Goal: Task Accomplishment & Management: Manage account settings

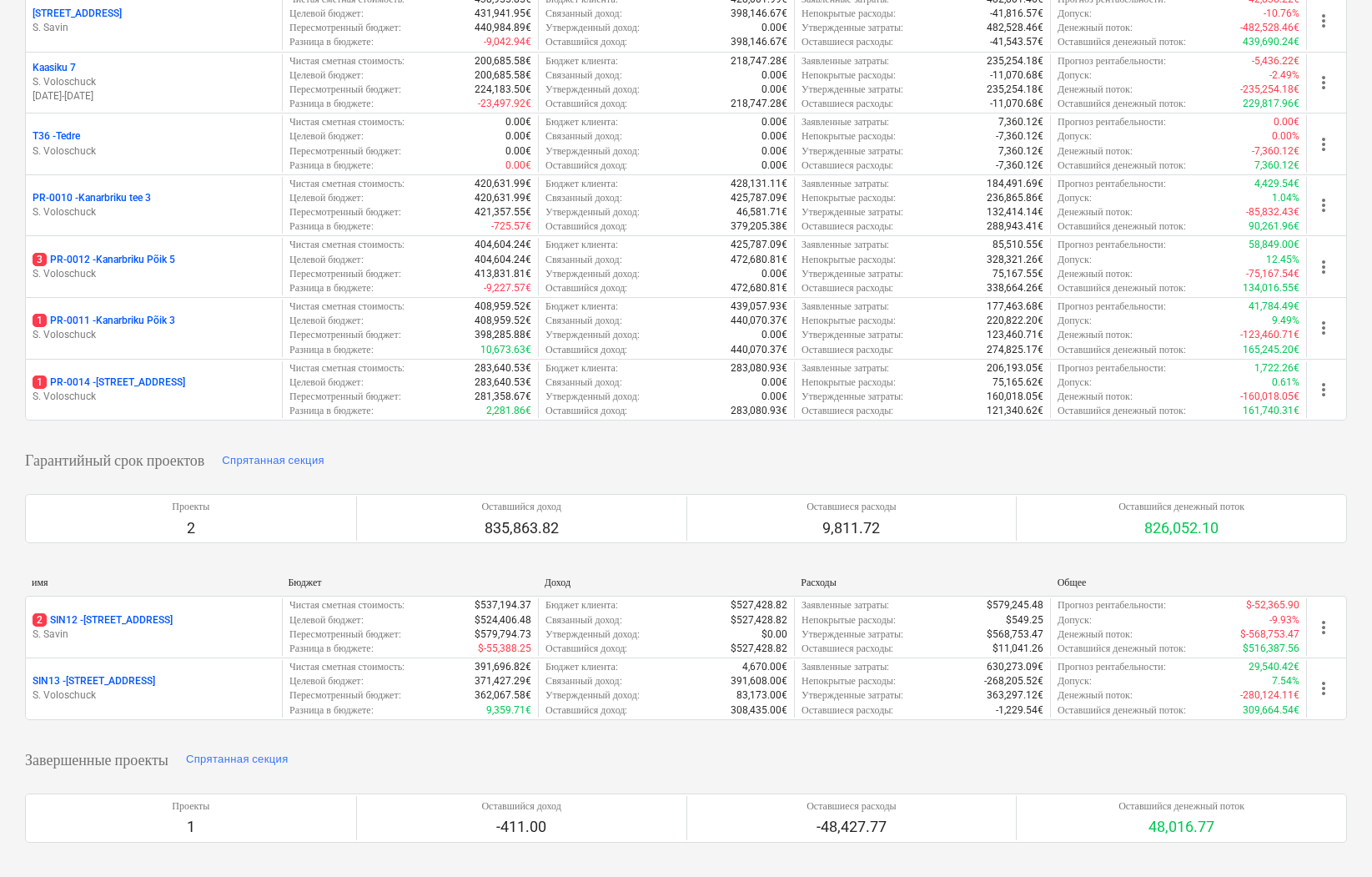
scroll to position [376, 0]
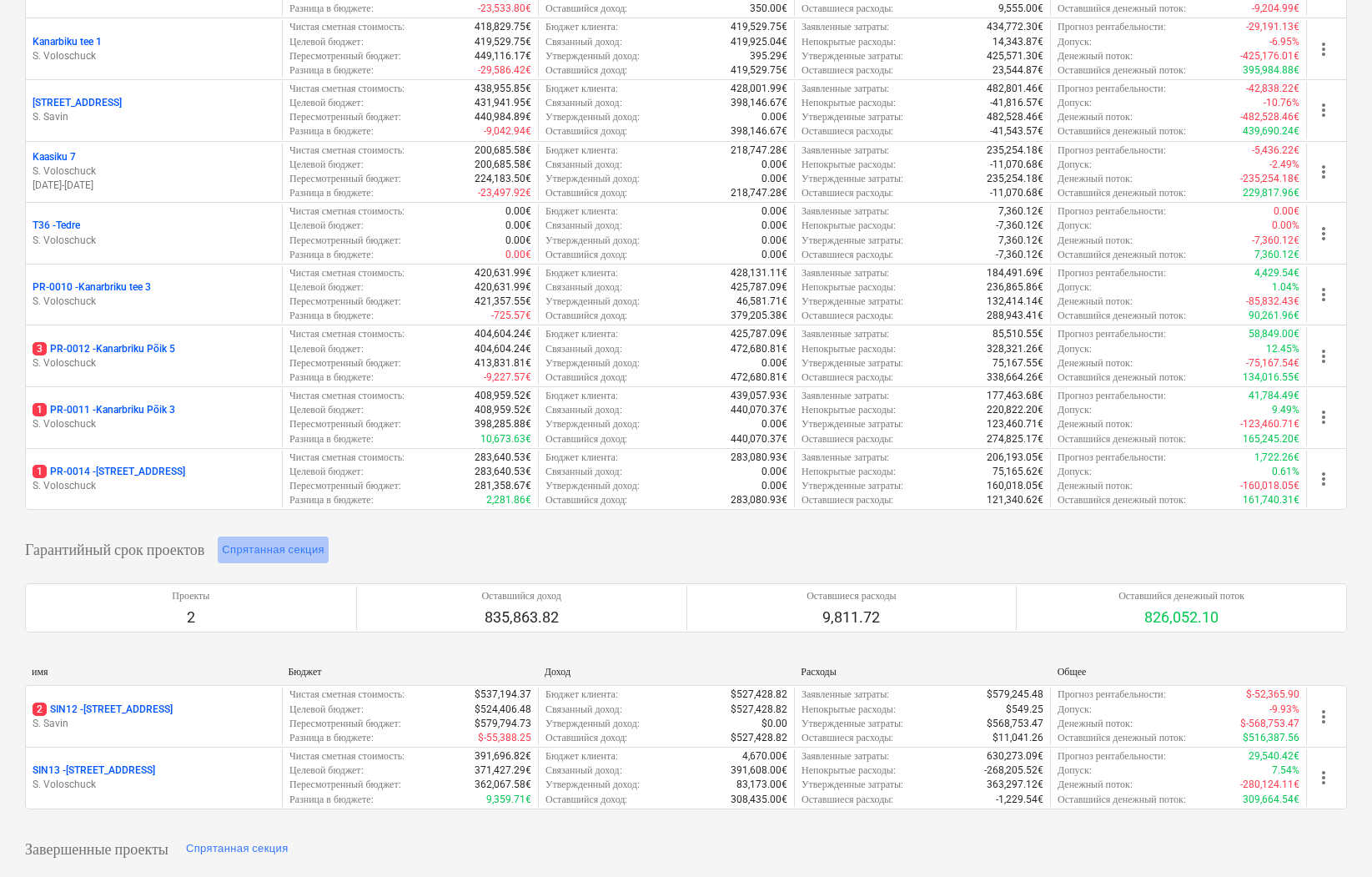
click at [317, 545] on div "Спрятанная секция" at bounding box center [272, 550] width 103 height 19
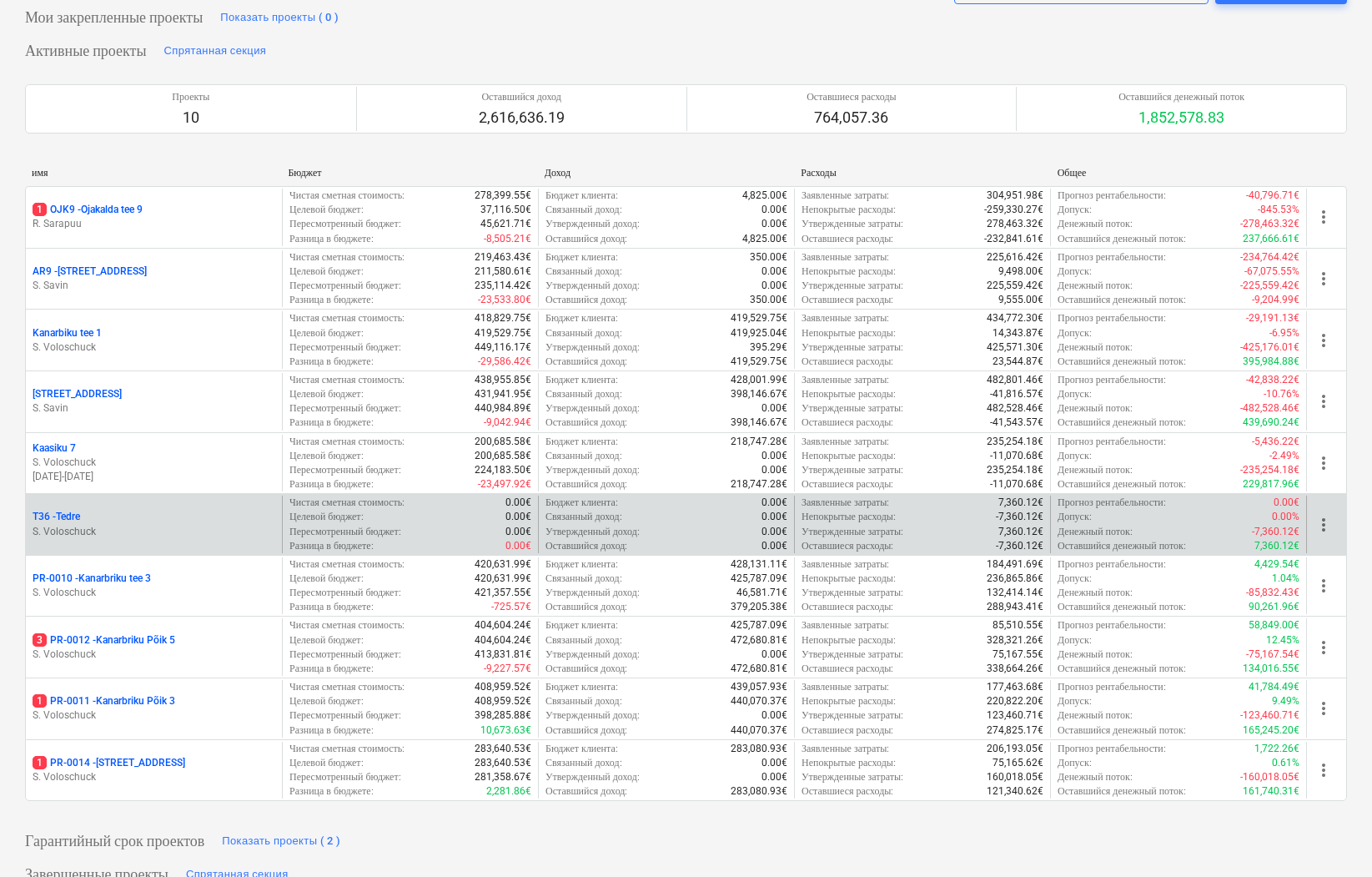
scroll to position [338, 0]
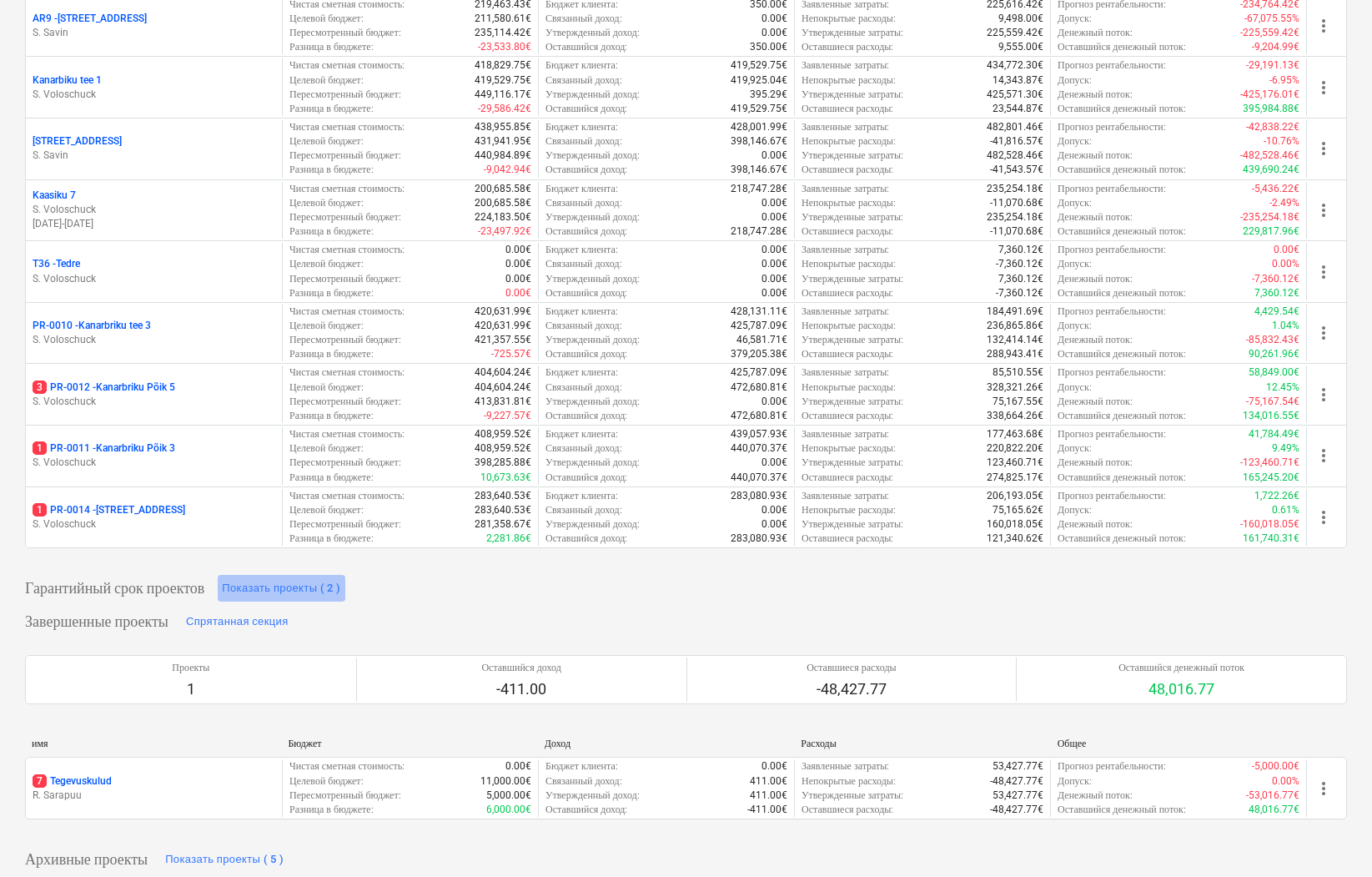
click at [332, 579] on div "Показать проекты ( 2 )" at bounding box center [280, 588] width 118 height 19
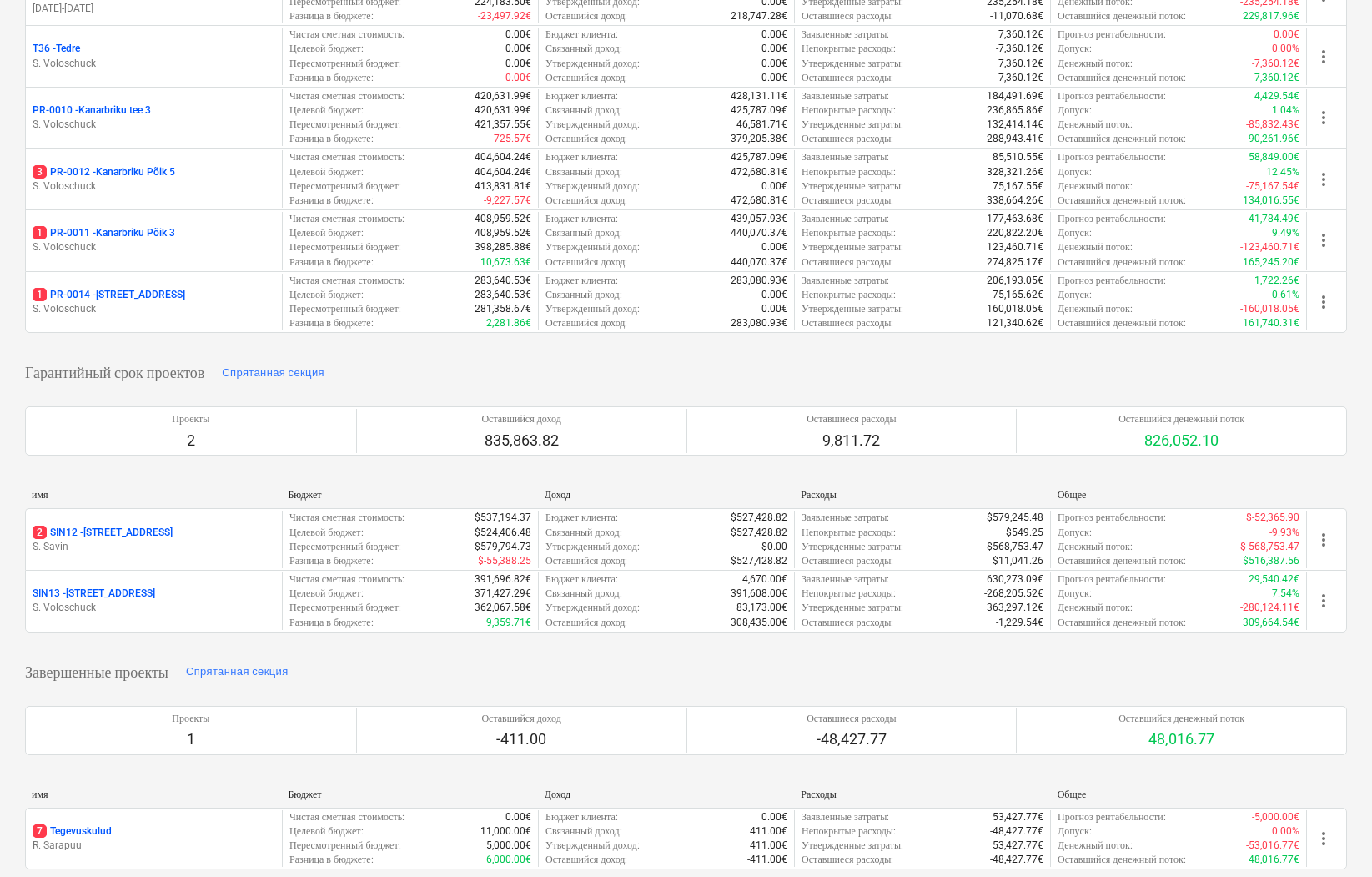
scroll to position [550, 0]
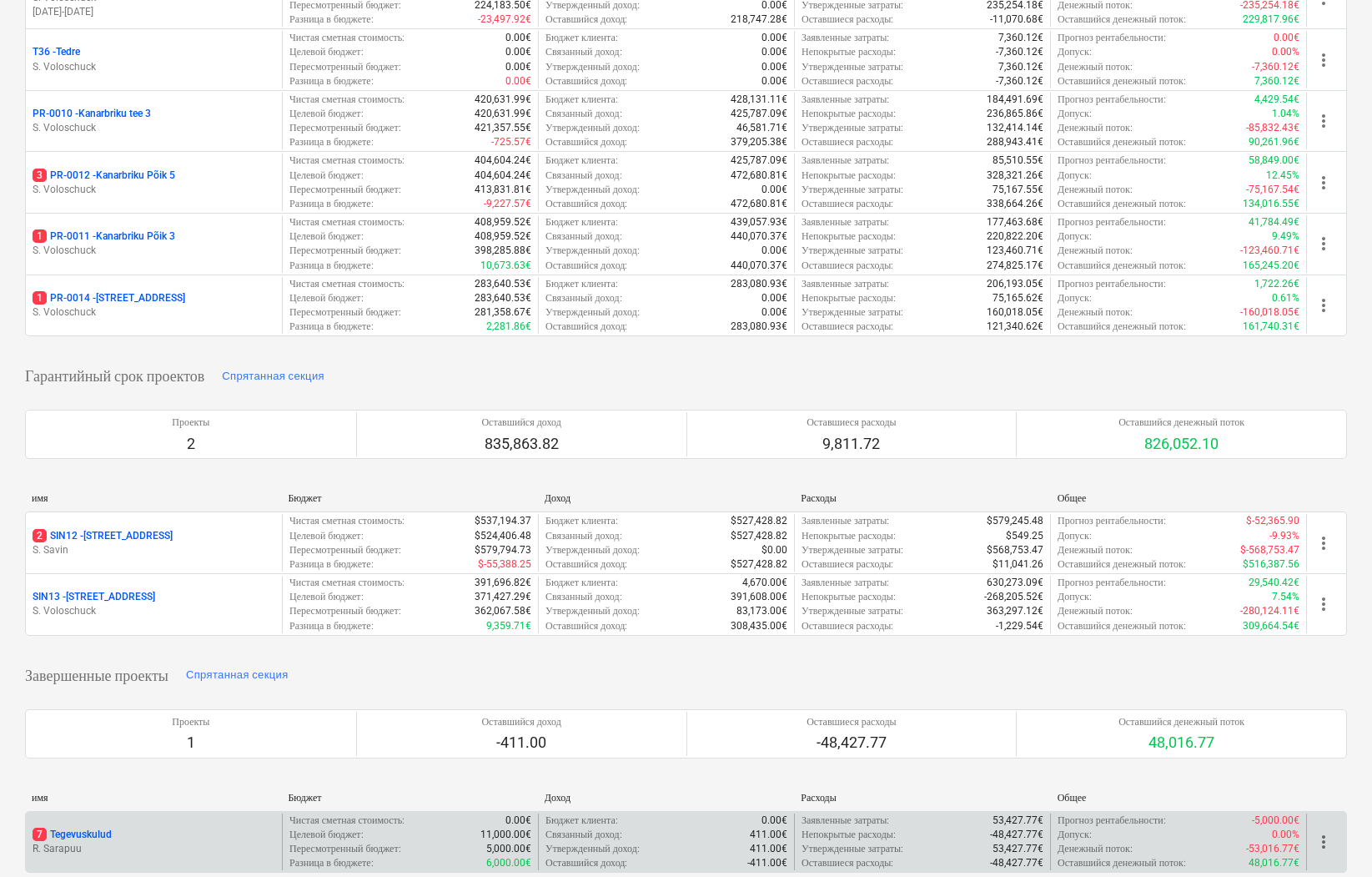
click at [136, 841] on p "R. Sarapuu" at bounding box center [154, 848] width 243 height 14
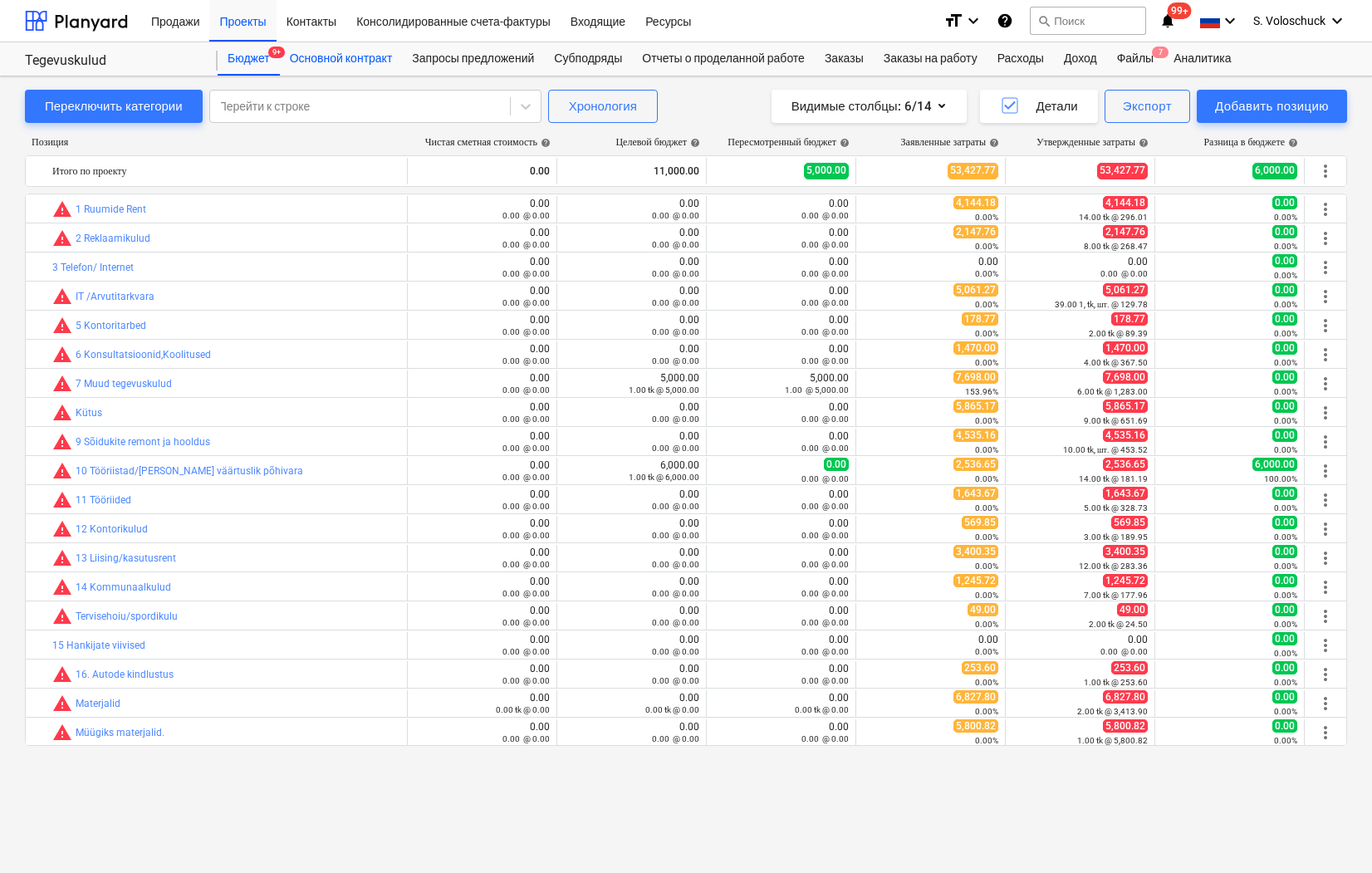
click at [352, 56] on div "Основной контракт" at bounding box center [341, 58] width 123 height 33
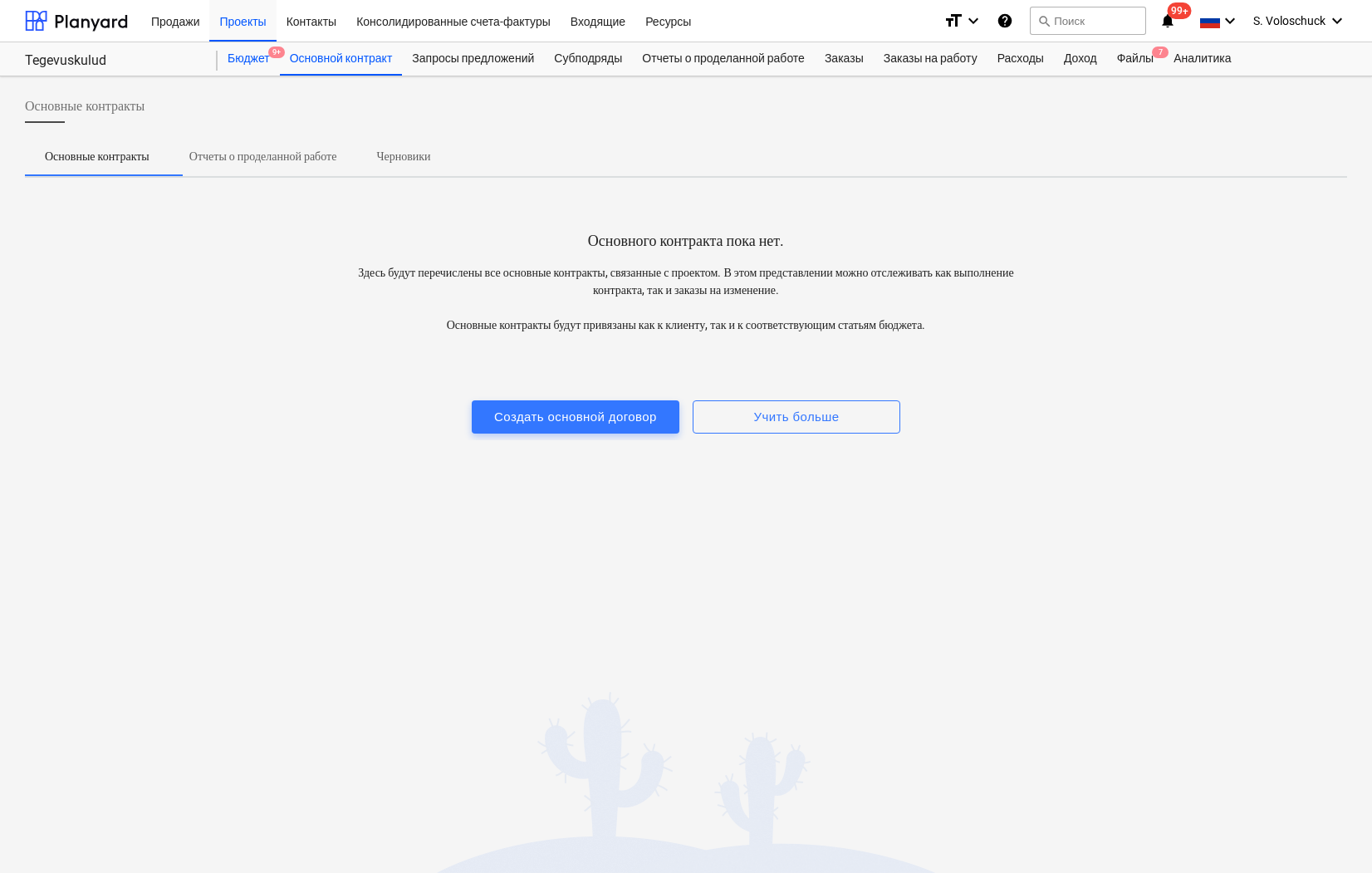
click at [247, 58] on div "Бюджет 9+" at bounding box center [248, 58] width 62 height 33
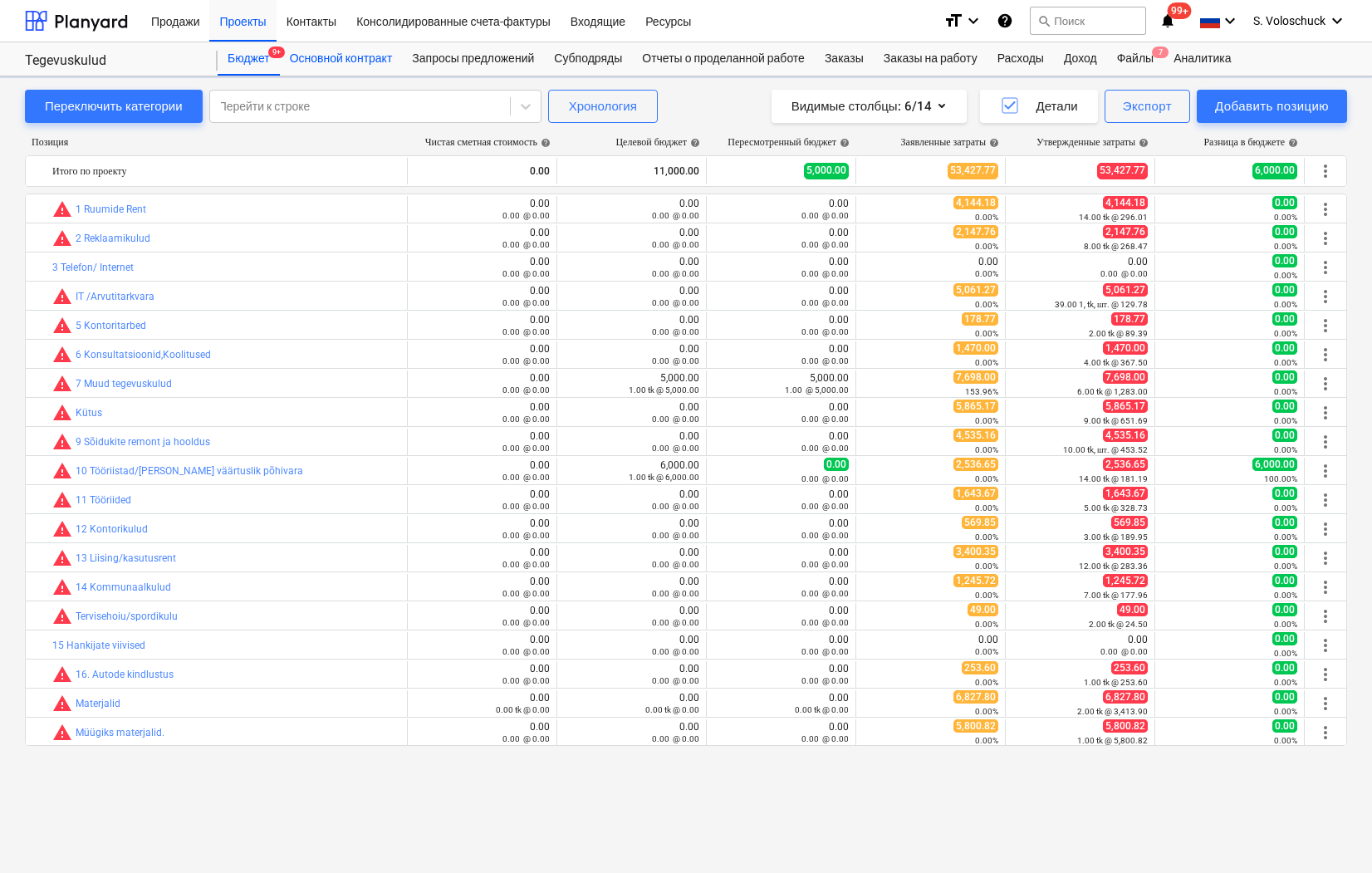
click at [353, 67] on div "Основной контракт" at bounding box center [341, 58] width 123 height 33
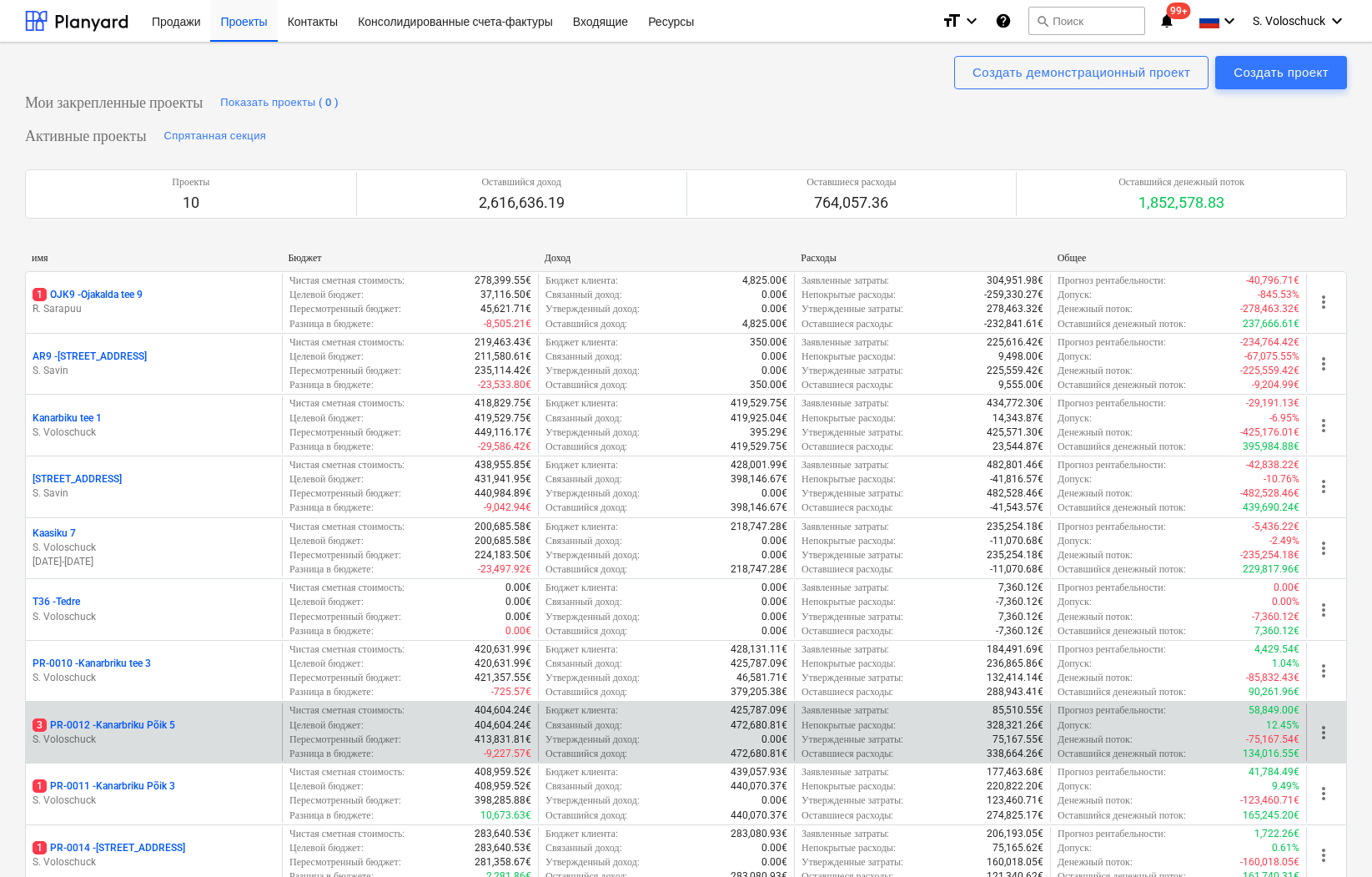
click at [186, 723] on div "3 PR-0012 - Kanarbriku Põik 5" at bounding box center [154, 725] width 243 height 14
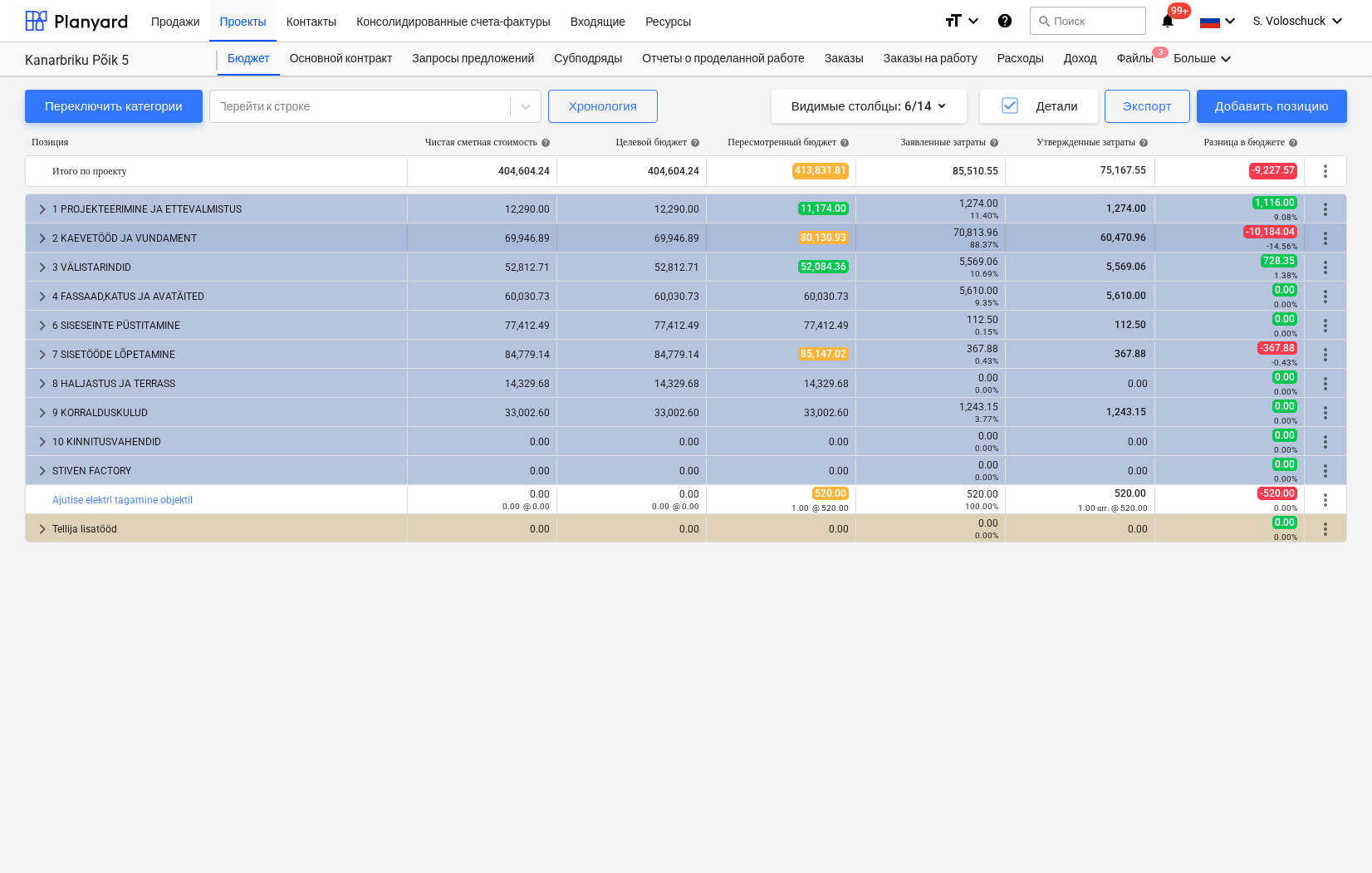
click at [44, 234] on span "keyboard_arrow_right" at bounding box center [42, 238] width 20 height 20
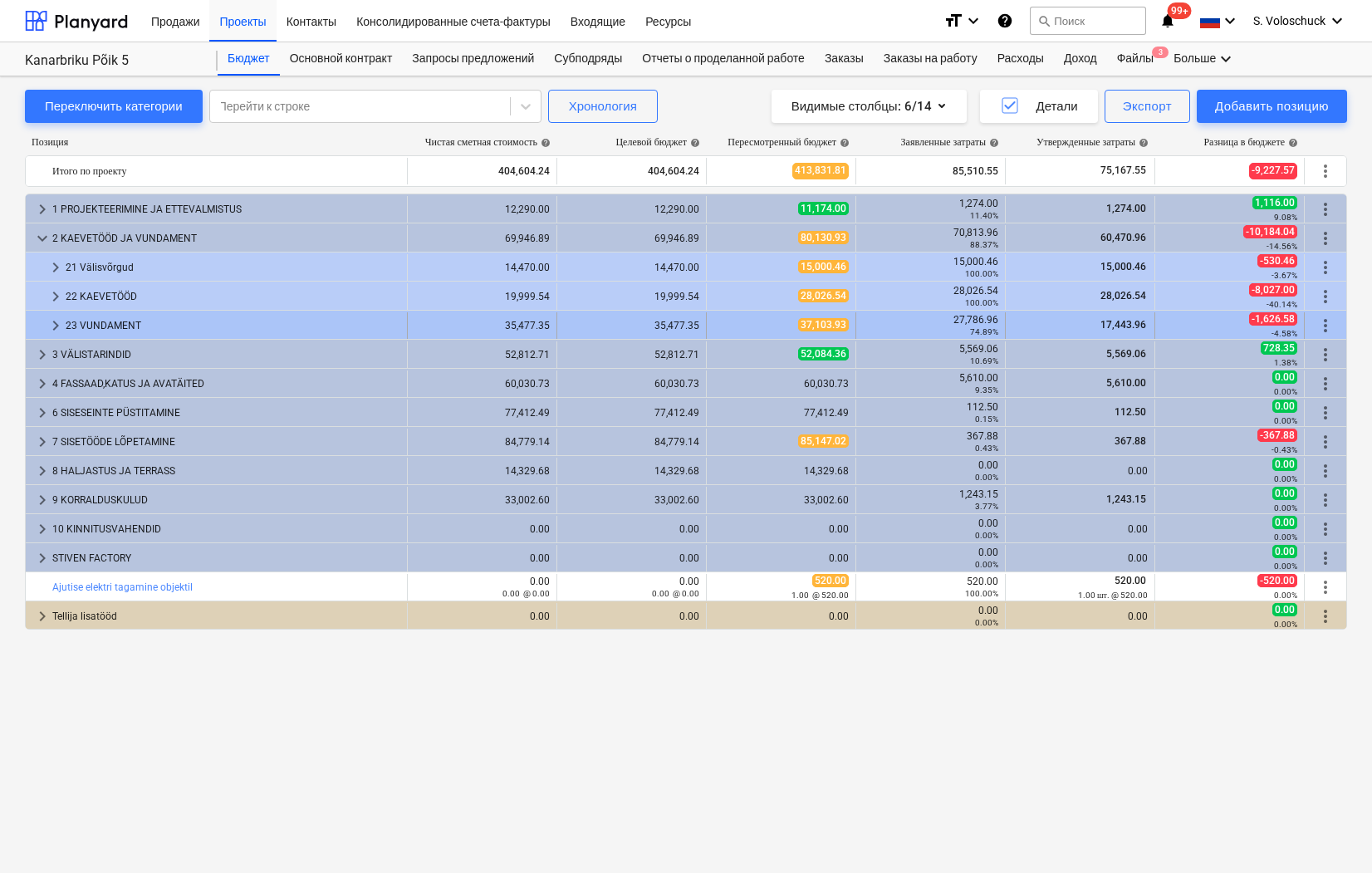
click at [54, 331] on span "keyboard_arrow_right" at bounding box center [55, 325] width 20 height 20
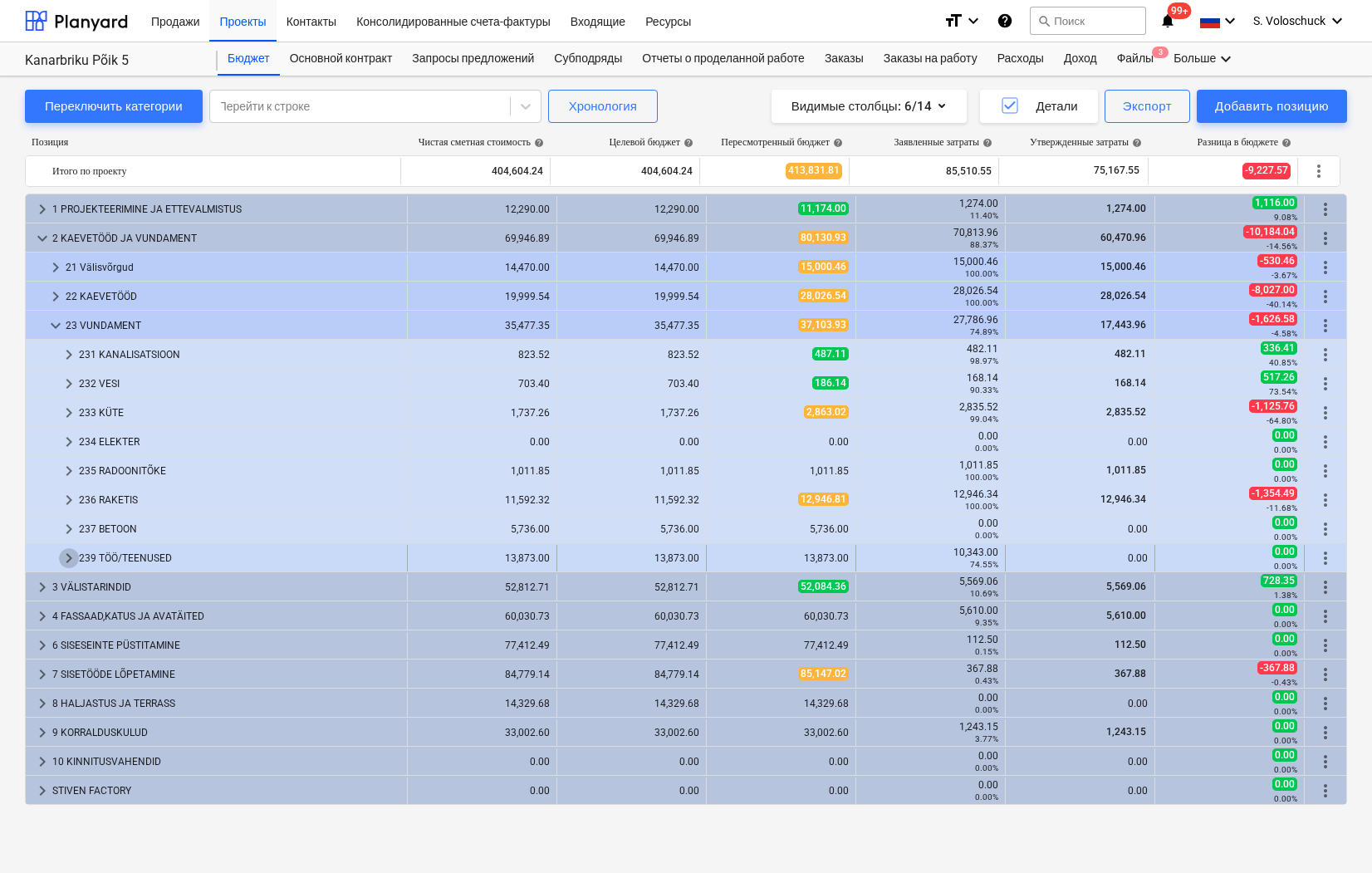
click at [70, 557] on span "keyboard_arrow_right" at bounding box center [69, 558] width 20 height 20
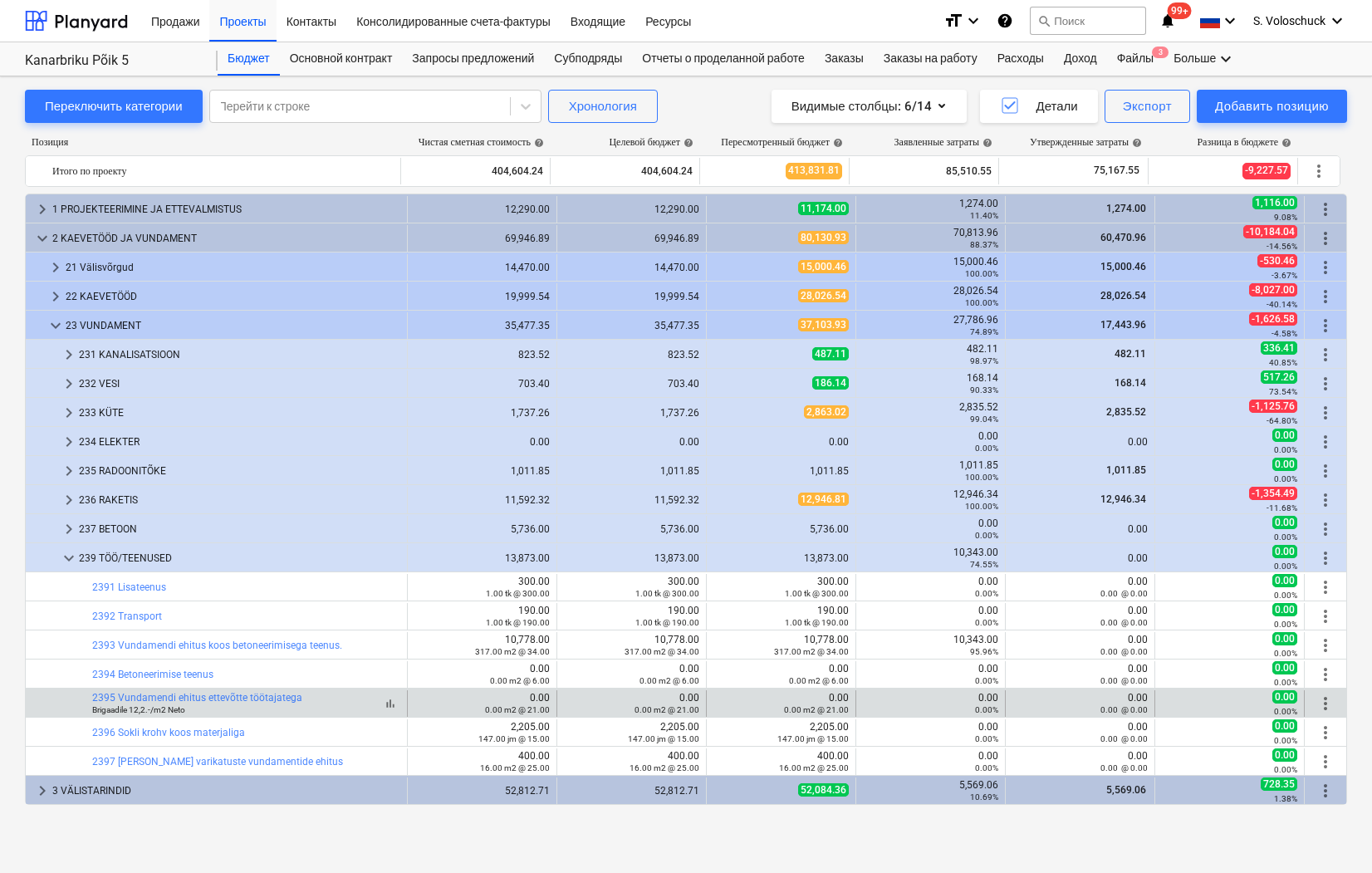
click at [384, 703] on span "bar_chart" at bounding box center [391, 704] width 13 height 13
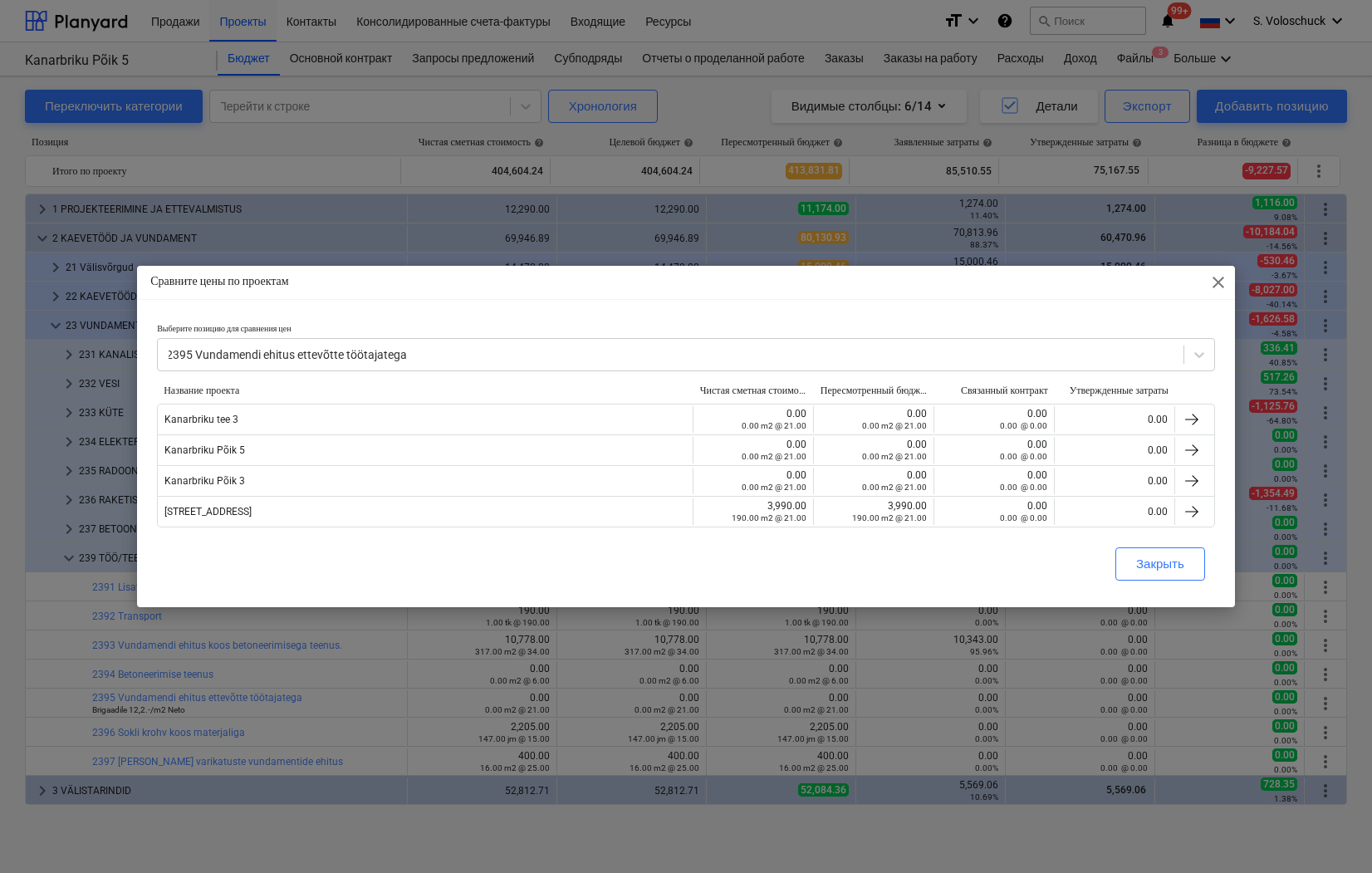
click at [1218, 280] on span "close" at bounding box center [1218, 282] width 20 height 20
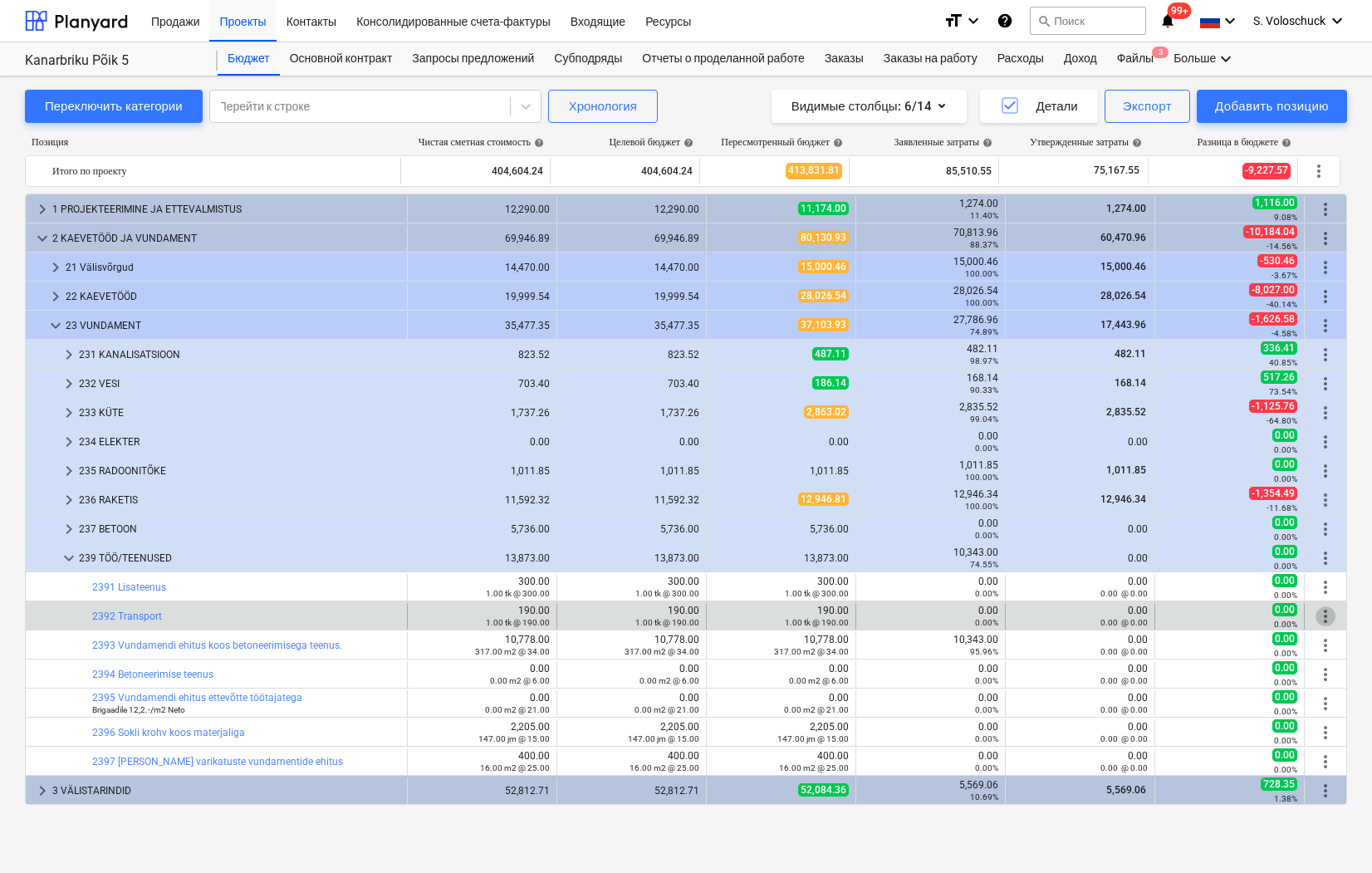
click at [1317, 617] on span "more_vert" at bounding box center [1325, 616] width 20 height 20
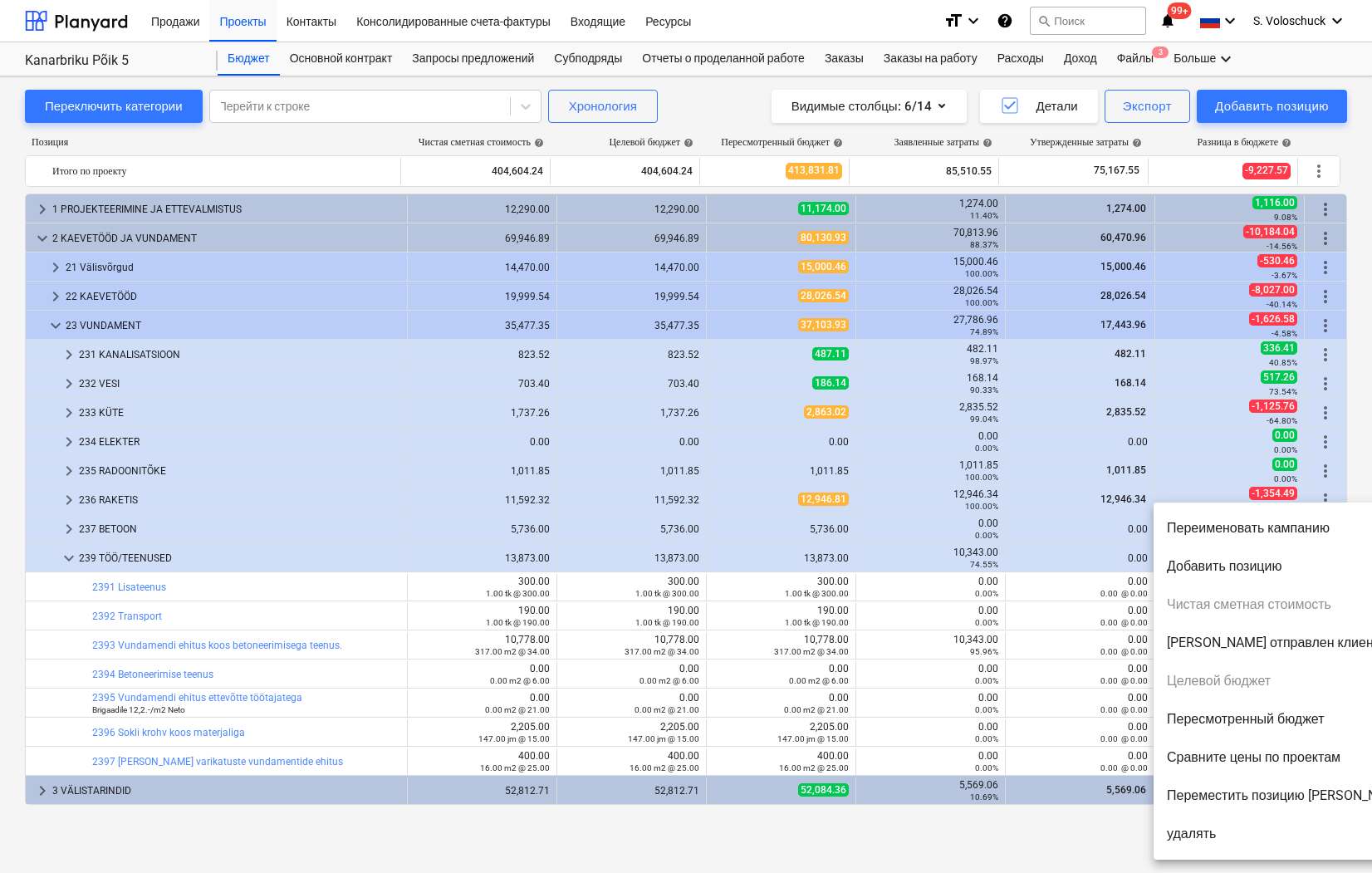
click at [216, 623] on div at bounding box center [686, 436] width 1372 height 873
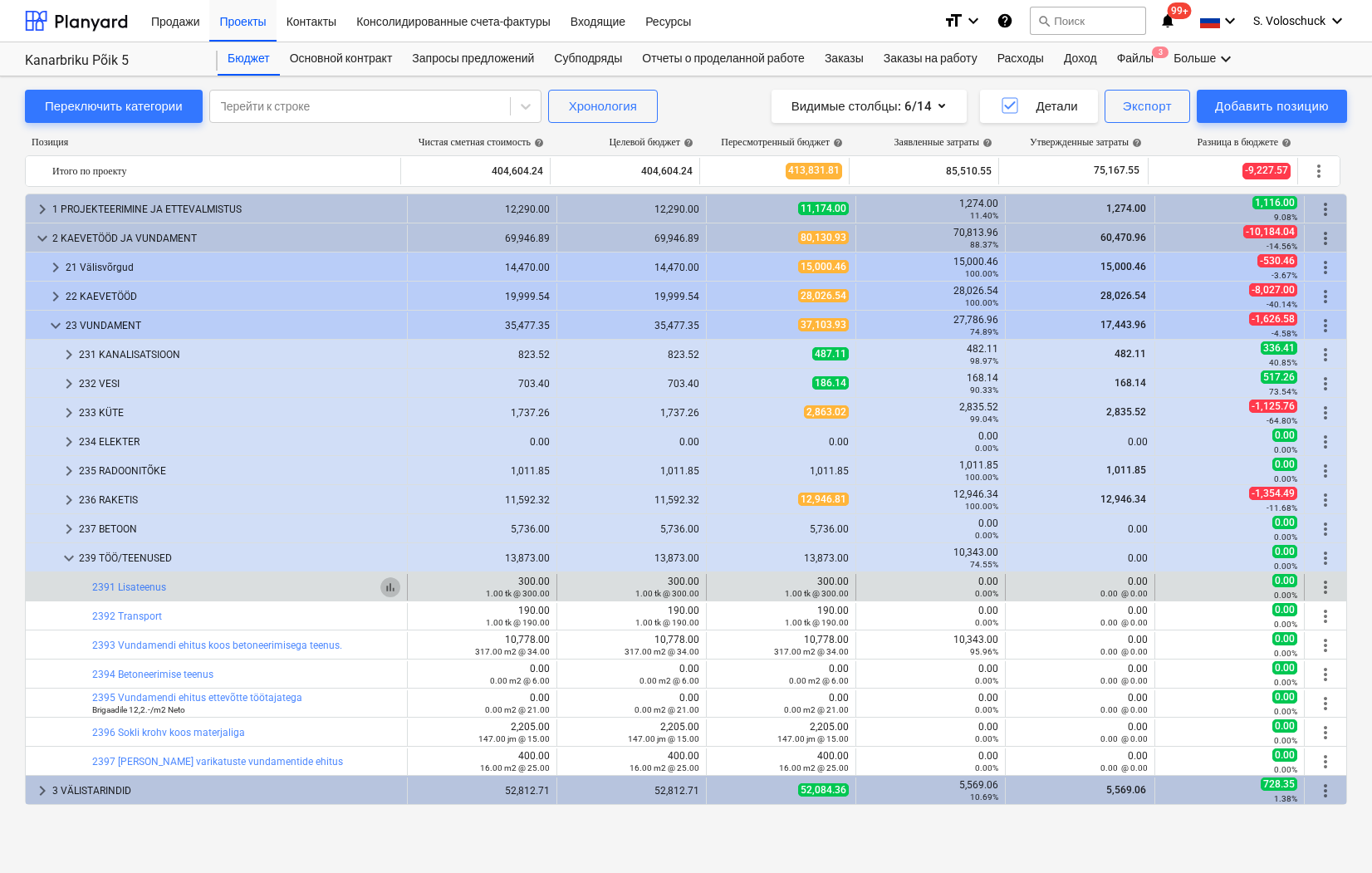
click at [388, 588] on span "bar_chart" at bounding box center [391, 587] width 13 height 13
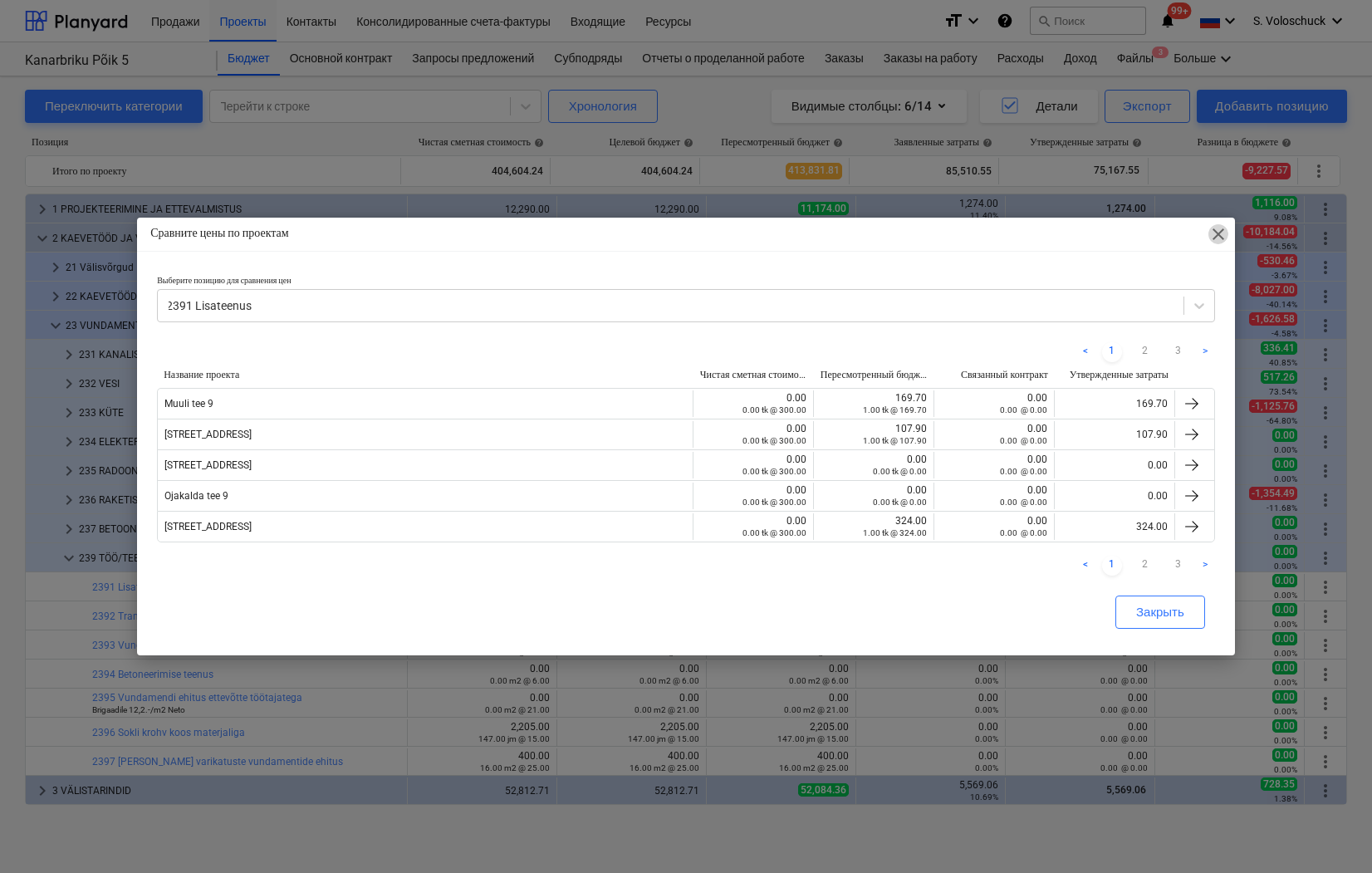
click at [1225, 236] on span "close" at bounding box center [1218, 234] width 20 height 20
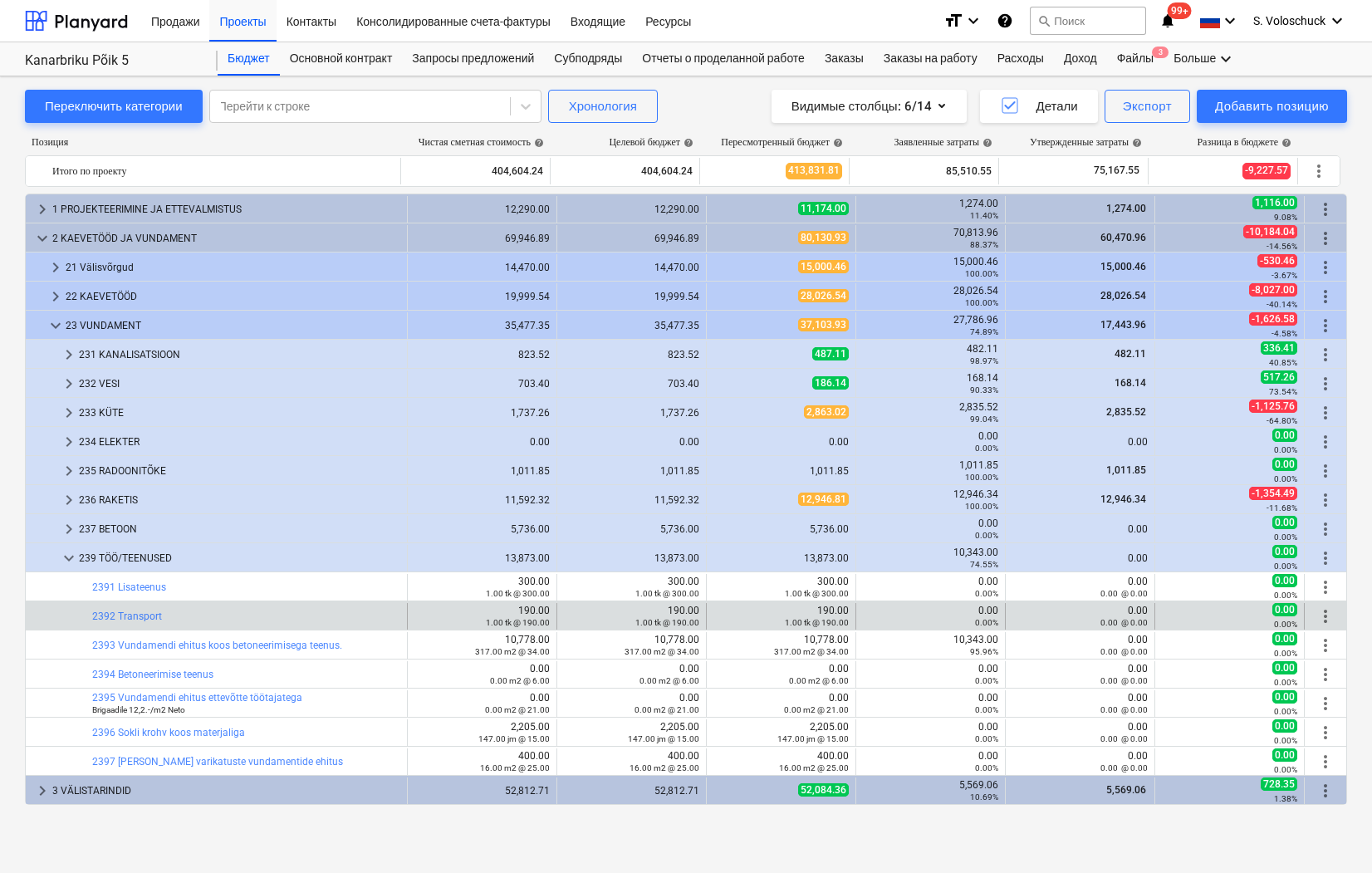
click at [1323, 614] on span "more_vert" at bounding box center [1325, 616] width 20 height 20
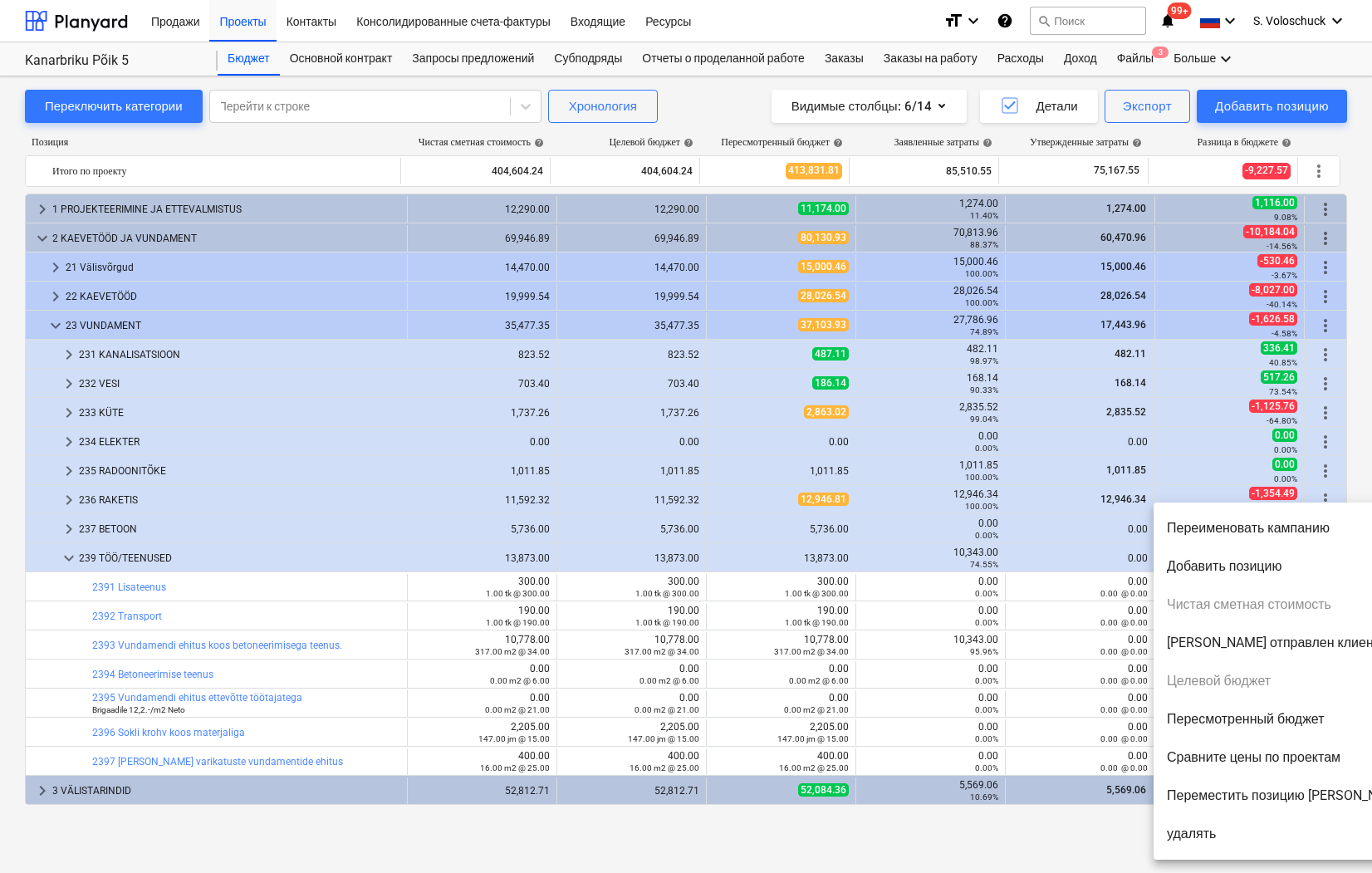
click at [290, 643] on div at bounding box center [686, 436] width 1372 height 873
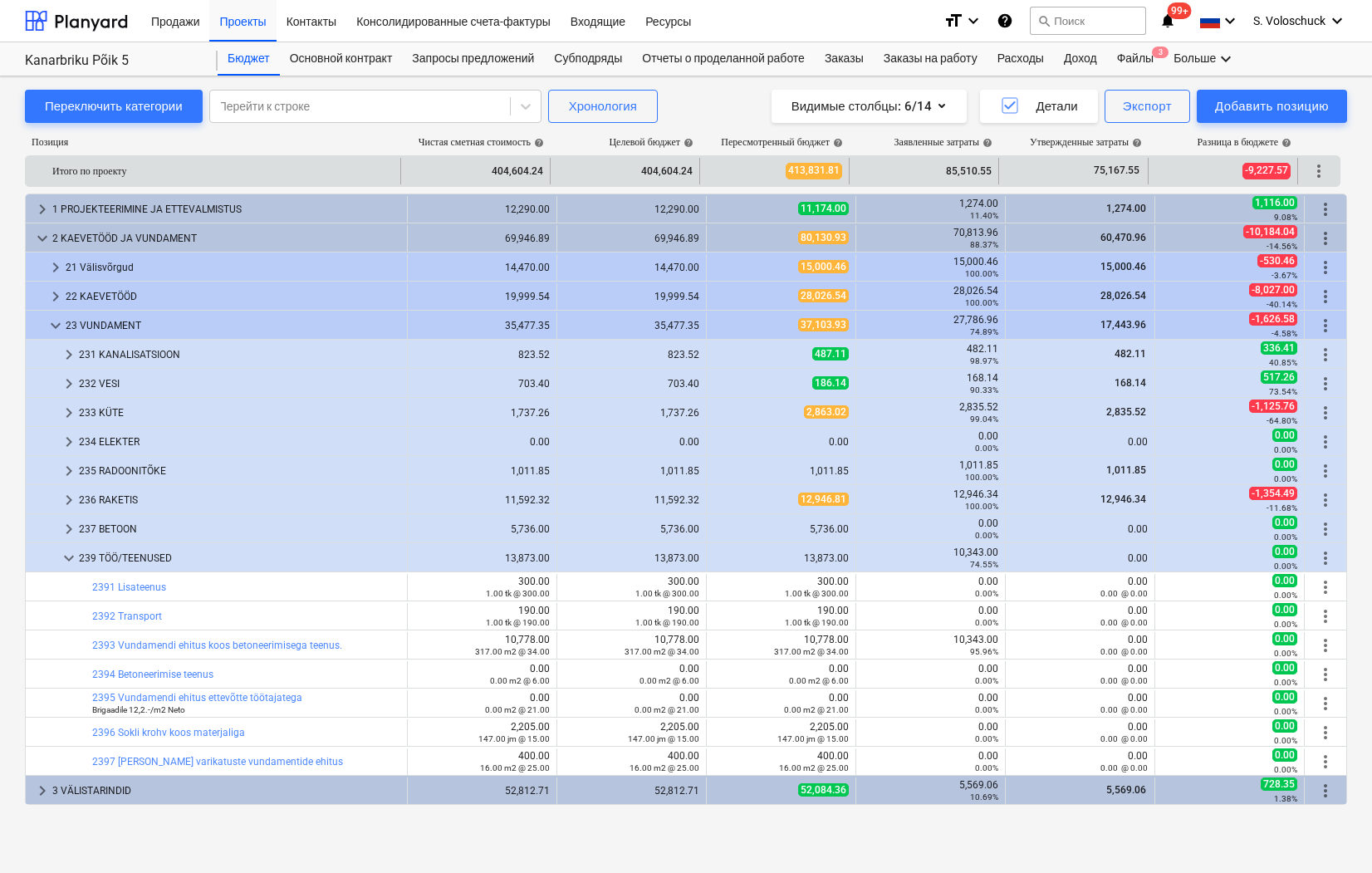
click at [339, 169] on div "Итого по проекту" at bounding box center [223, 171] width 341 height 27
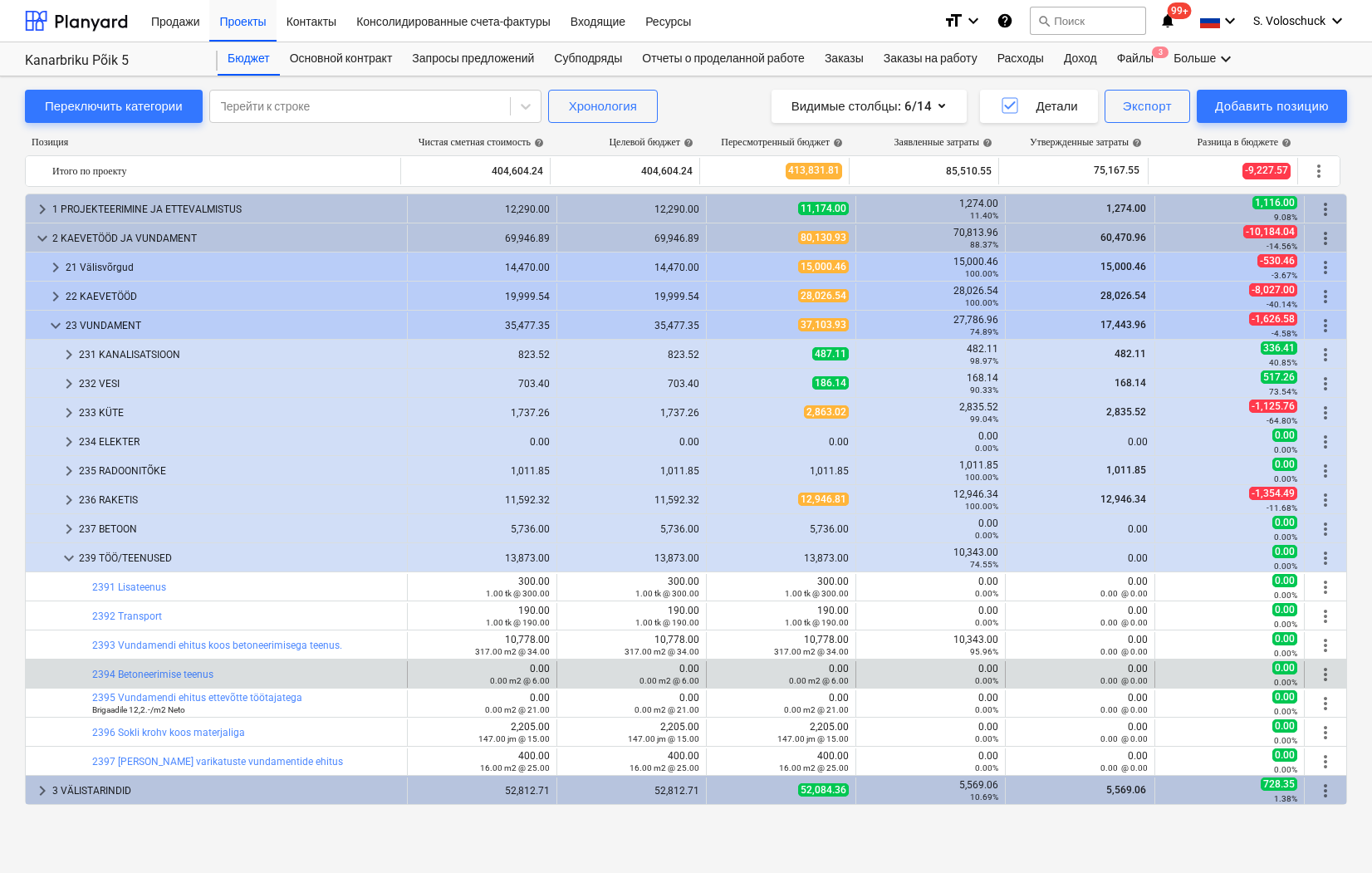
click at [525, 671] on div "0.00 0.00 m2 @ 6.00" at bounding box center [482, 674] width 136 height 23
click at [653, 671] on div "0.00 0.00 m2 @ 6.00" at bounding box center [632, 674] width 136 height 23
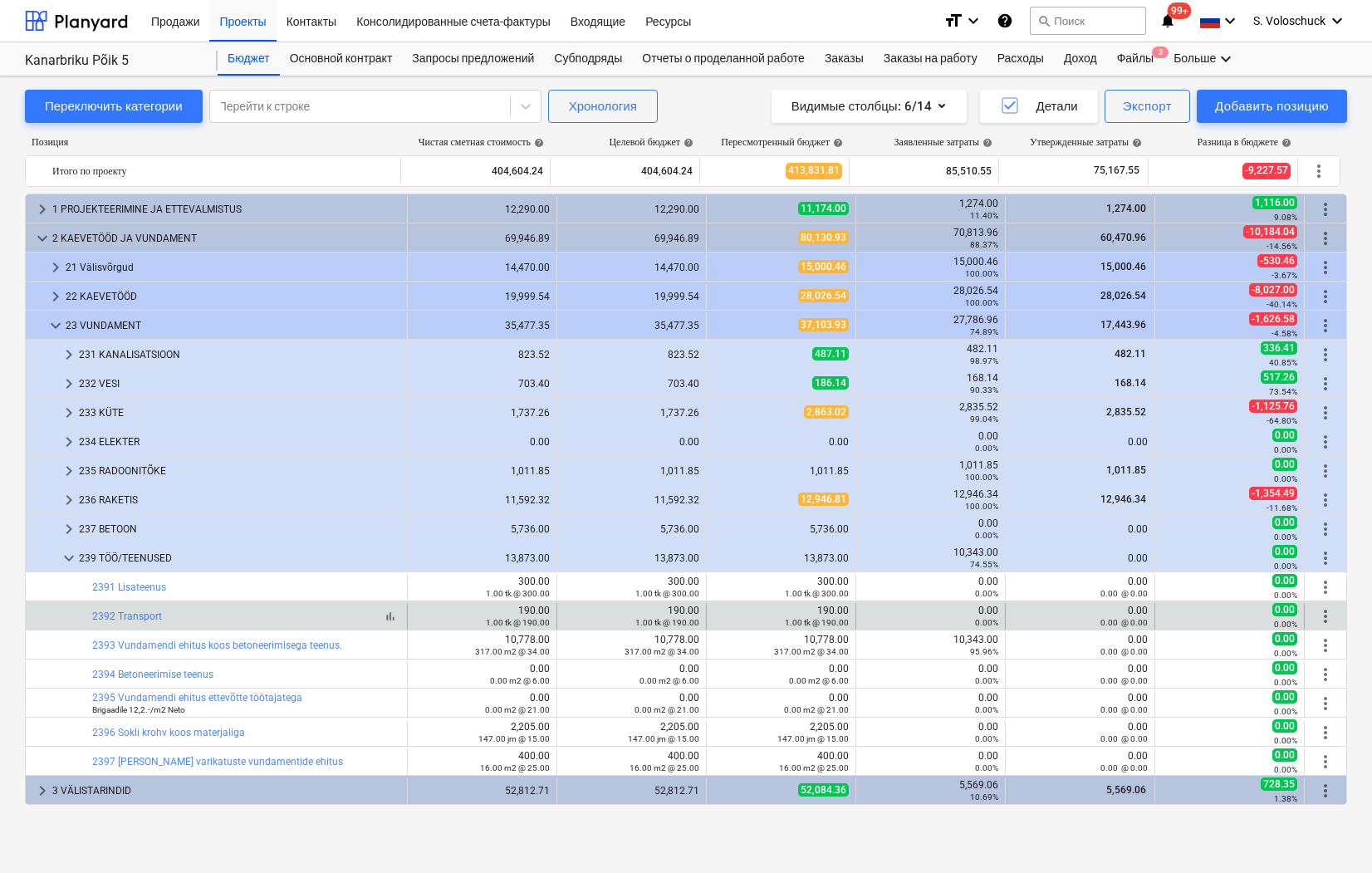
click at [270, 621] on div "bar_chart 2392 Transport" at bounding box center [247, 616] width 309 height 11
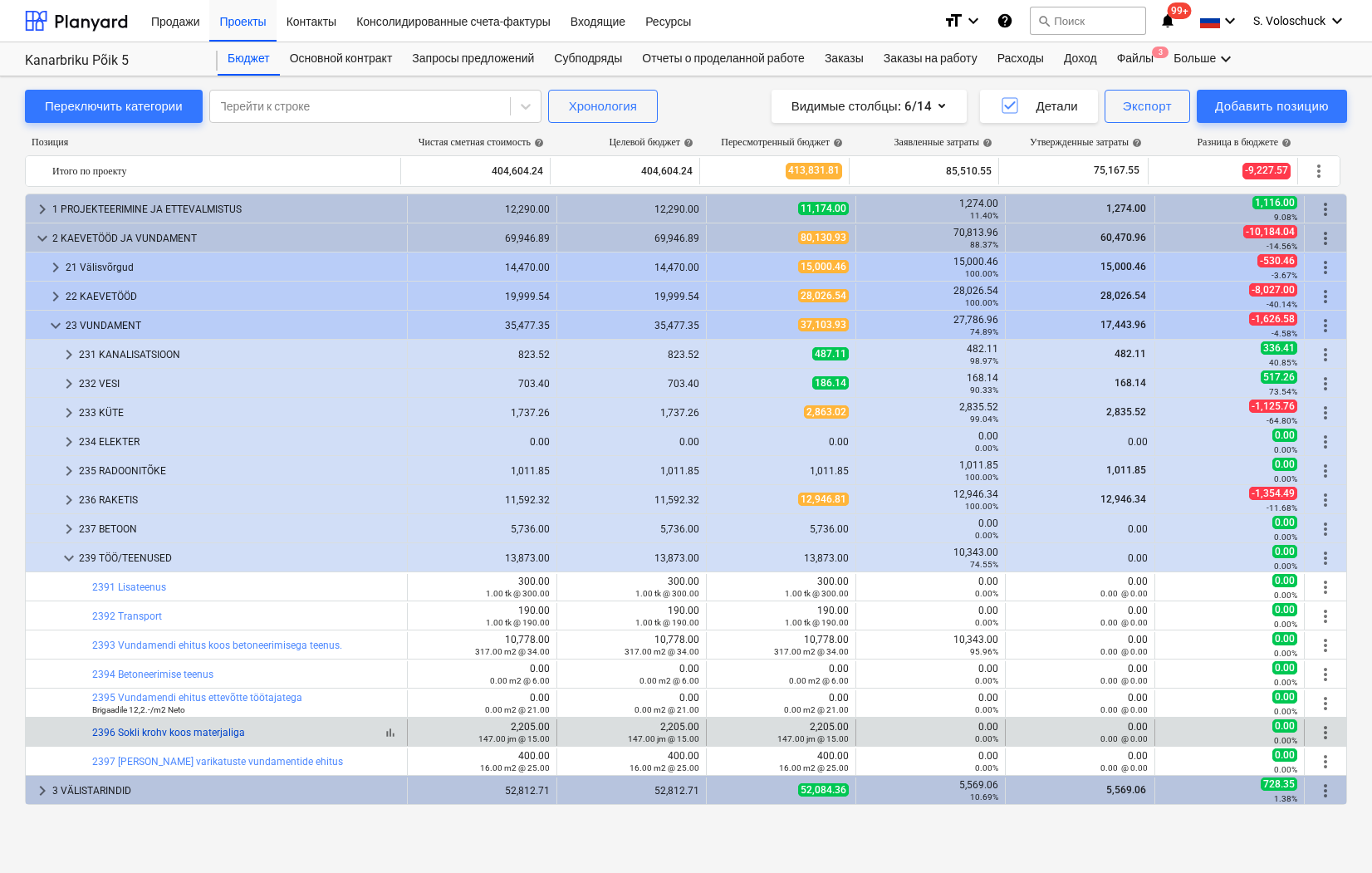
click at [186, 730] on link "2396 Sokli krohv koos materjaliga" at bounding box center [169, 733] width 153 height 11
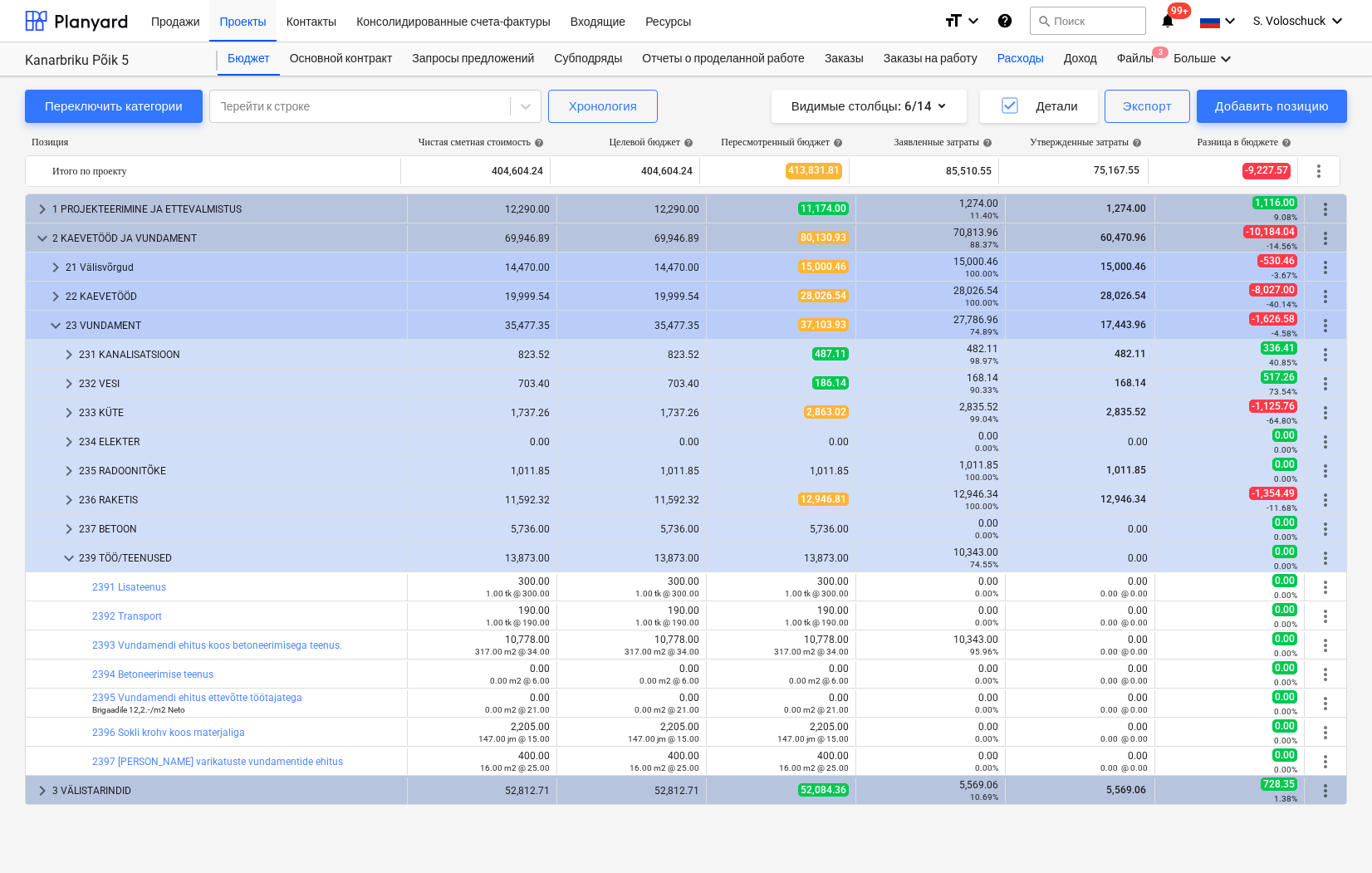
click at [1036, 55] on div "Расходы" at bounding box center [1021, 58] width 67 height 33
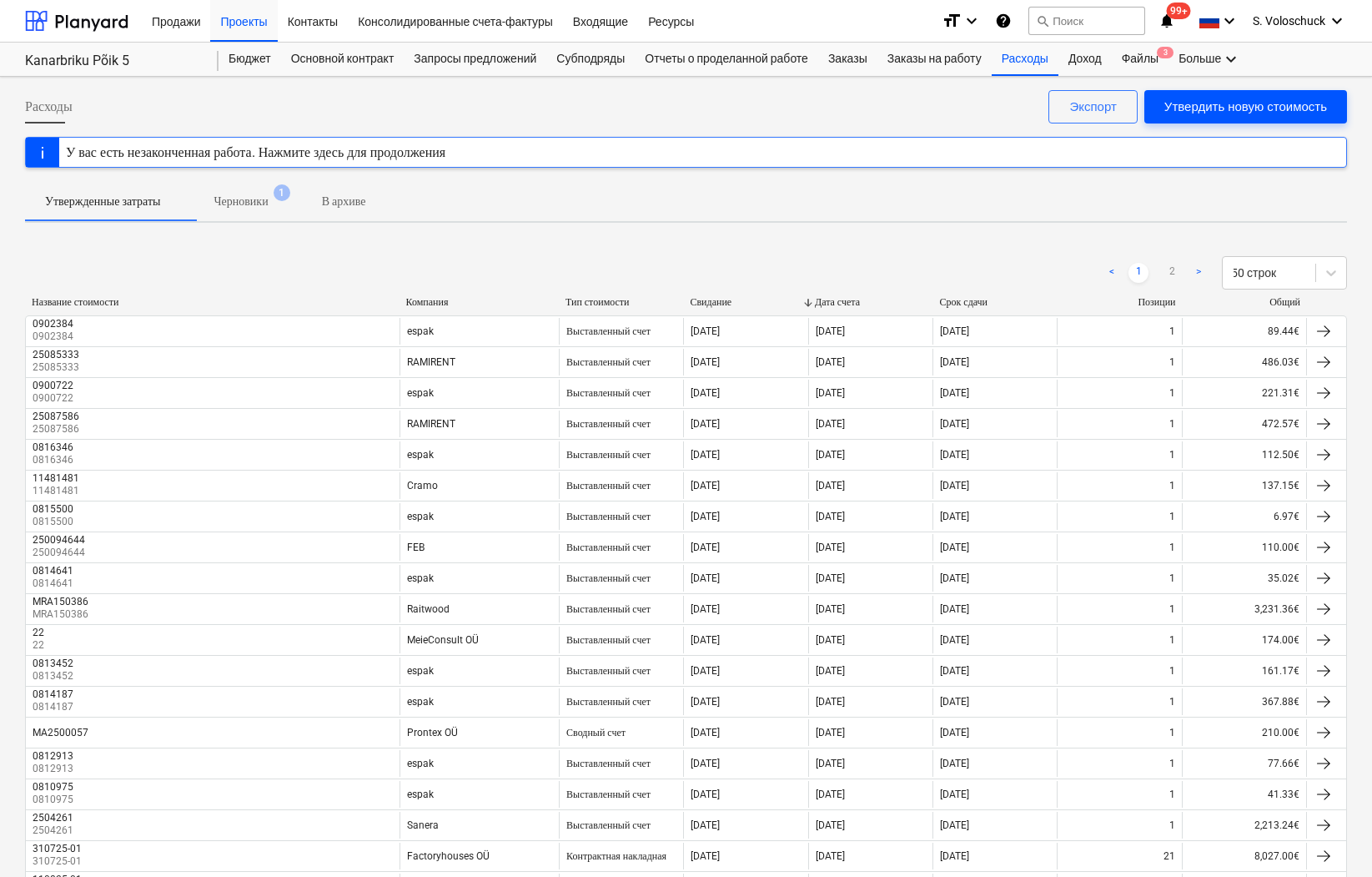
click at [1194, 112] on div "Утвердить новую стоимость" at bounding box center [1246, 107] width 163 height 22
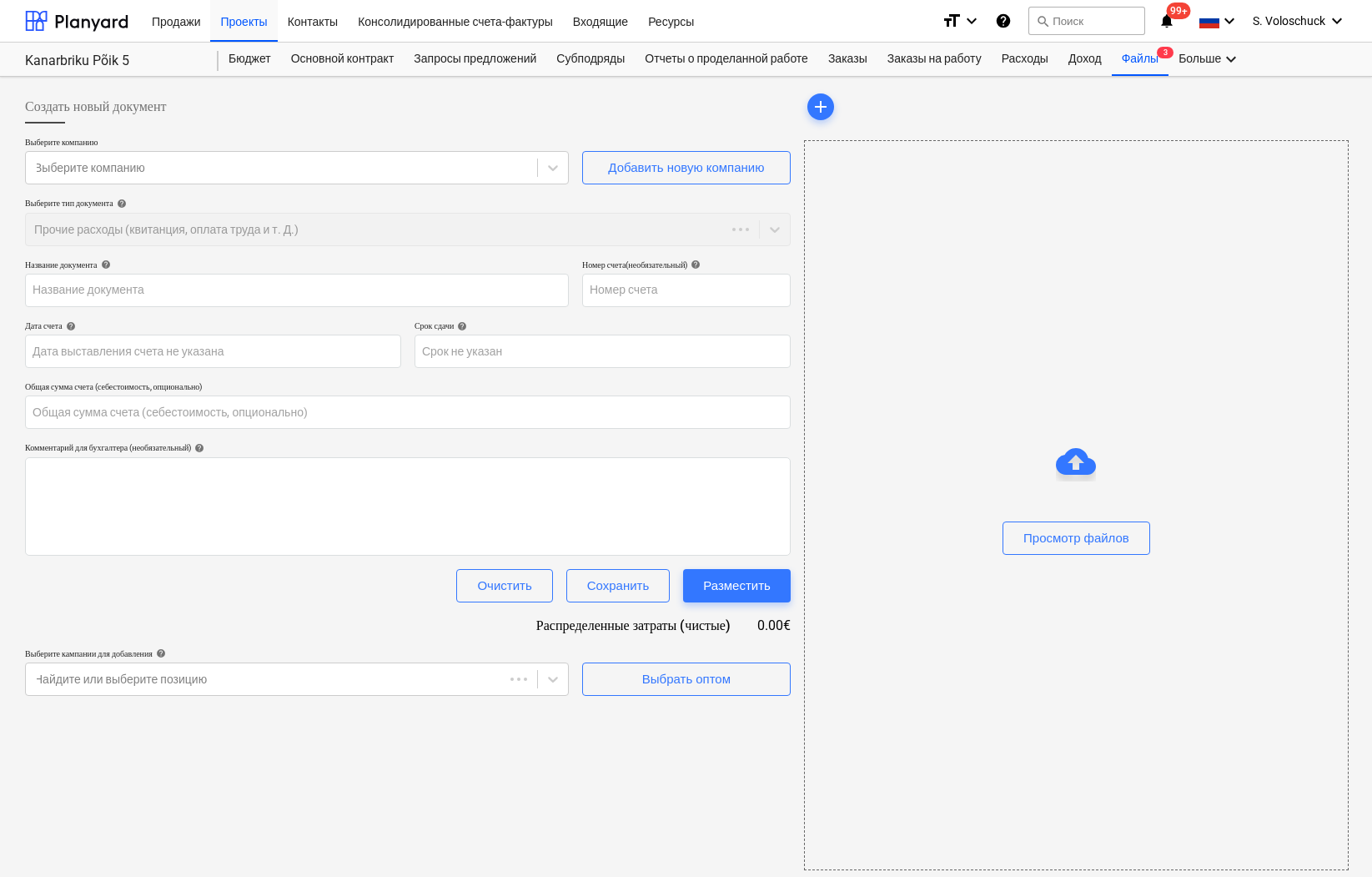
type input "0.00"
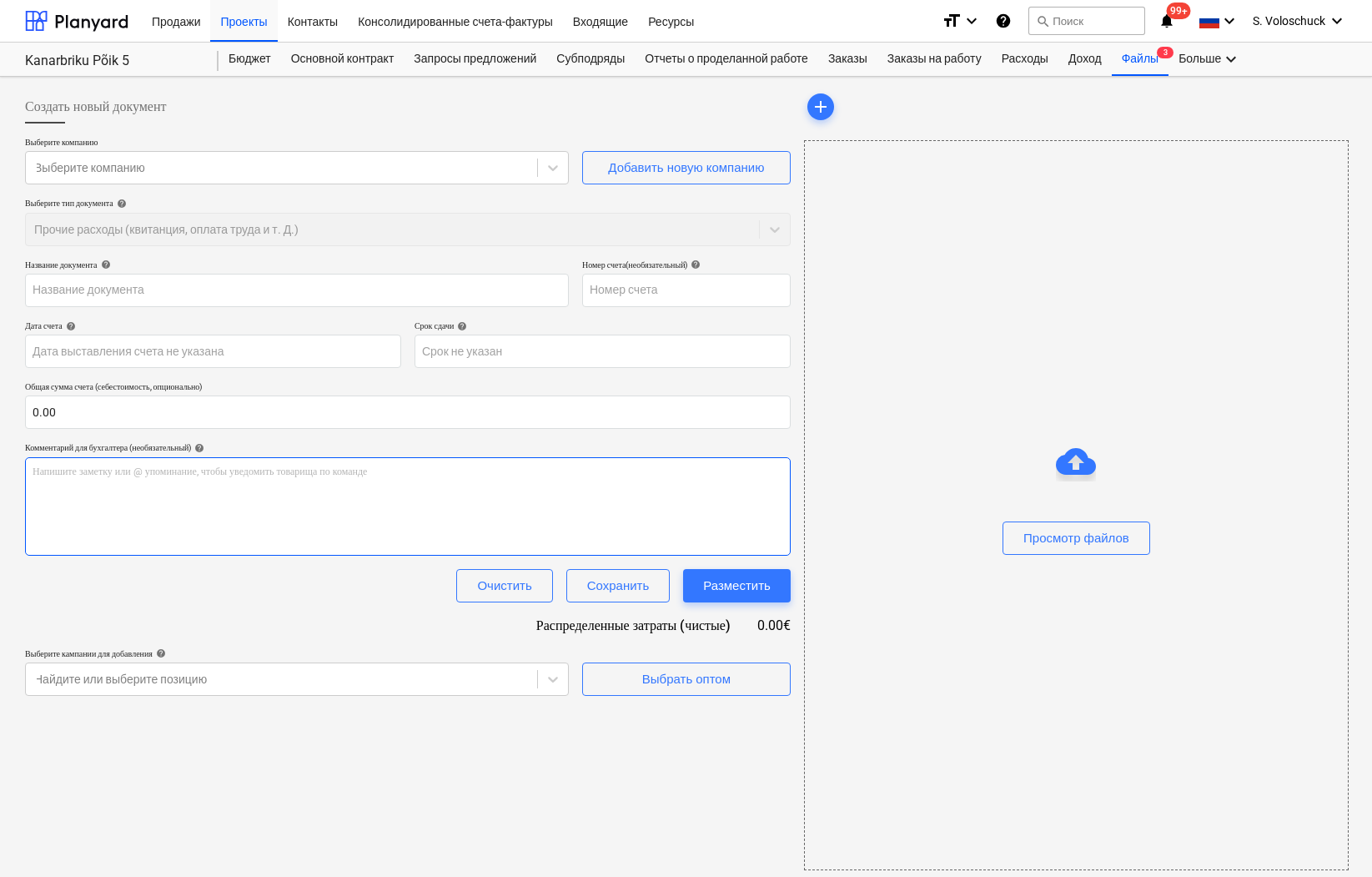
click at [140, 482] on div "Напишите заметку или @ упоминание, чтобы уведомить товарища по команде ﻿" at bounding box center [408, 506] width 766 height 99
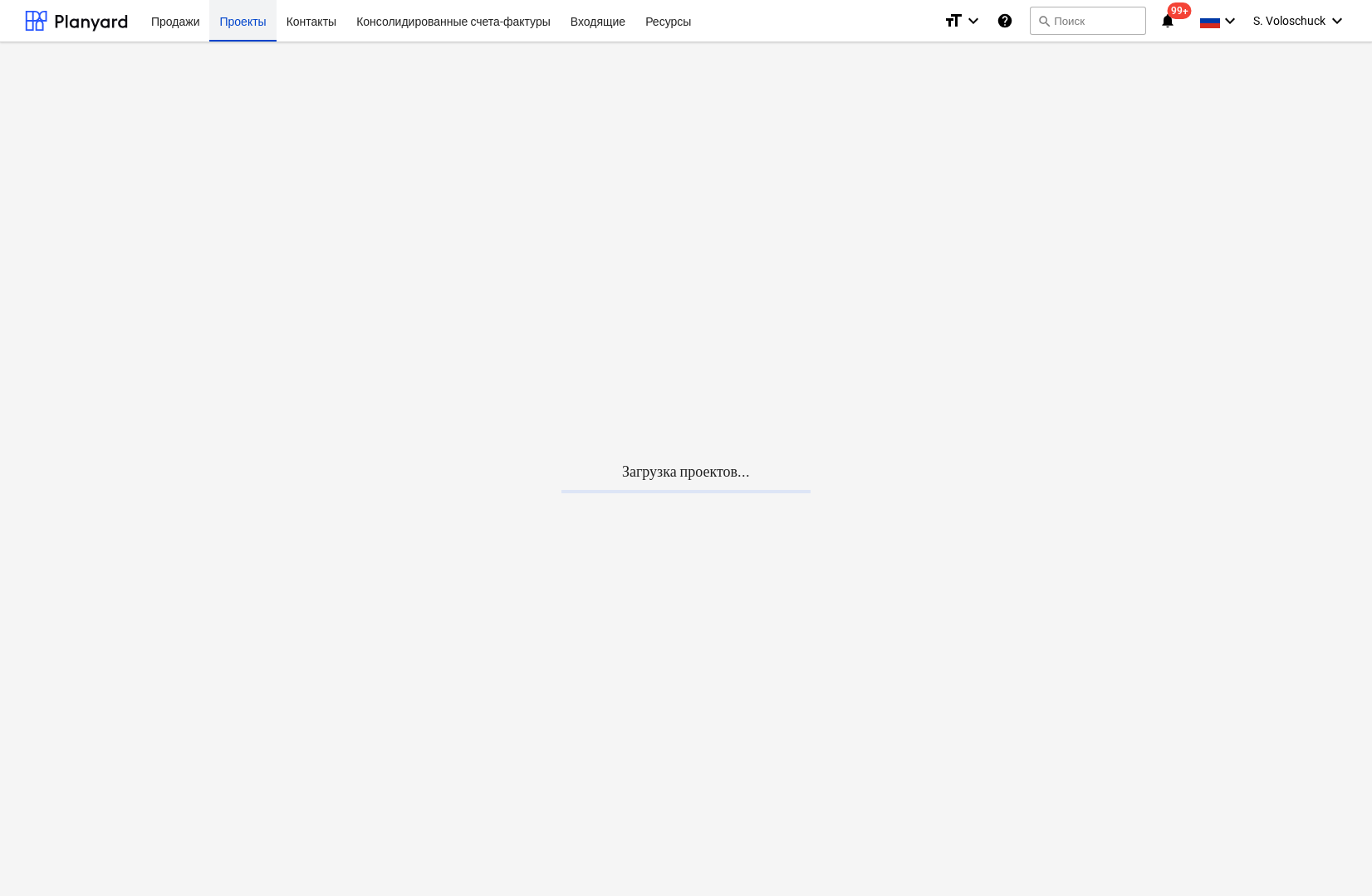
click at [244, 16] on div "Проекты" at bounding box center [243, 20] width 67 height 42
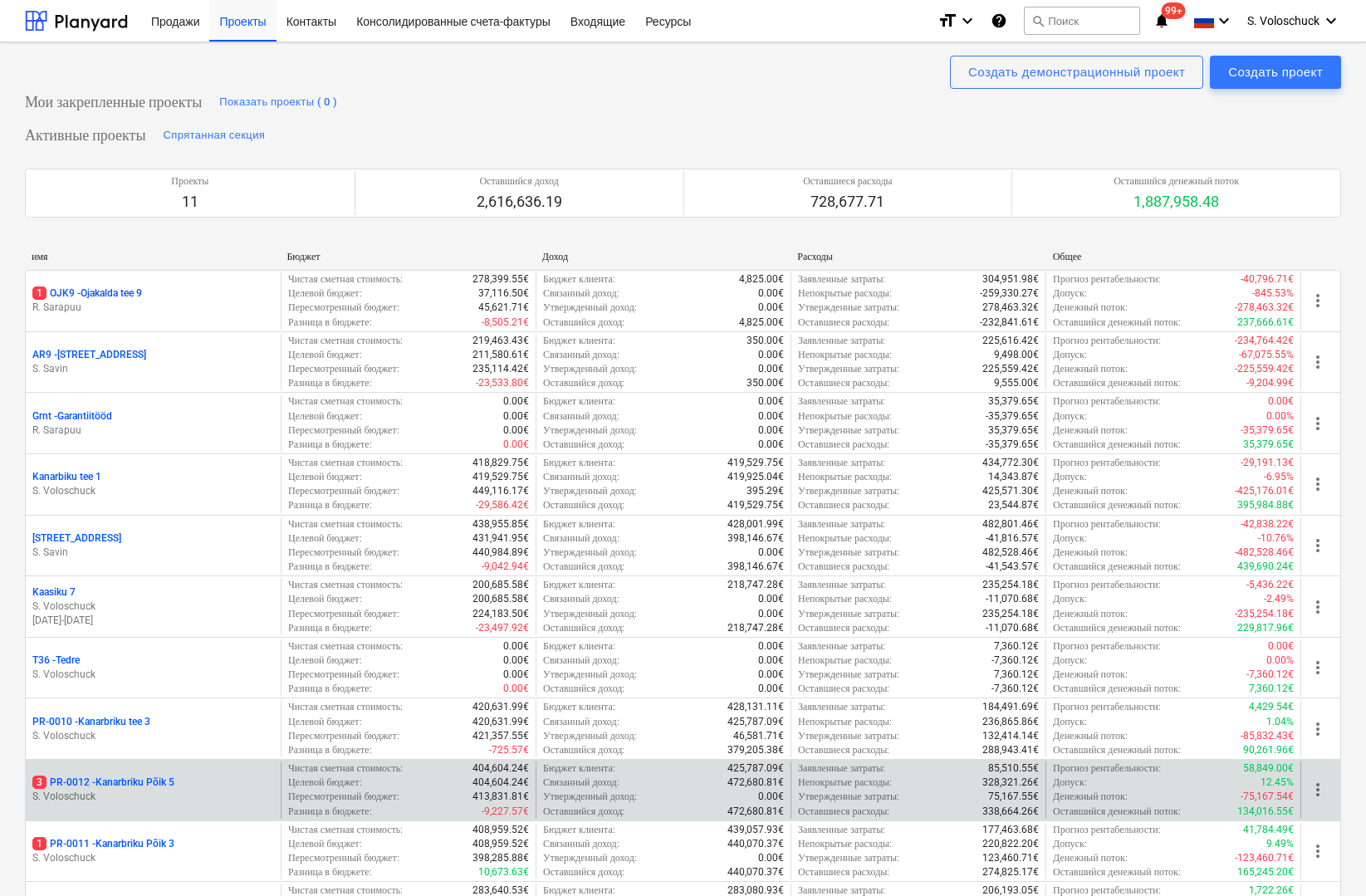
click at [90, 776] on p "3 PR-0012 - Kanarbriku Põik 5" at bounding box center [103, 782] width 142 height 14
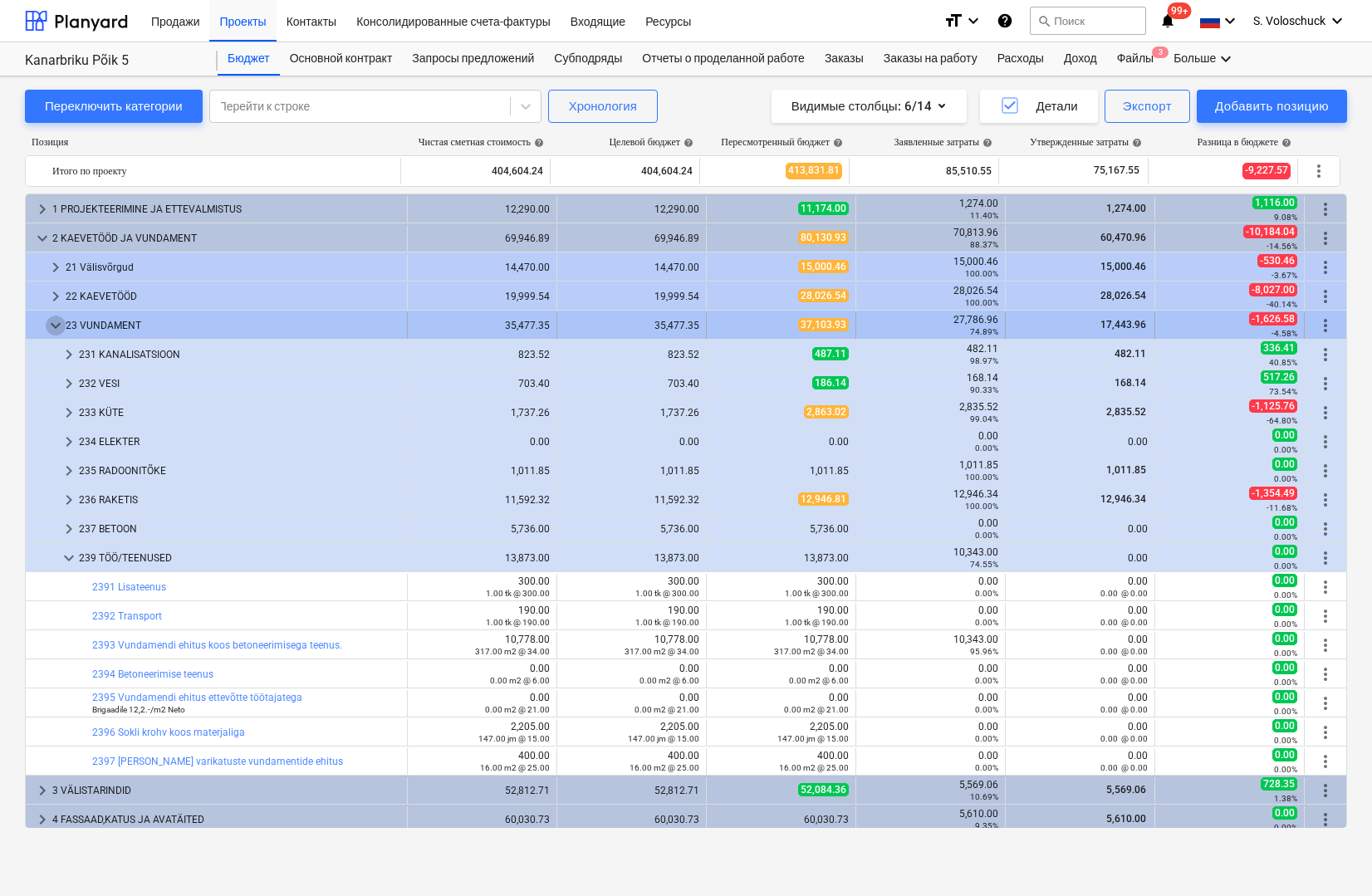
click at [50, 325] on span "keyboard_arrow_down" at bounding box center [55, 325] width 20 height 20
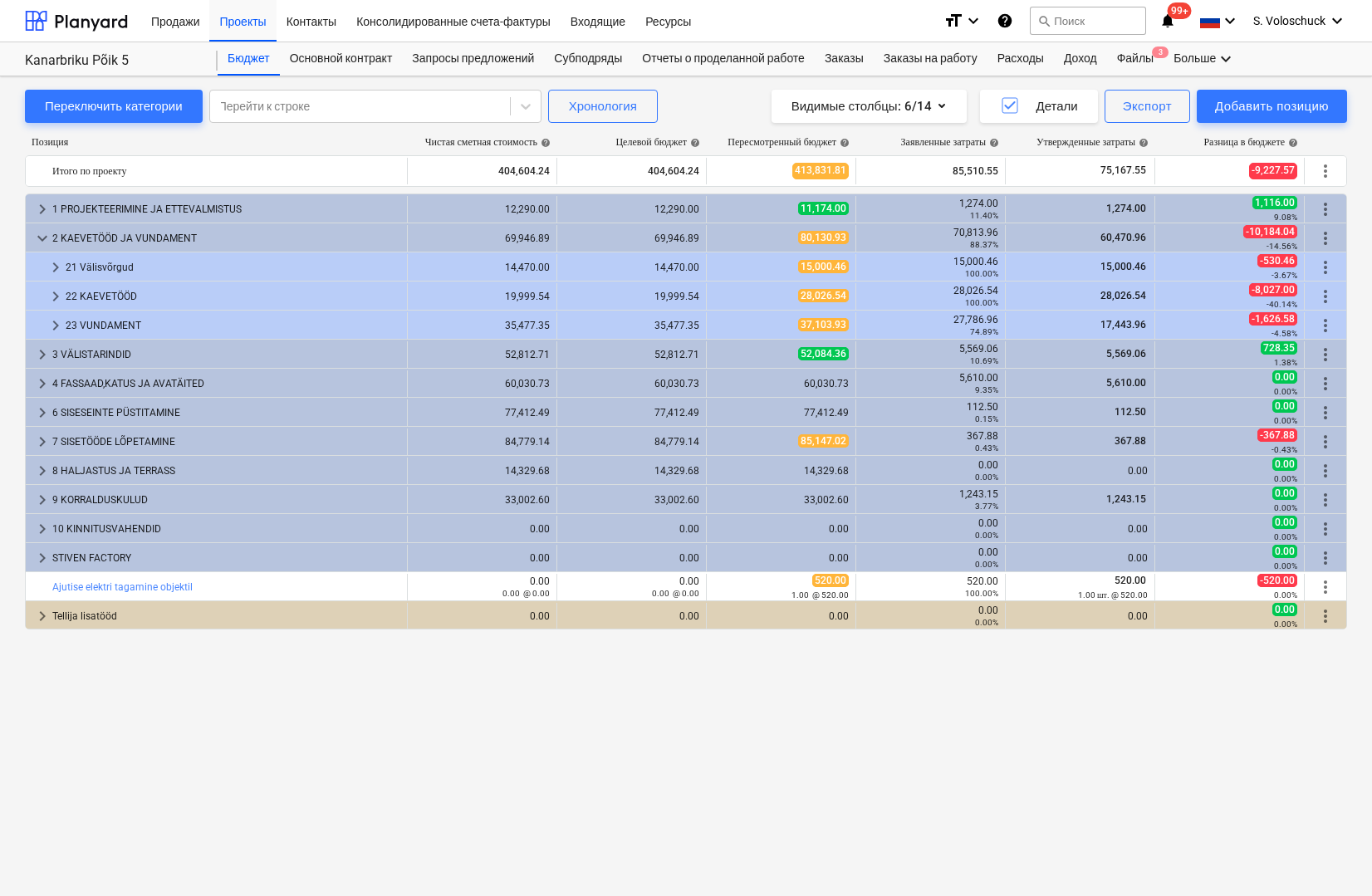
click at [50, 325] on span "keyboard_arrow_right" at bounding box center [55, 325] width 20 height 20
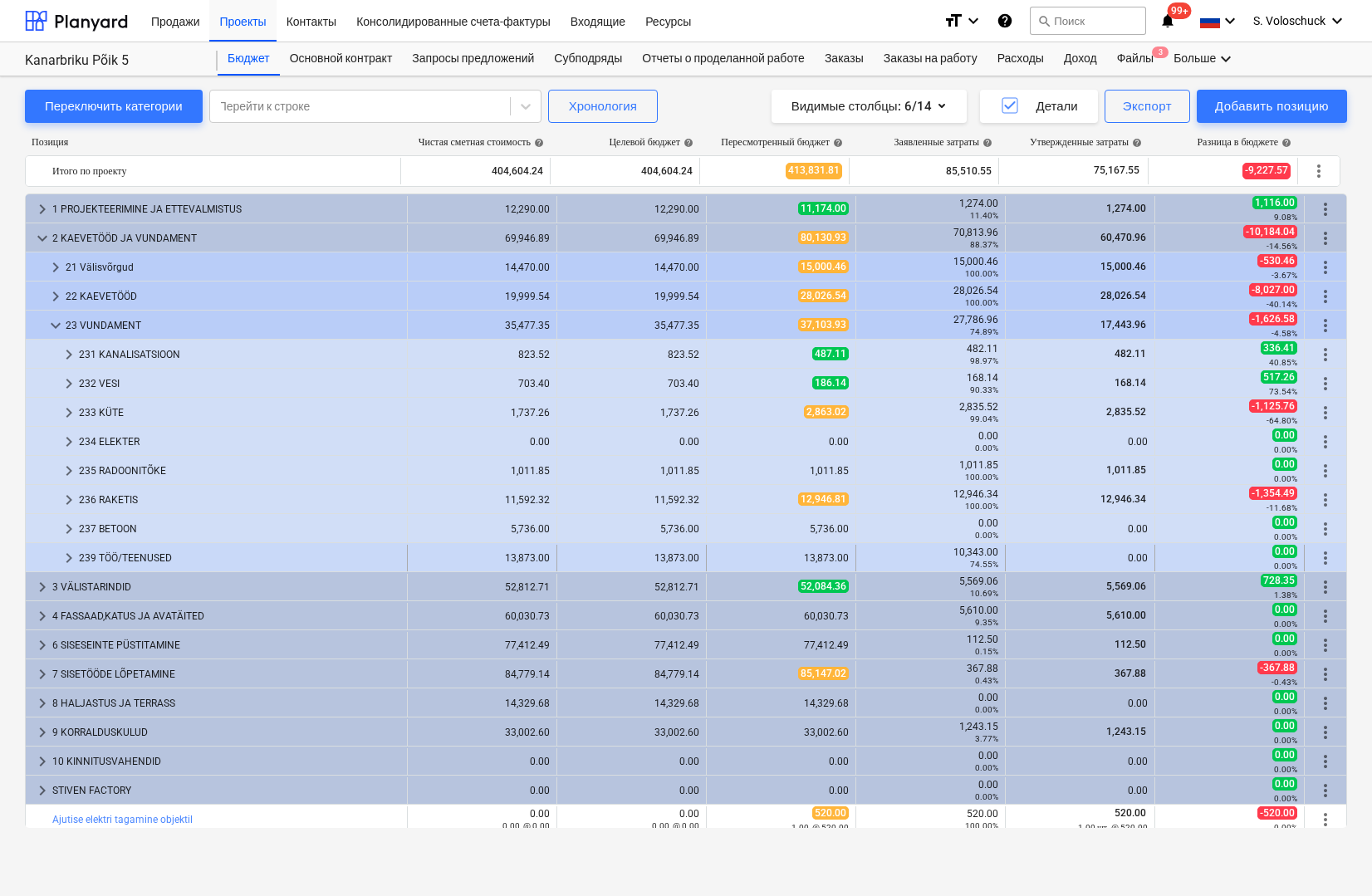
click at [80, 555] on div "239 TÖÖ/TEENUSED" at bounding box center [240, 558] width 321 height 27
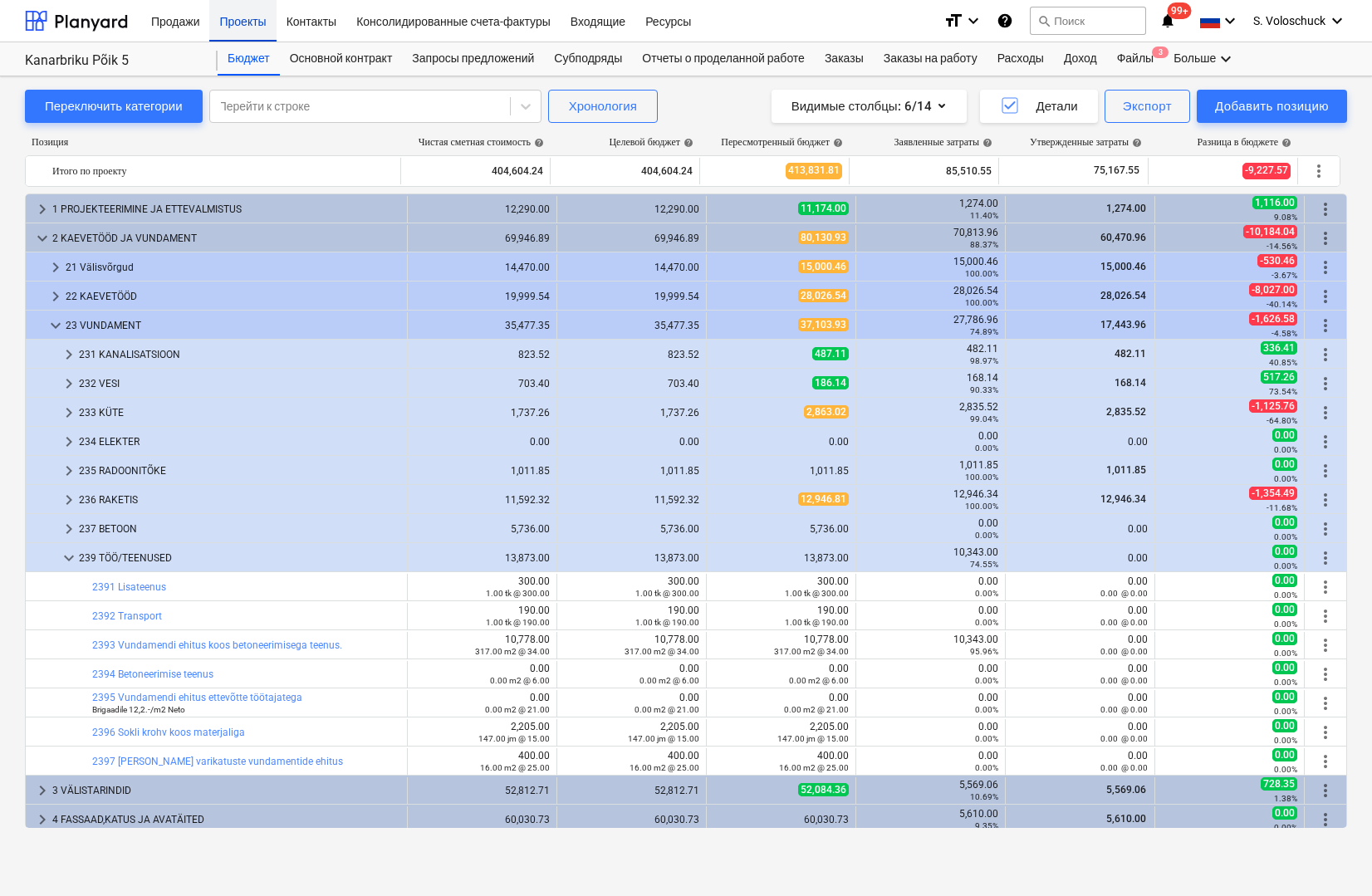
click at [236, 34] on div "Проекты" at bounding box center [243, 20] width 67 height 42
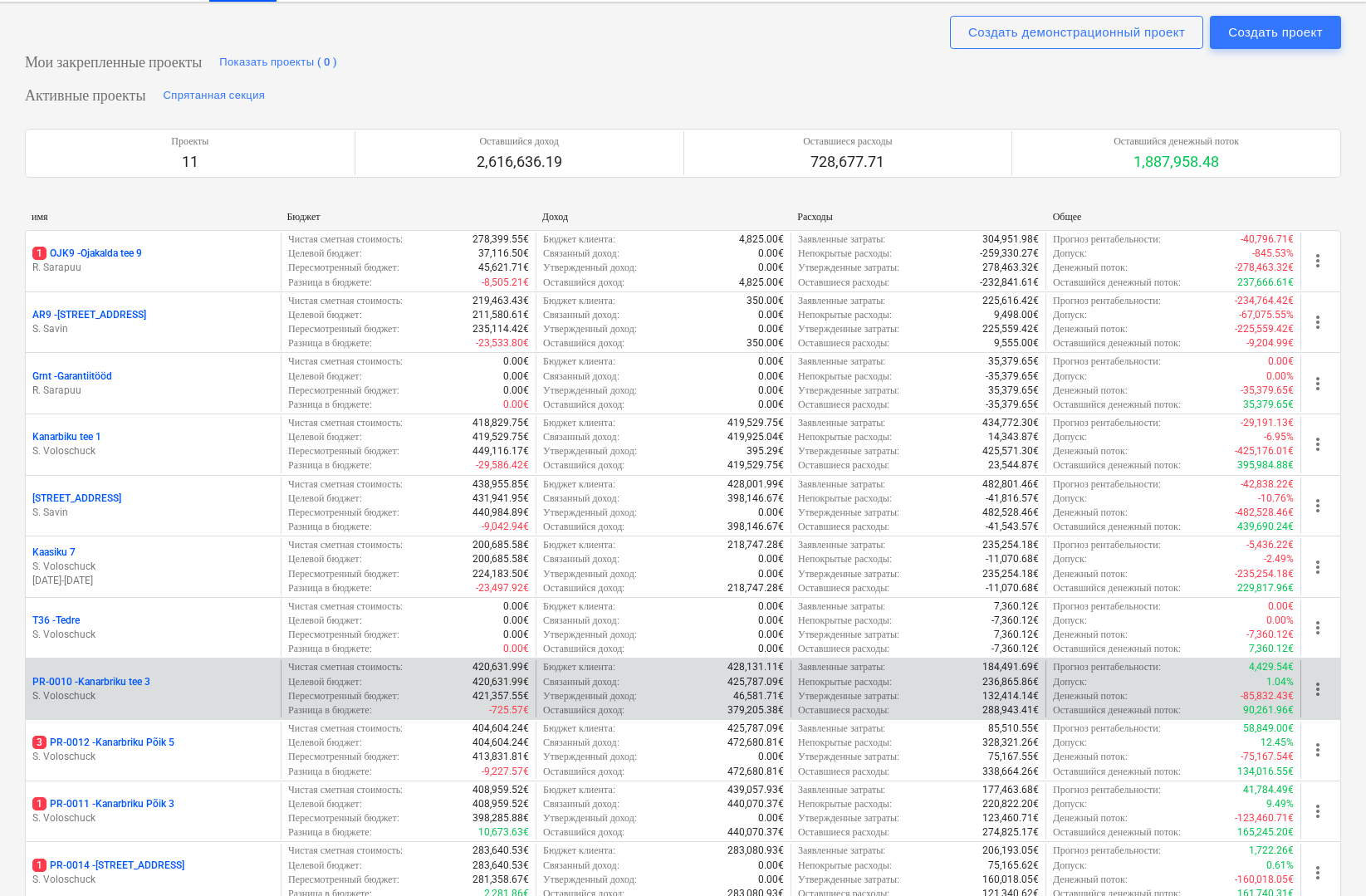
scroll to position [188, 0]
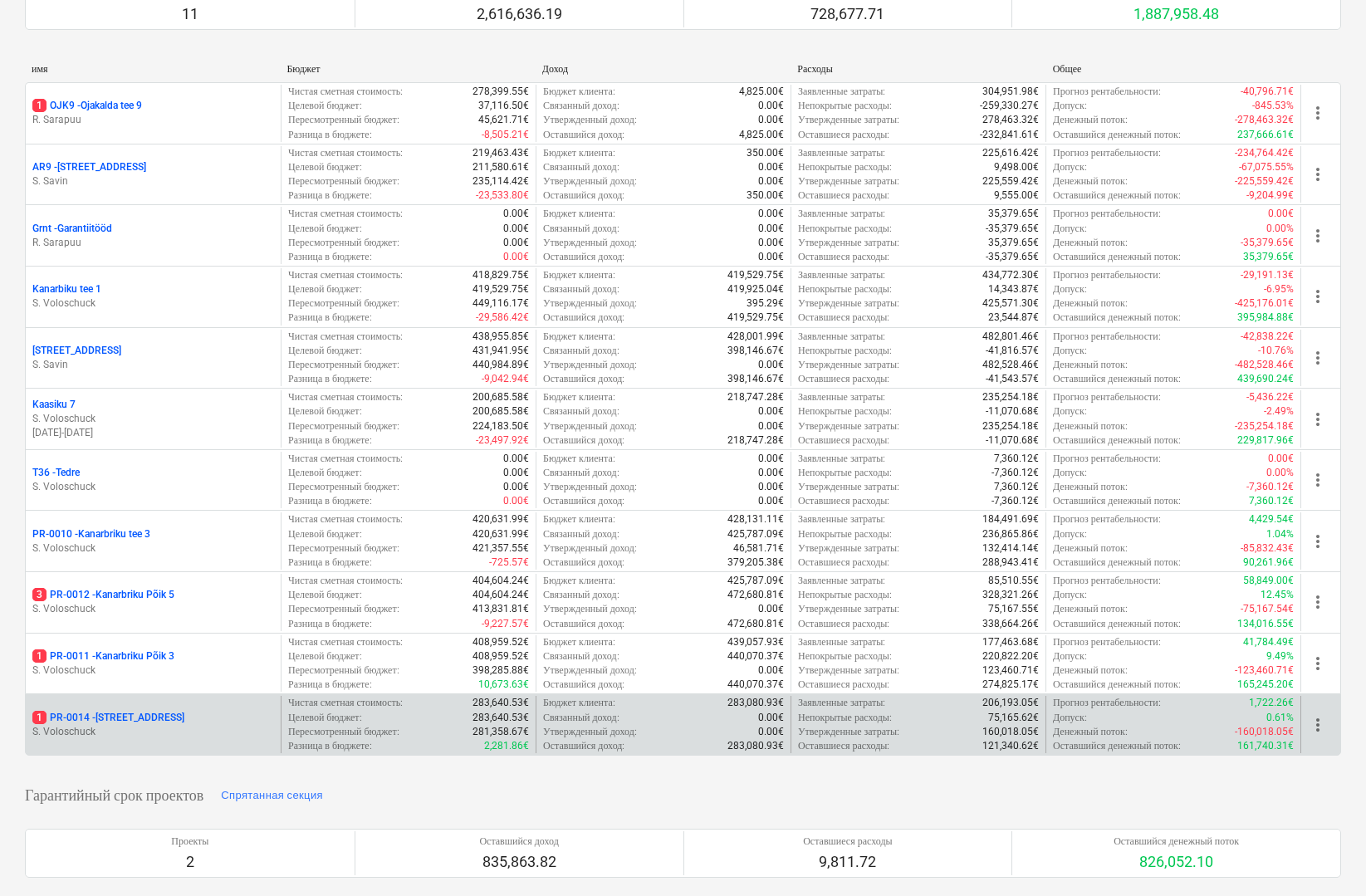
click at [154, 713] on p "1 PR-0014 - Luige tee 29" at bounding box center [108, 717] width 152 height 14
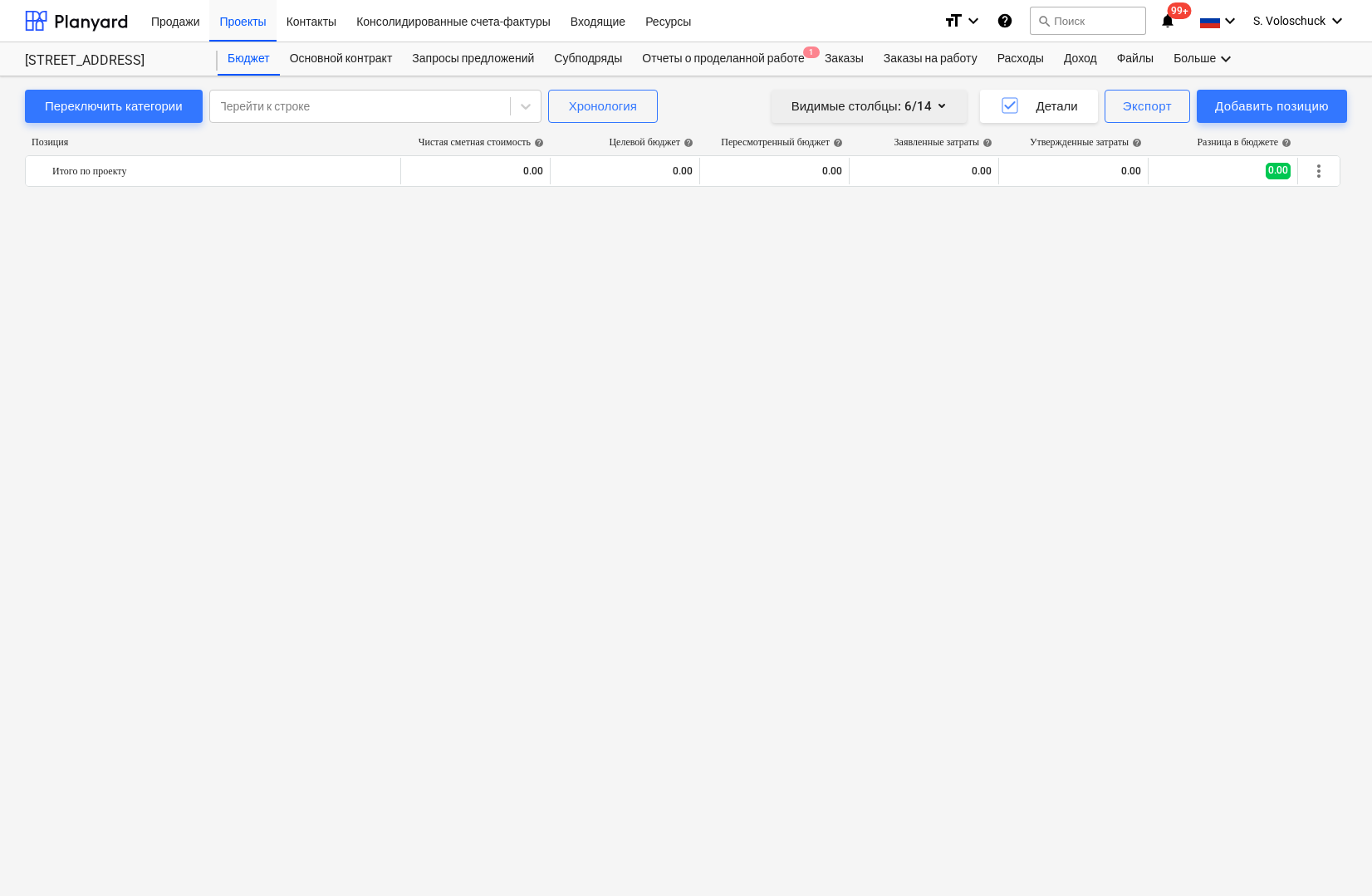
scroll to position [6788, 0]
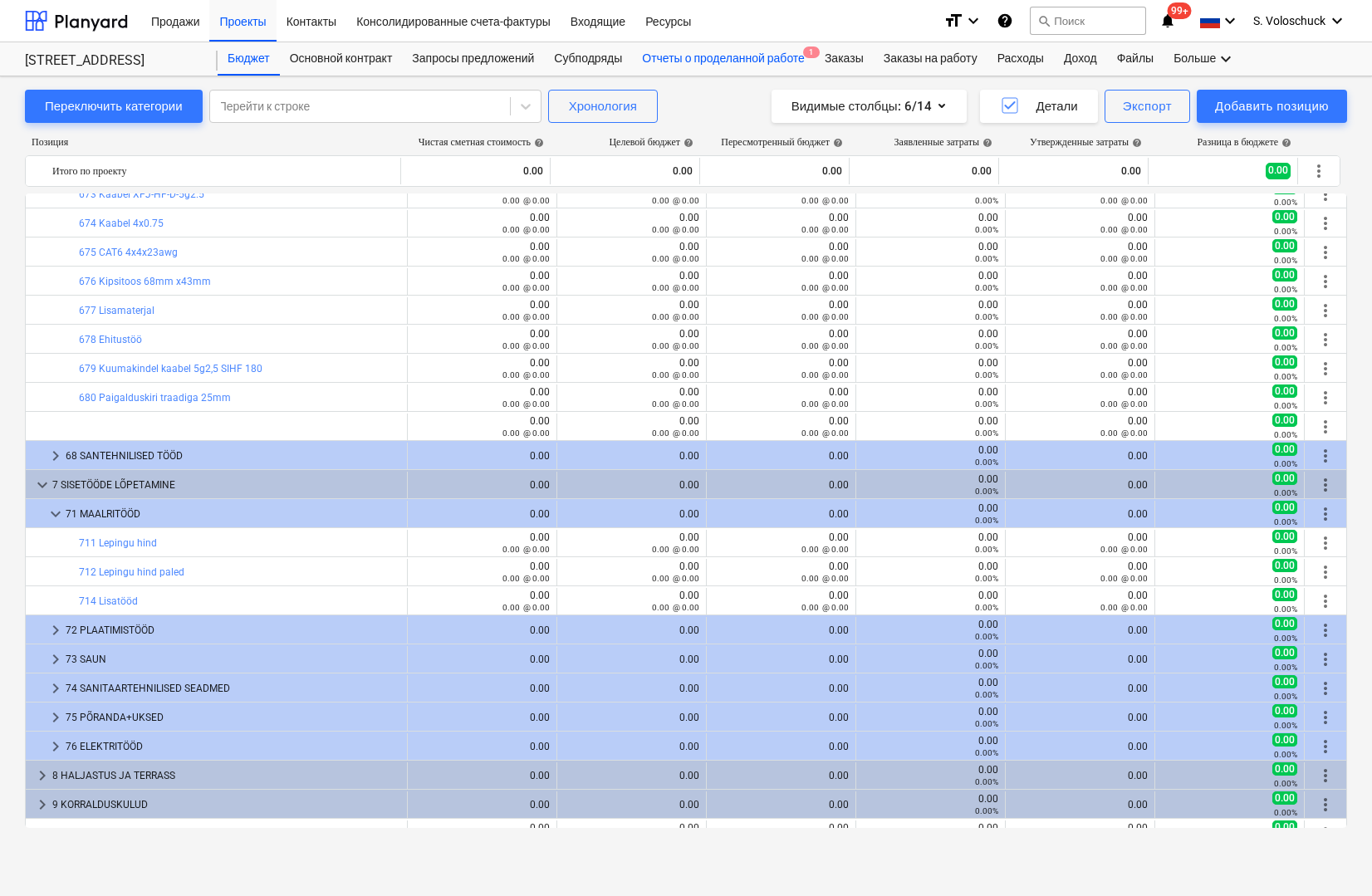
click at [770, 54] on div "Отчеты о проделанной работе 1" at bounding box center [723, 58] width 182 height 33
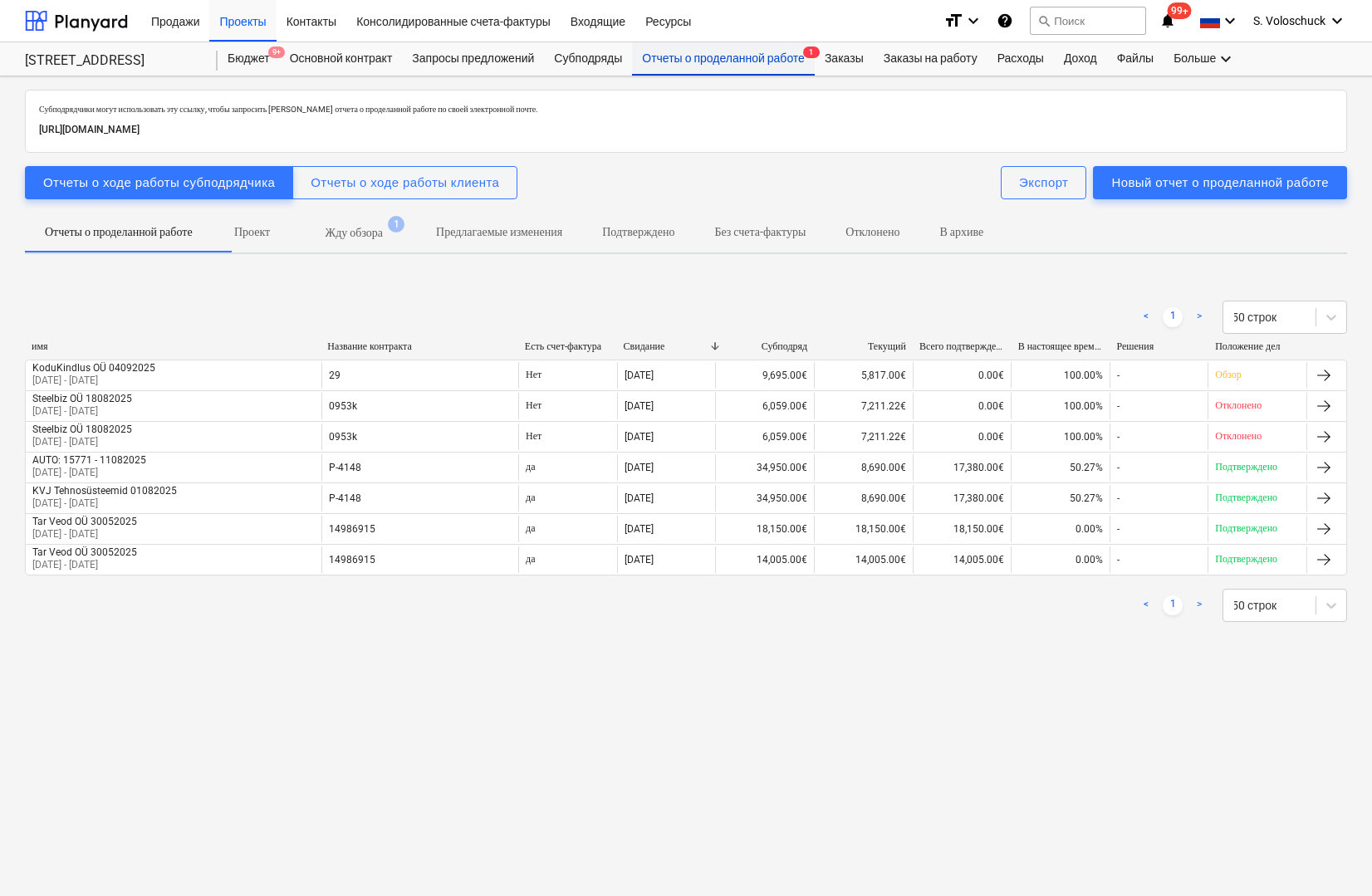
click at [779, 55] on div "Отчеты о проделанной работе 1" at bounding box center [723, 58] width 182 height 33
click at [383, 226] on p "Жду обзора" at bounding box center [354, 233] width 57 height 17
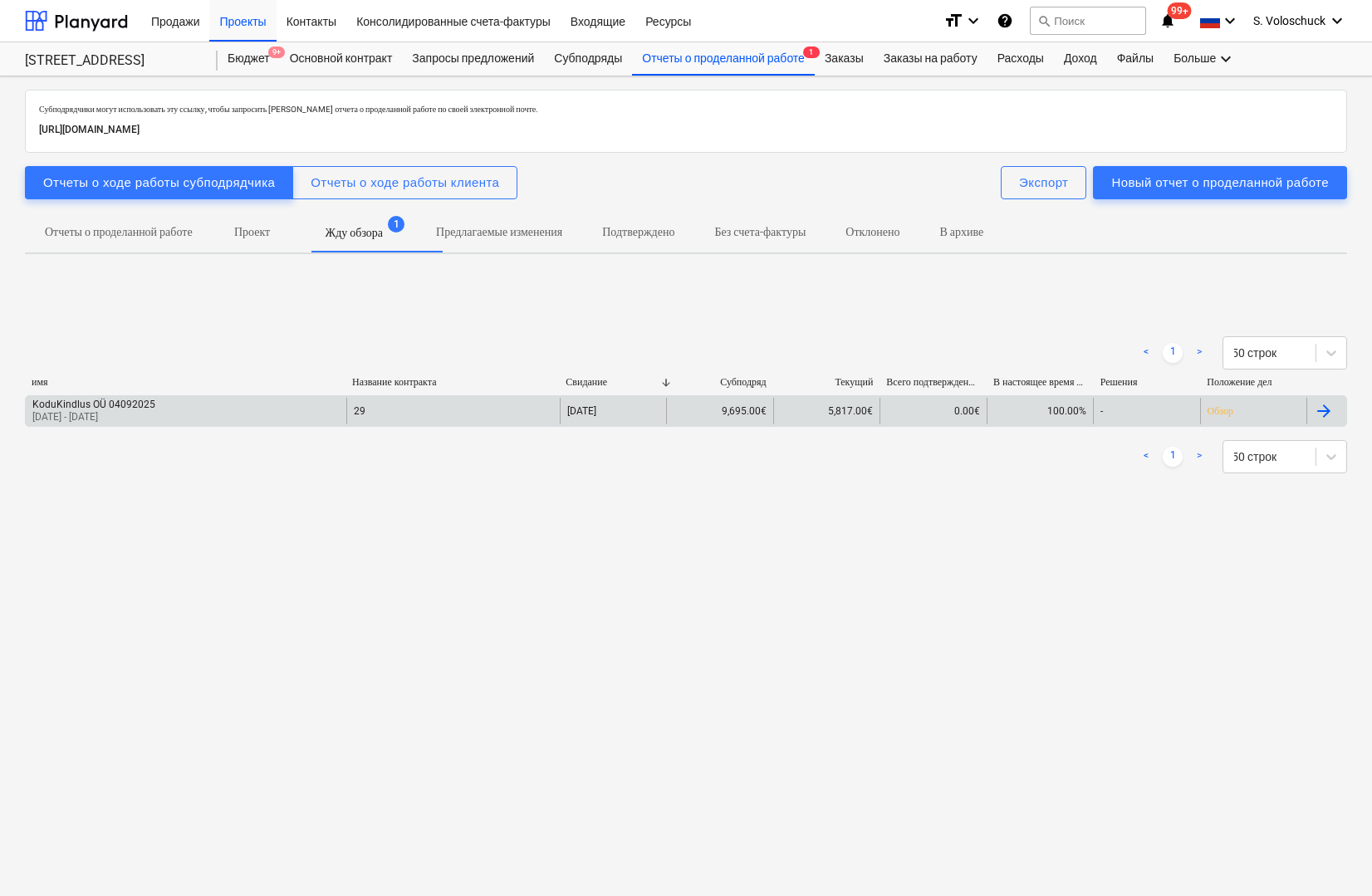
click at [242, 404] on div "KoduKindlus OÜ 04092025 24 Aug 2025 - 02 Sep 2025" at bounding box center [186, 411] width 321 height 27
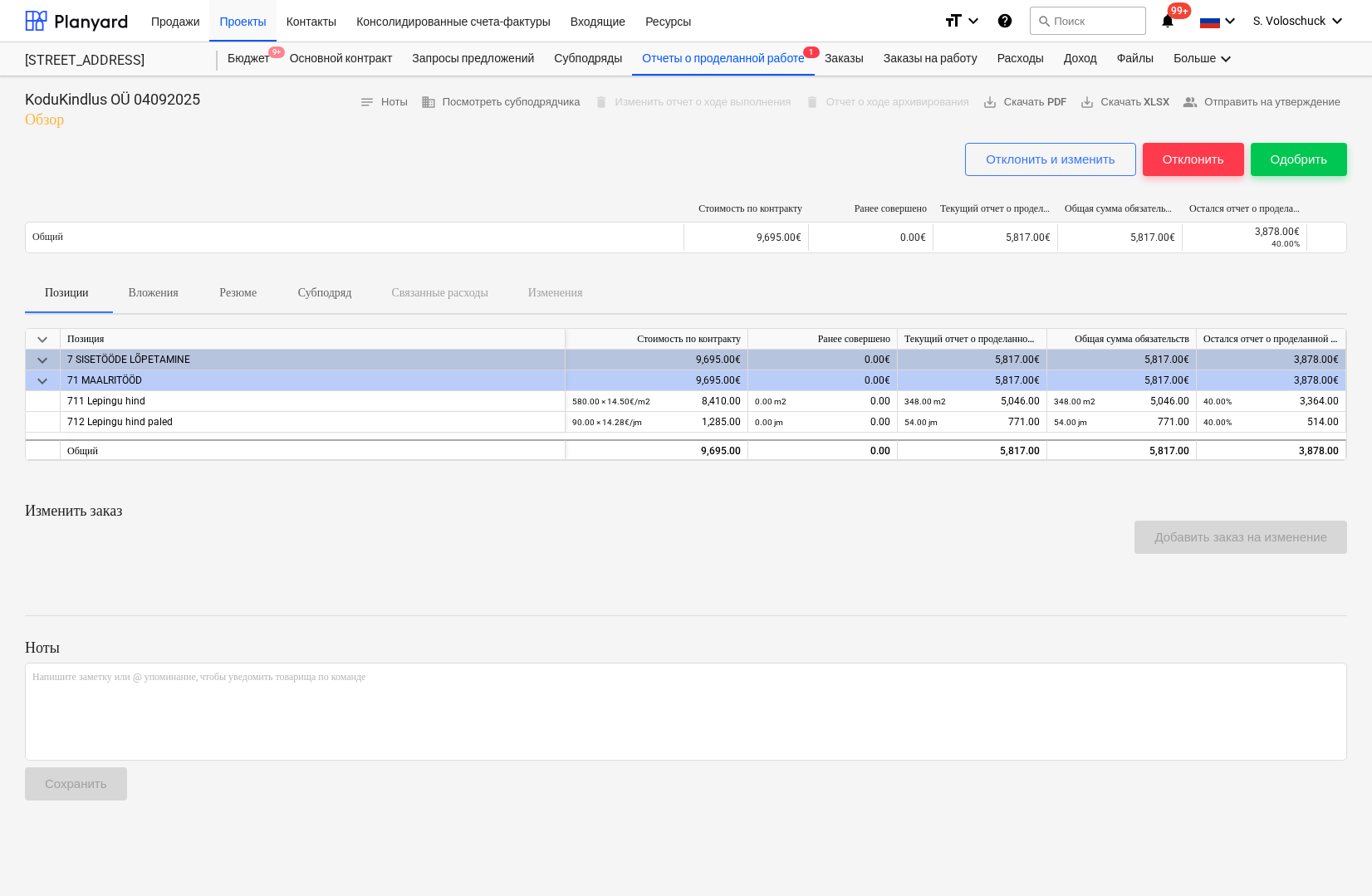
drag, startPoint x: 1315, startPoint y: 150, endPoint x: 1318, endPoint y: 137, distance: 13.3
click at [1318, 137] on div "KoduKindlus OÜ 04092025 Обзор notes Ноты business Посмотреть субподрядчика dele…" at bounding box center [686, 486] width 1372 height 820
click at [1309, 166] on div "Одобрить" at bounding box center [1298, 160] width 56 height 22
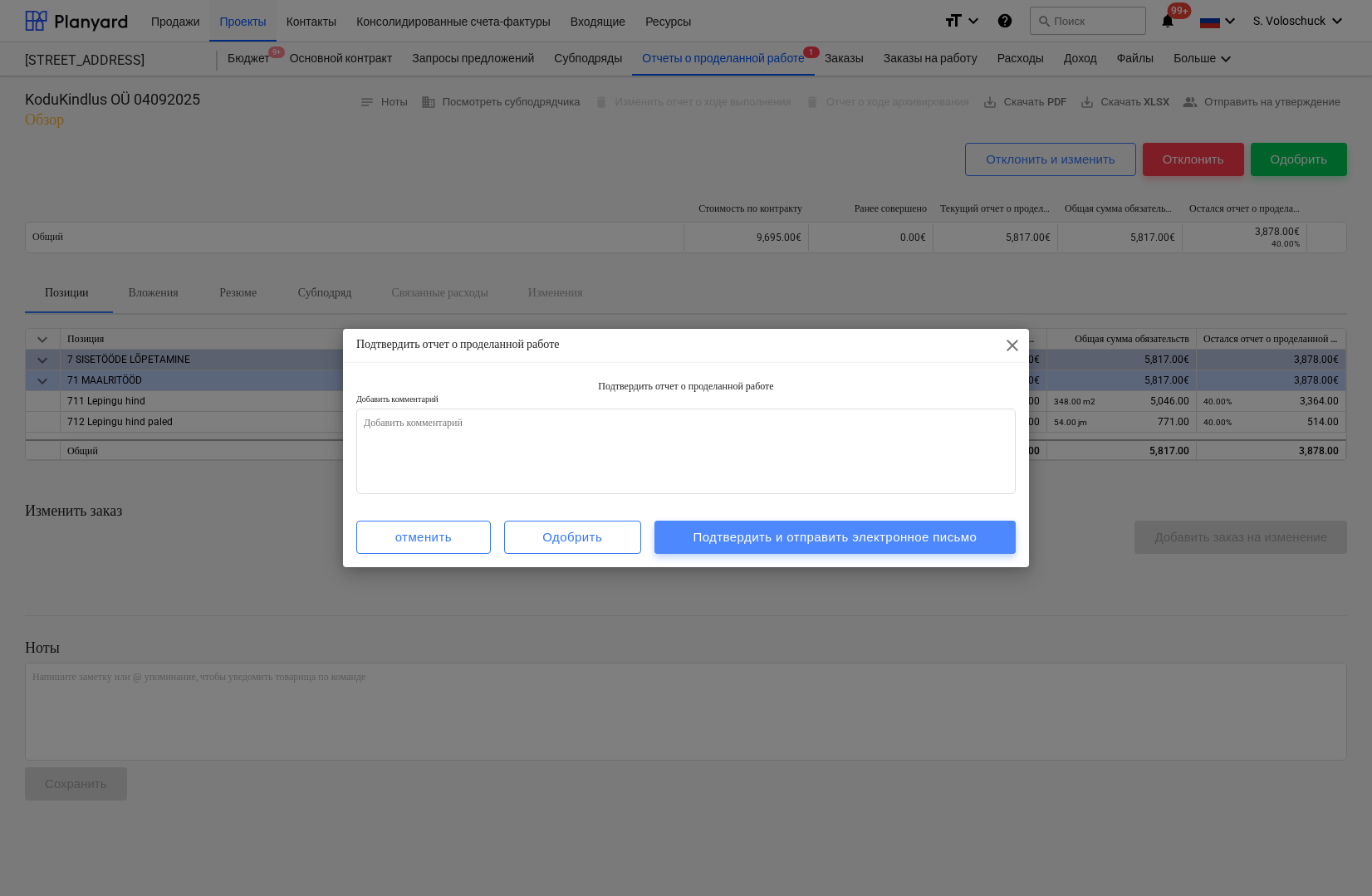
click at [825, 538] on div "Подтвердить и отправить электронное письмо" at bounding box center [834, 537] width 284 height 22
type textarea "x"
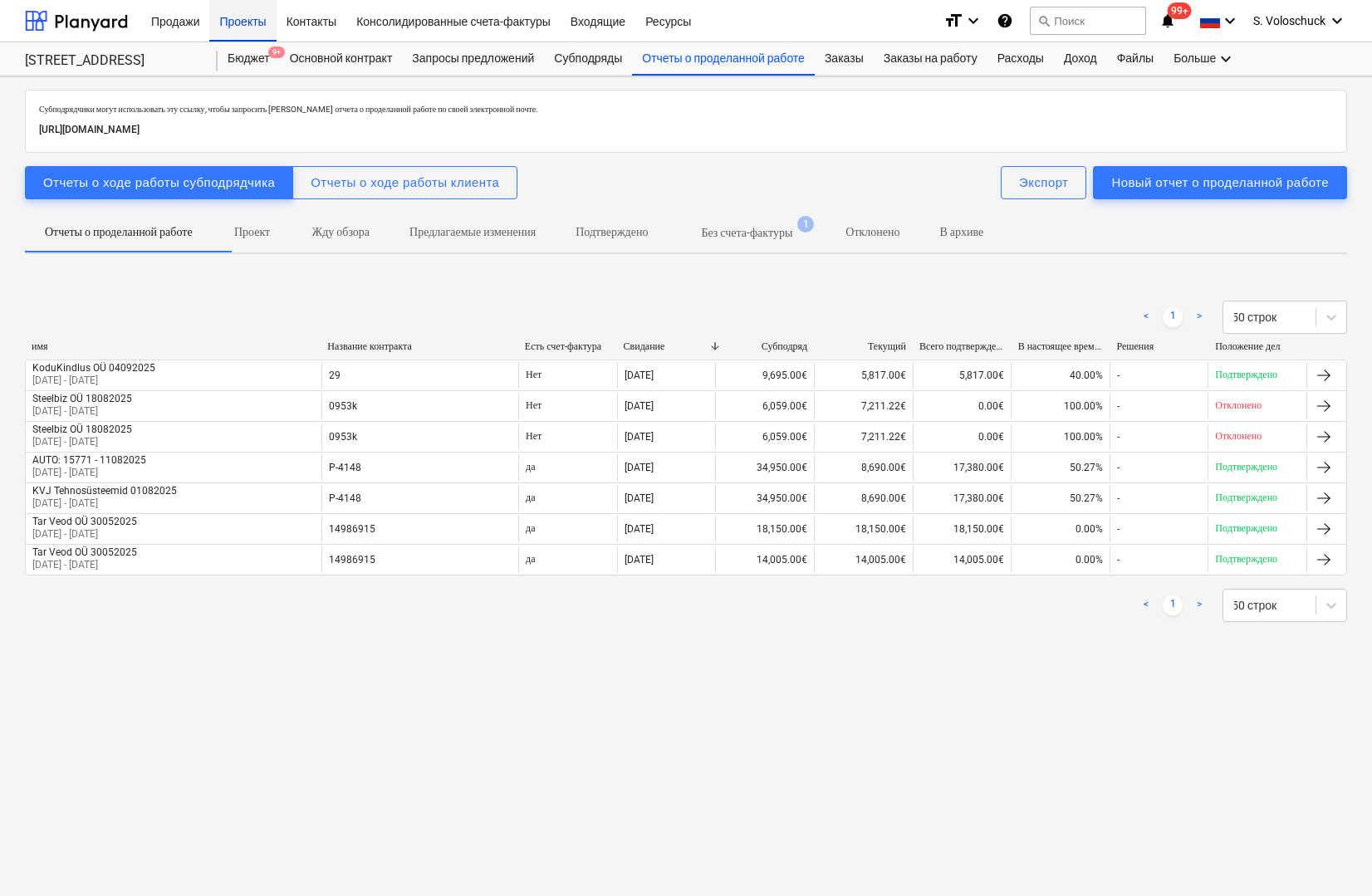
click at [253, 23] on div "Проекты" at bounding box center [243, 20] width 67 height 42
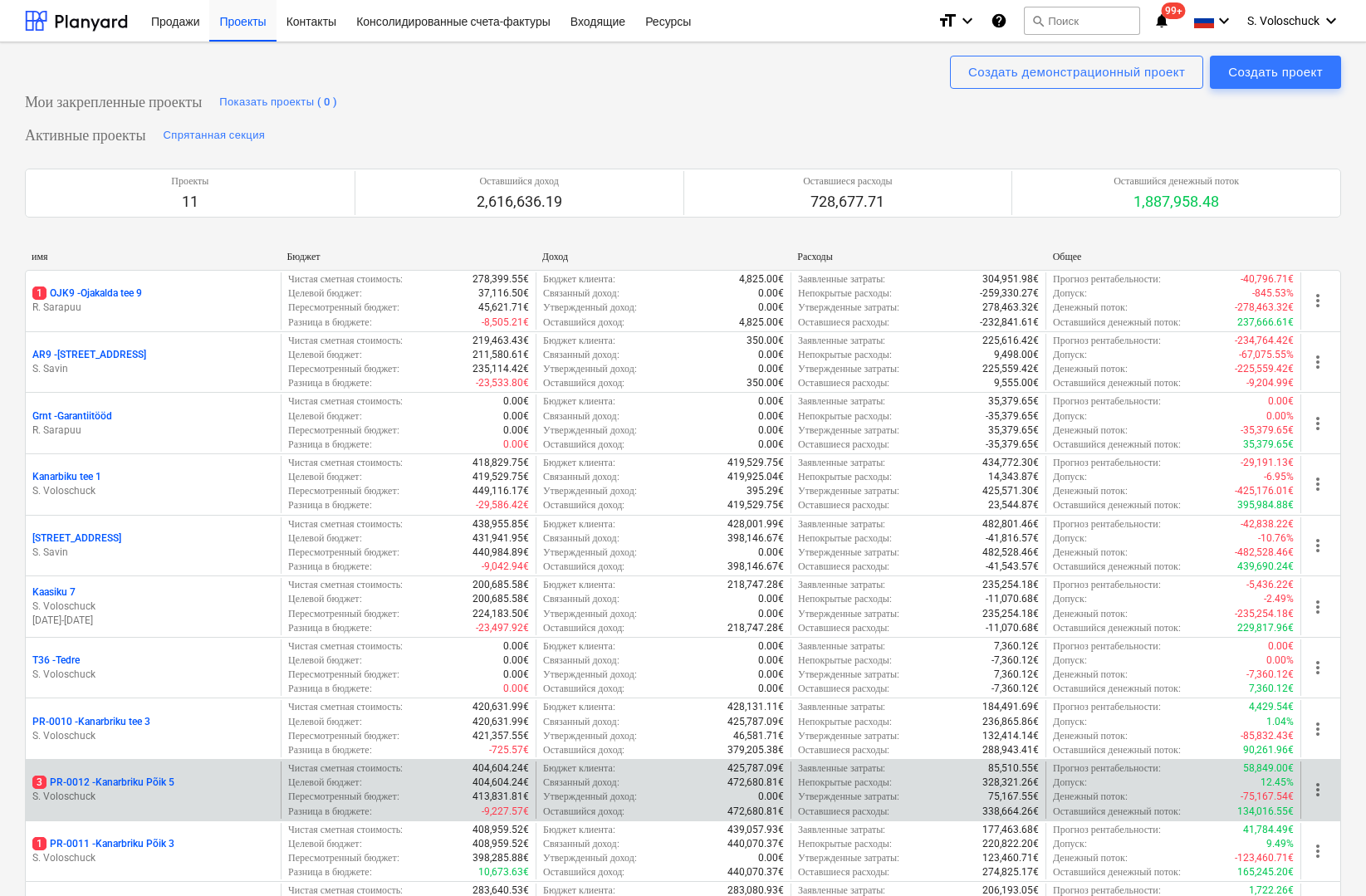
click at [161, 778] on p "3 PR-0012 - Kanarbriku Põik 5" at bounding box center [103, 782] width 142 height 14
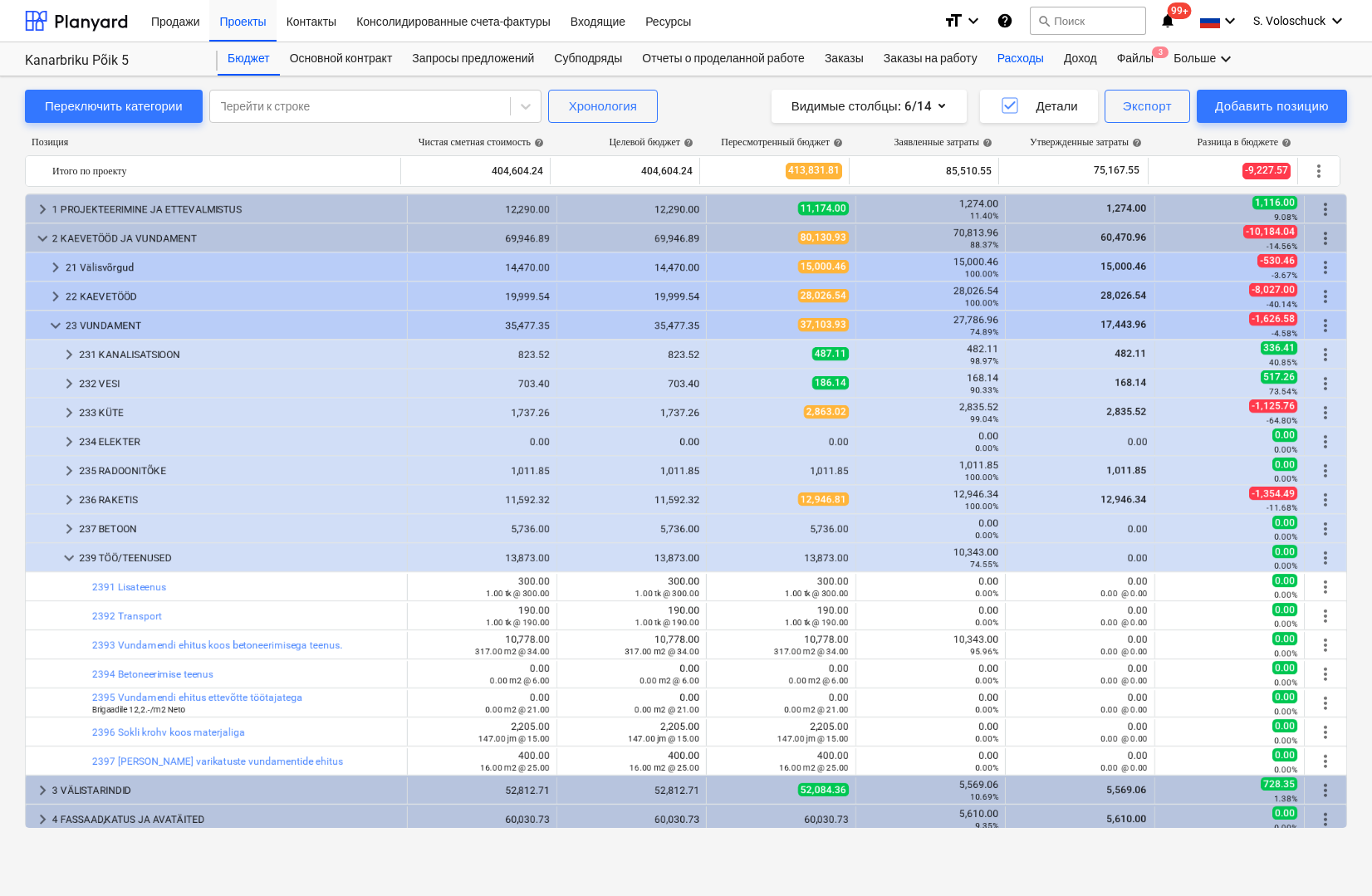
click at [1040, 62] on div "Расходы" at bounding box center [1021, 58] width 67 height 33
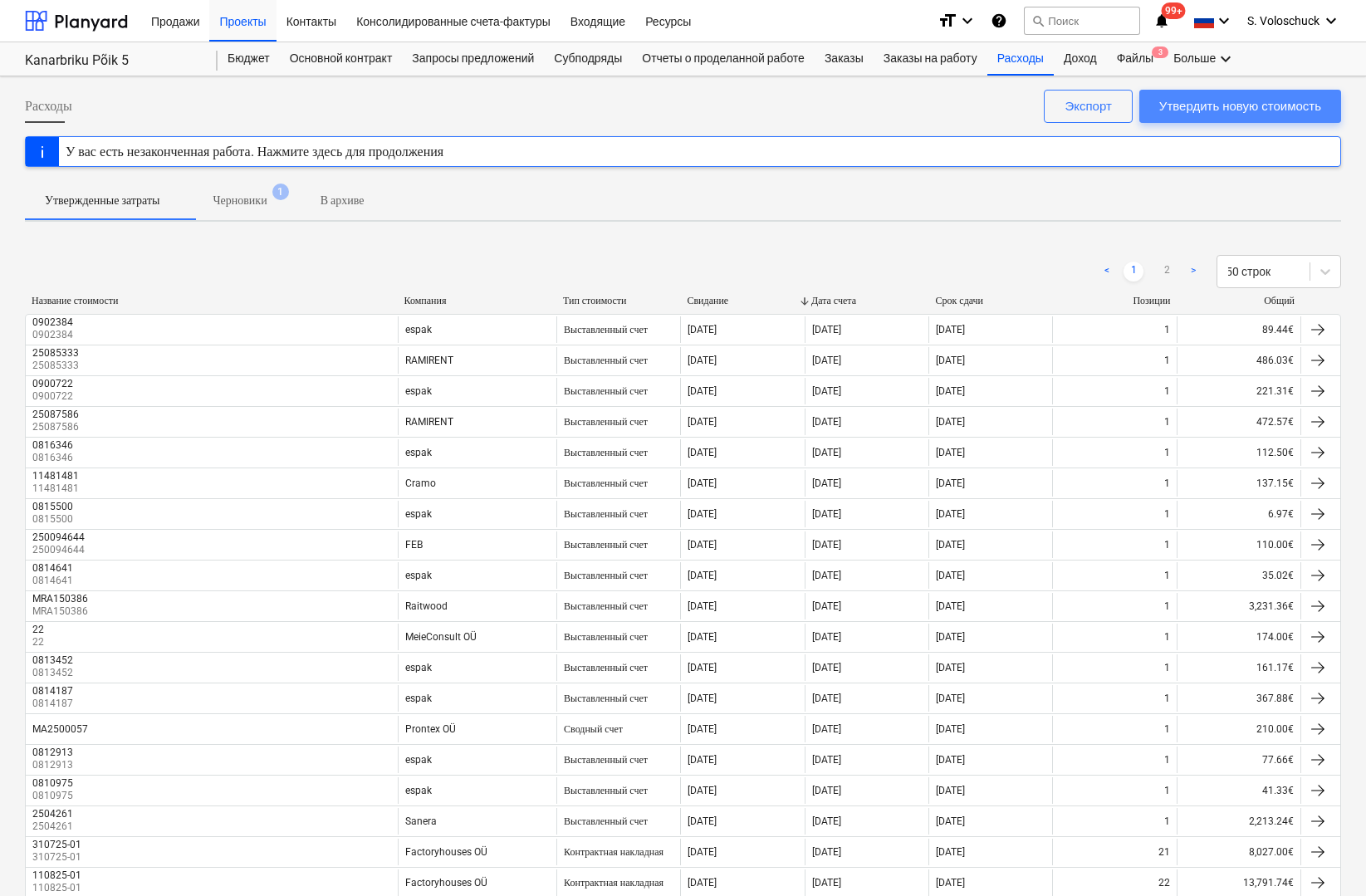
click at [1200, 103] on div "Утвердить новую стоимость" at bounding box center [1241, 106] width 162 height 22
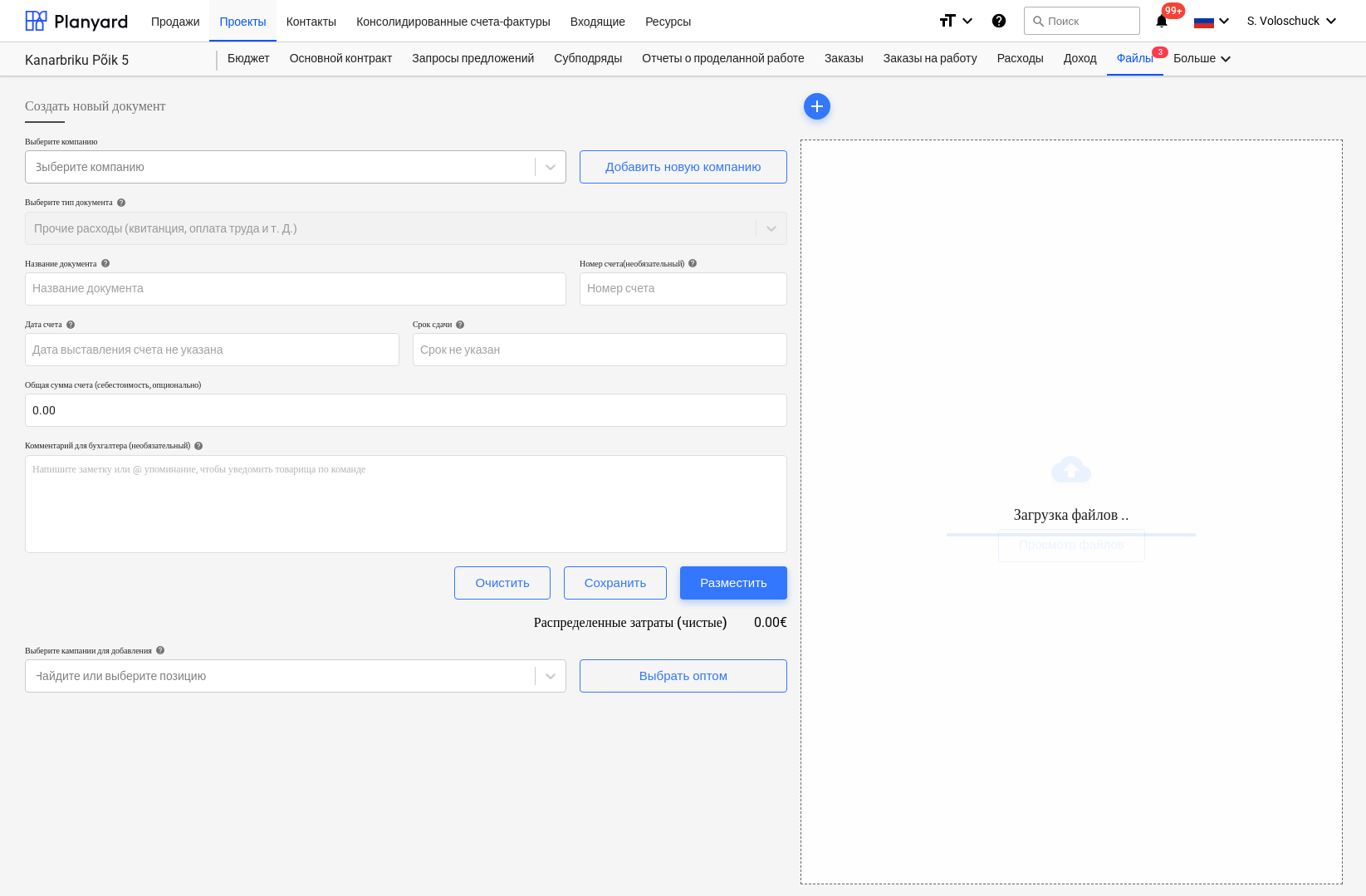
click at [193, 171] on div at bounding box center [281, 166] width 493 height 16
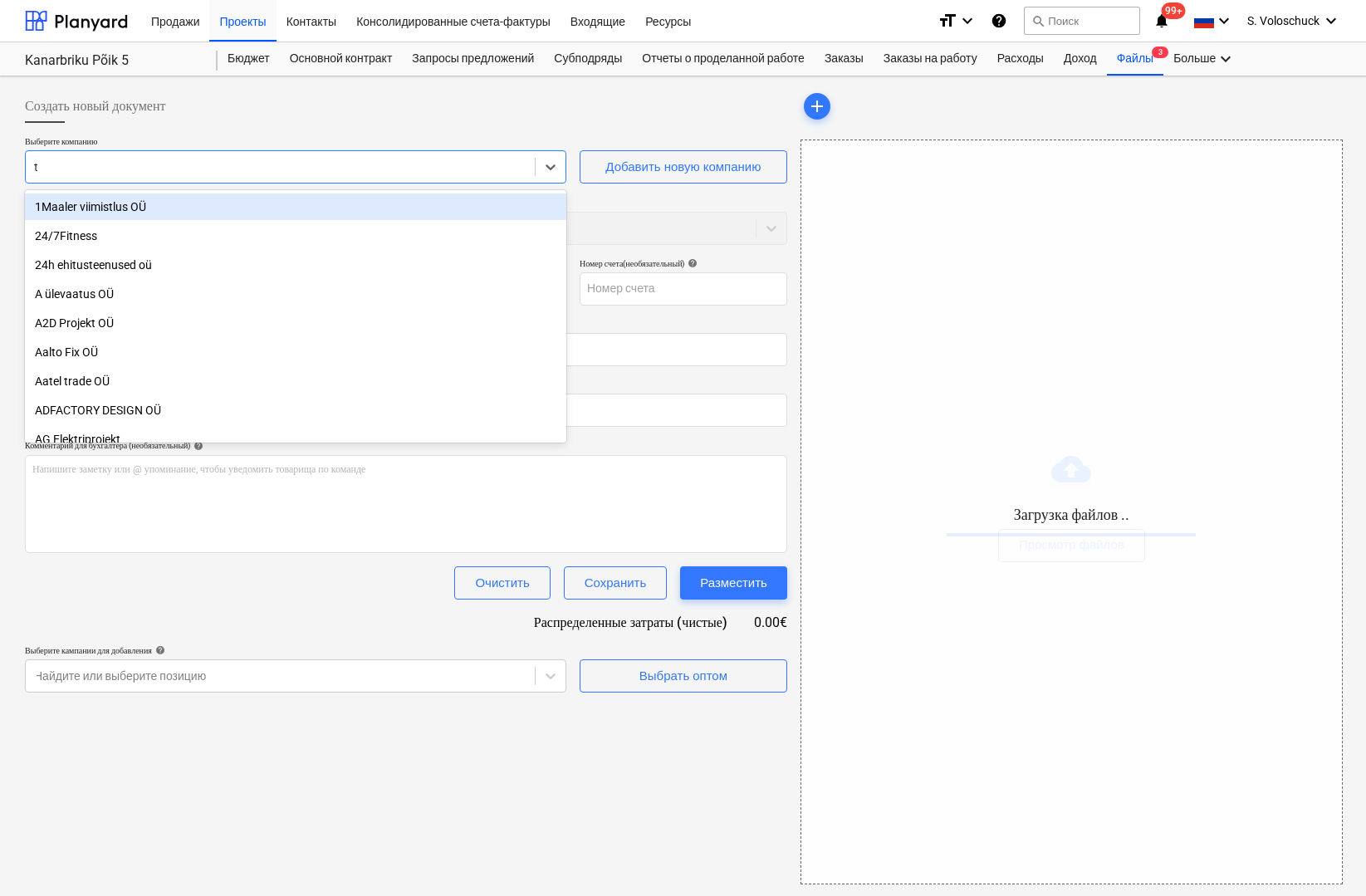
type input "th"
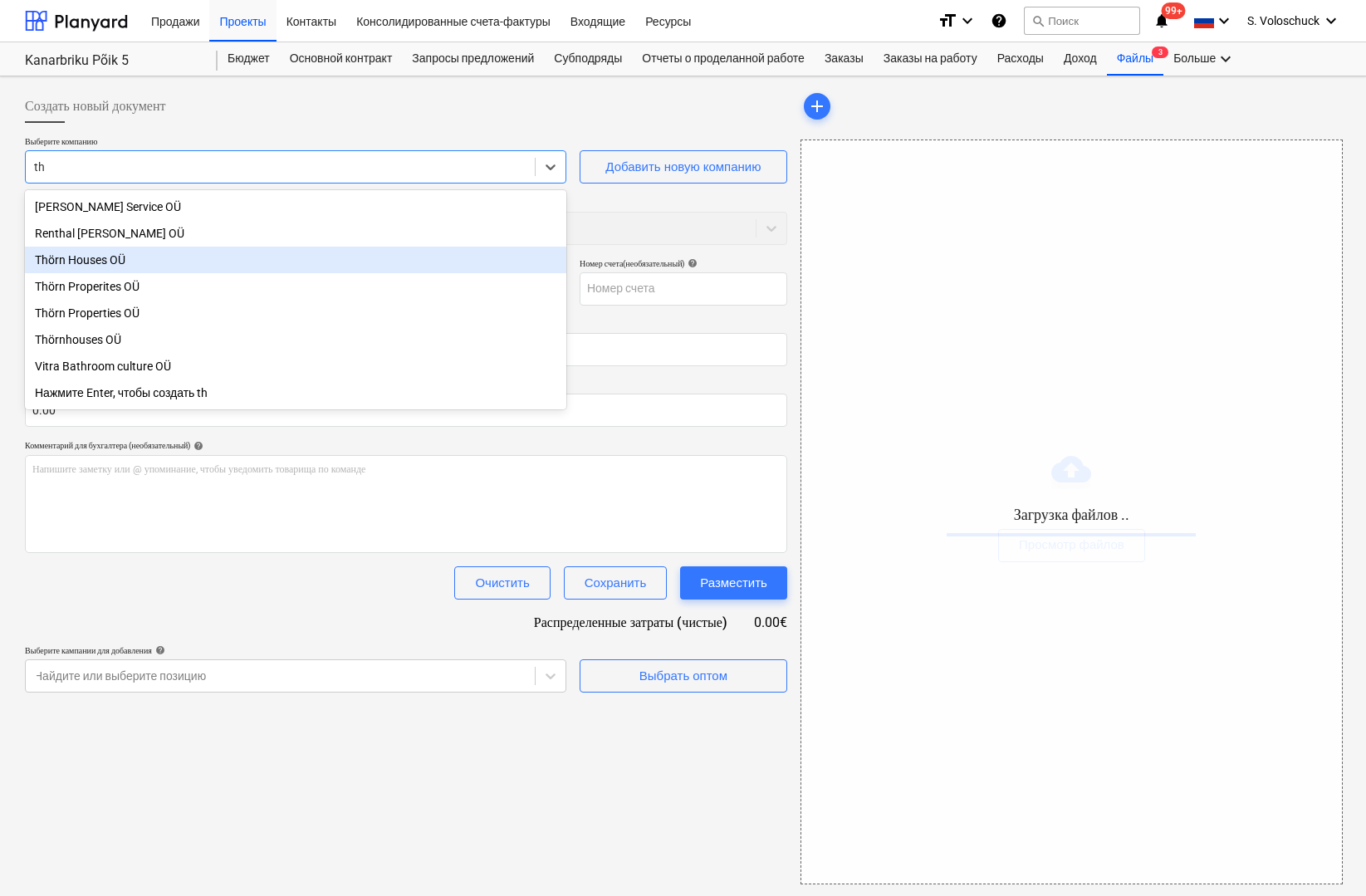
click at [92, 260] on div "Thörn Houses OÜ" at bounding box center [295, 260] width 542 height 27
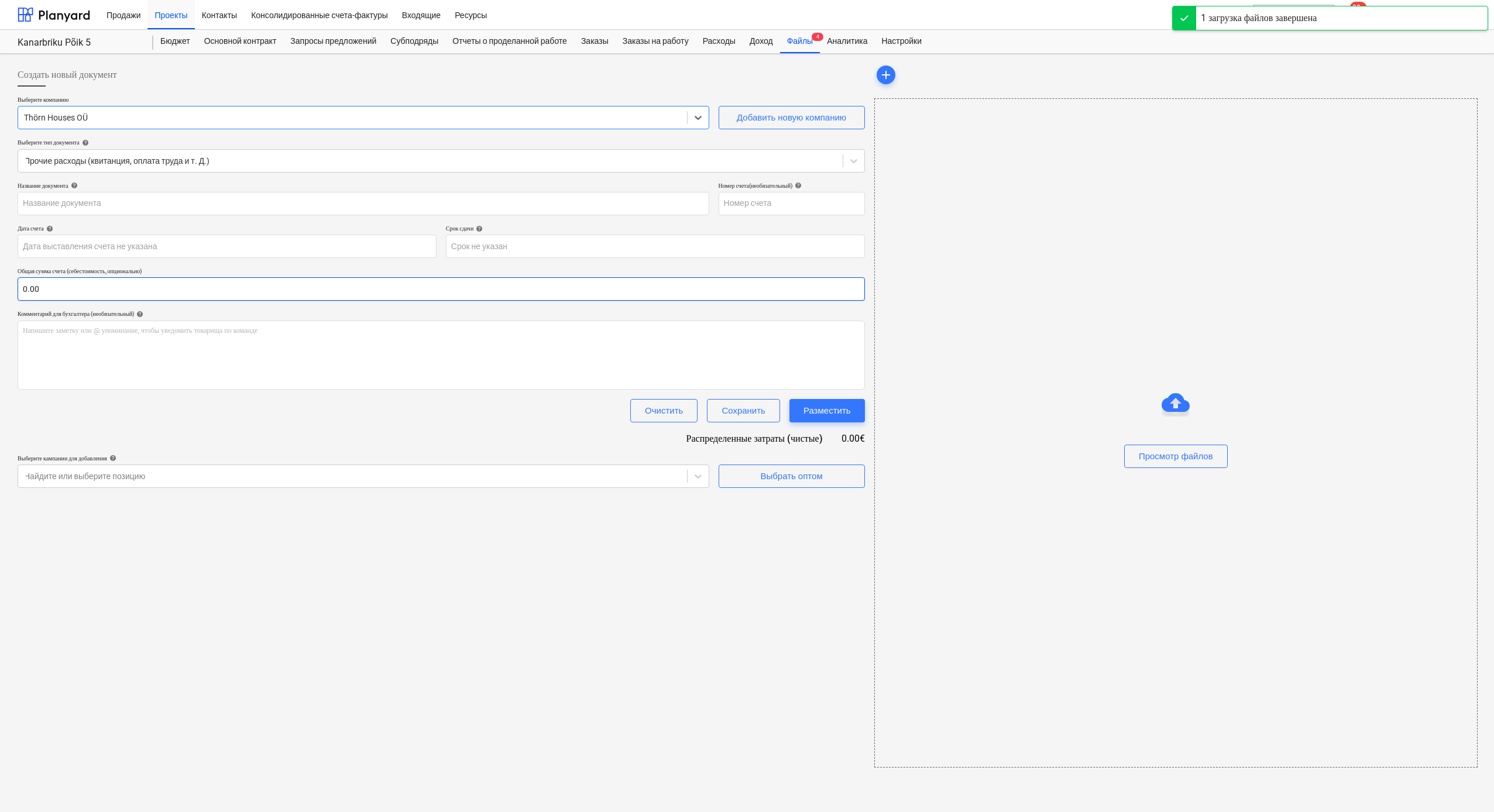
type input "IMG_5668.JPG"
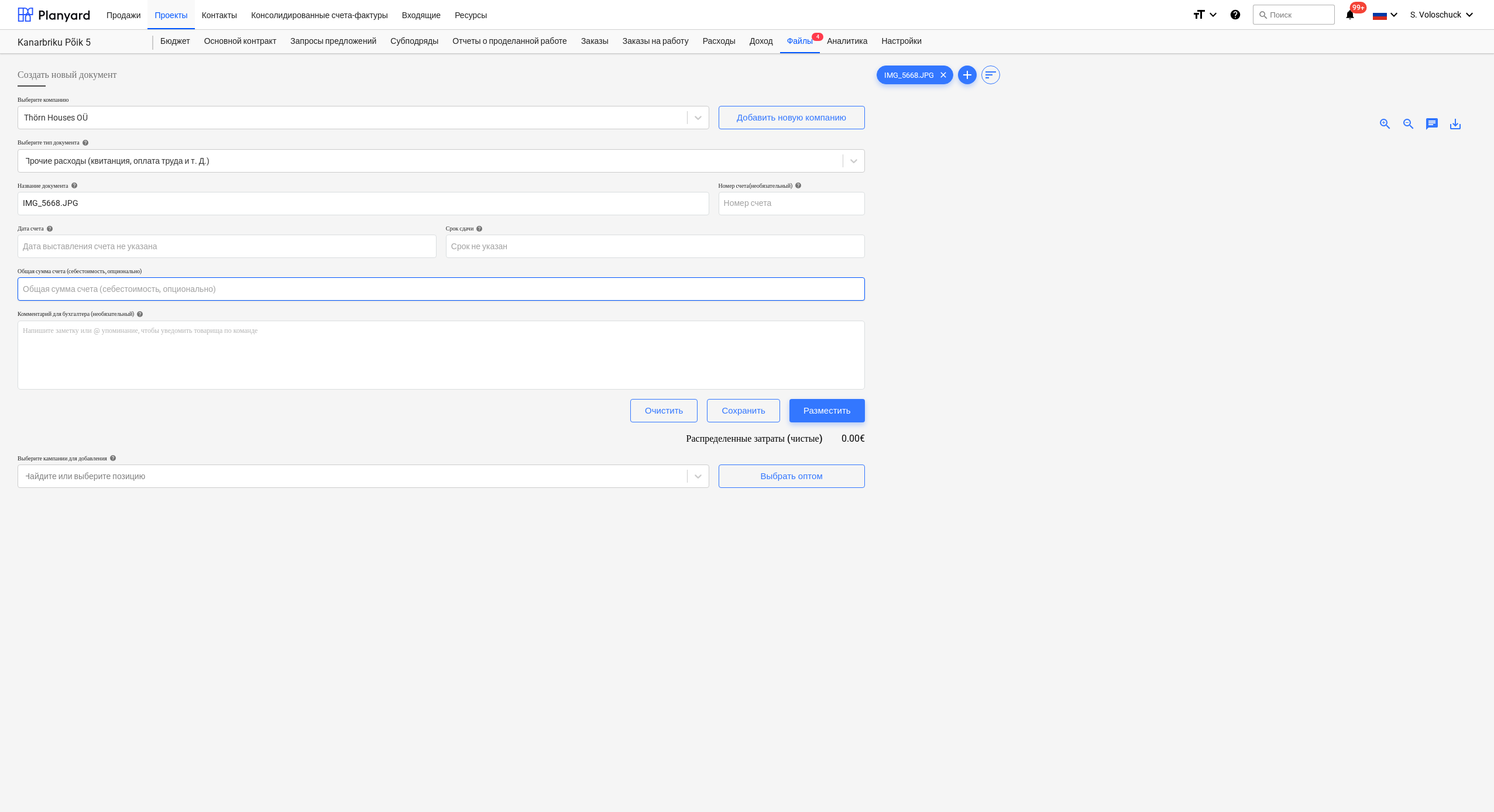
click at [184, 293] on input "text" at bounding box center [441, 289] width 847 height 24
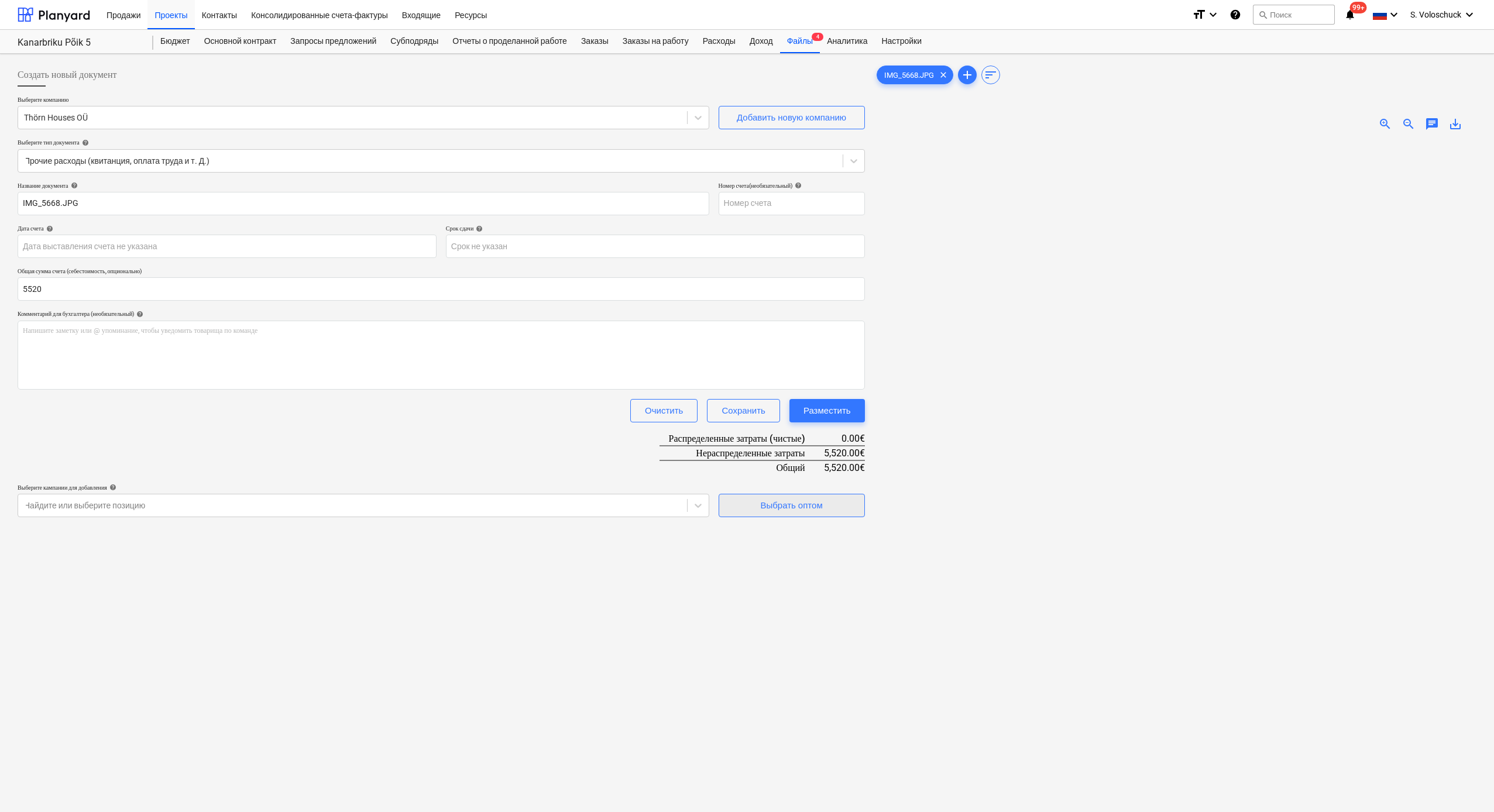
type input "5,520.00"
click at [783, 505] on div "Выбрать оптом" at bounding box center [791, 505] width 62 height 15
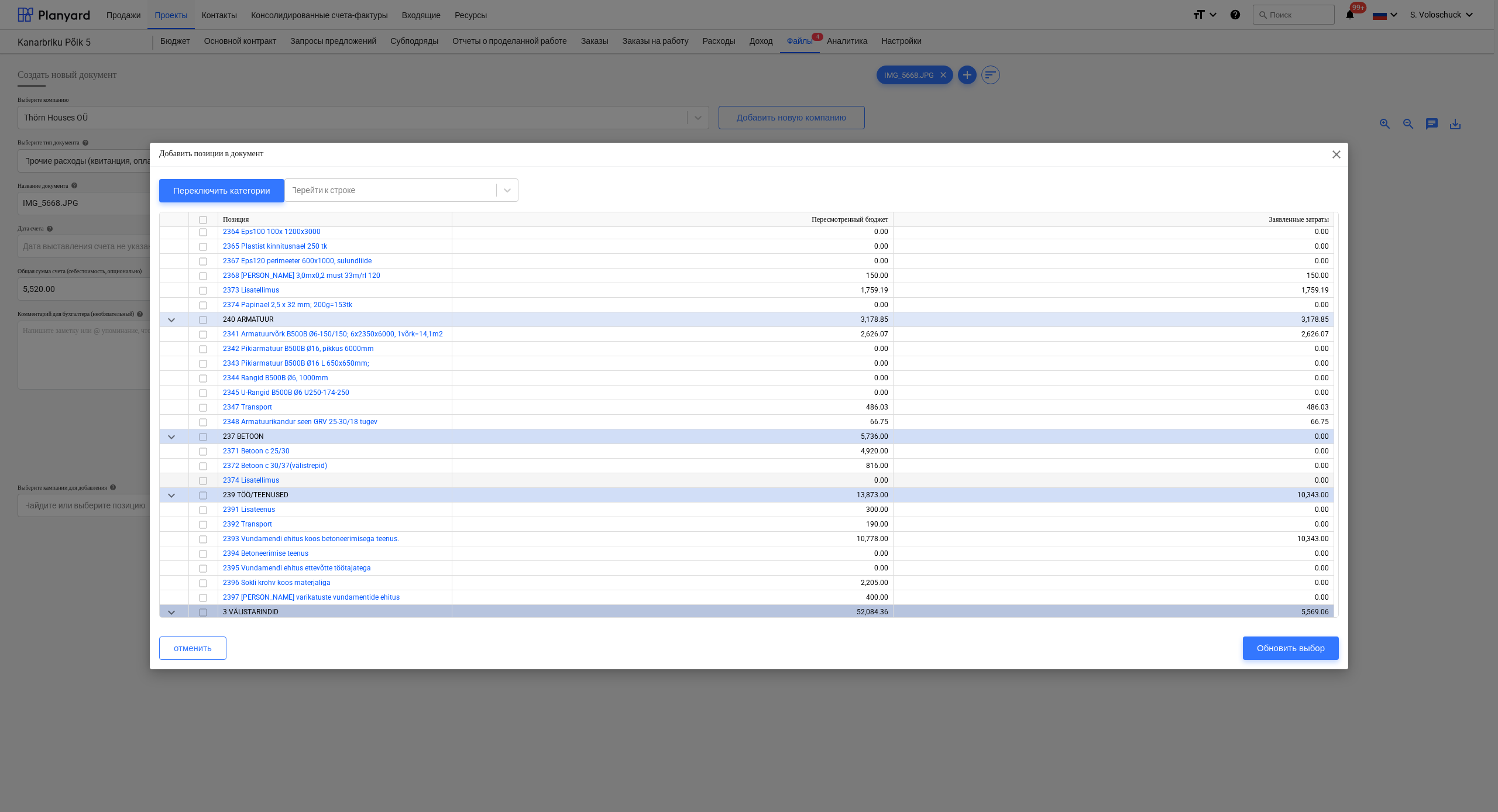
scroll to position [1815, 0]
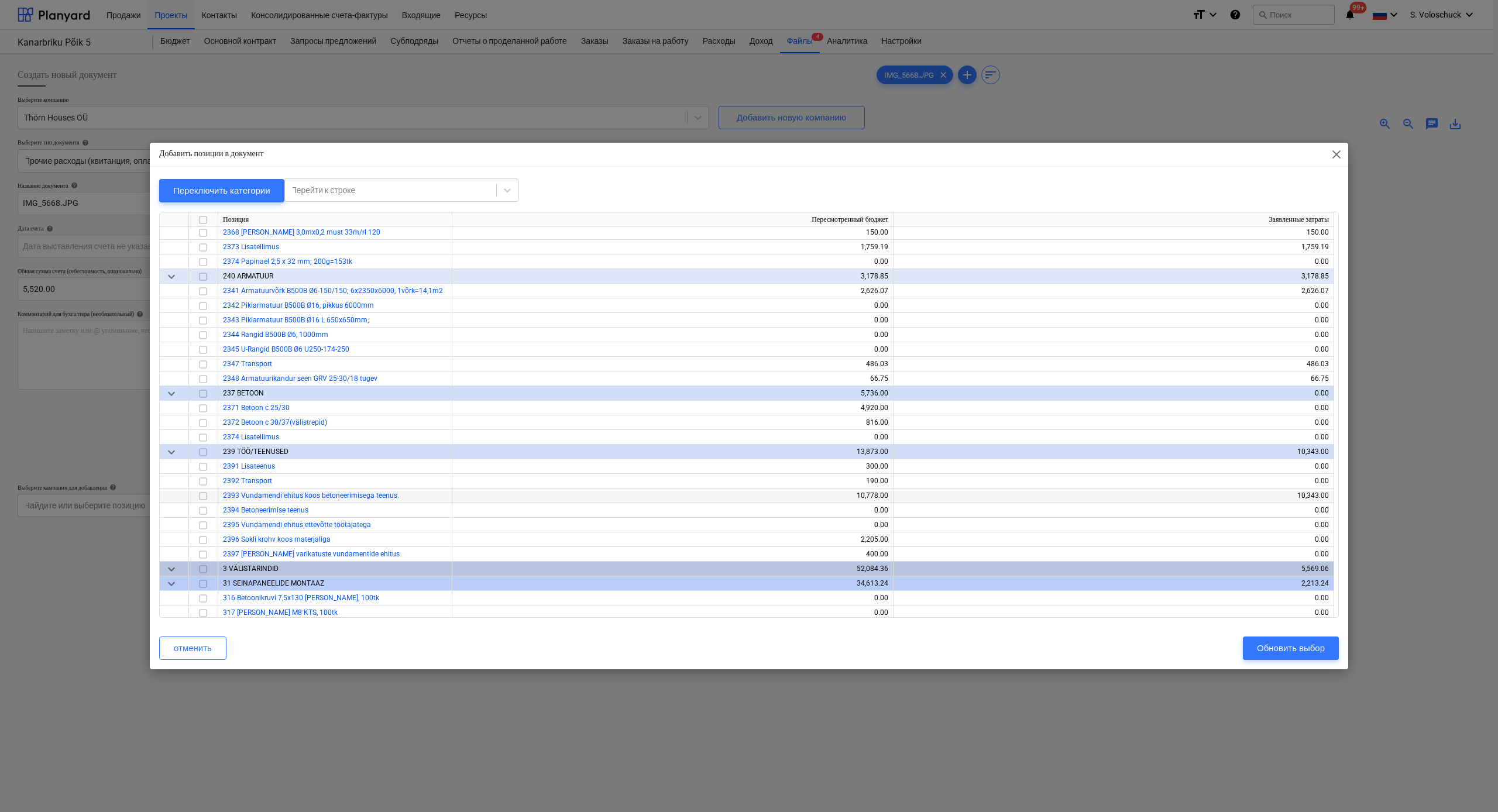
click at [206, 495] on input "checkbox" at bounding box center [203, 496] width 14 height 14
click at [966, 630] on div "Обновить выбор" at bounding box center [1291, 648] width 68 height 15
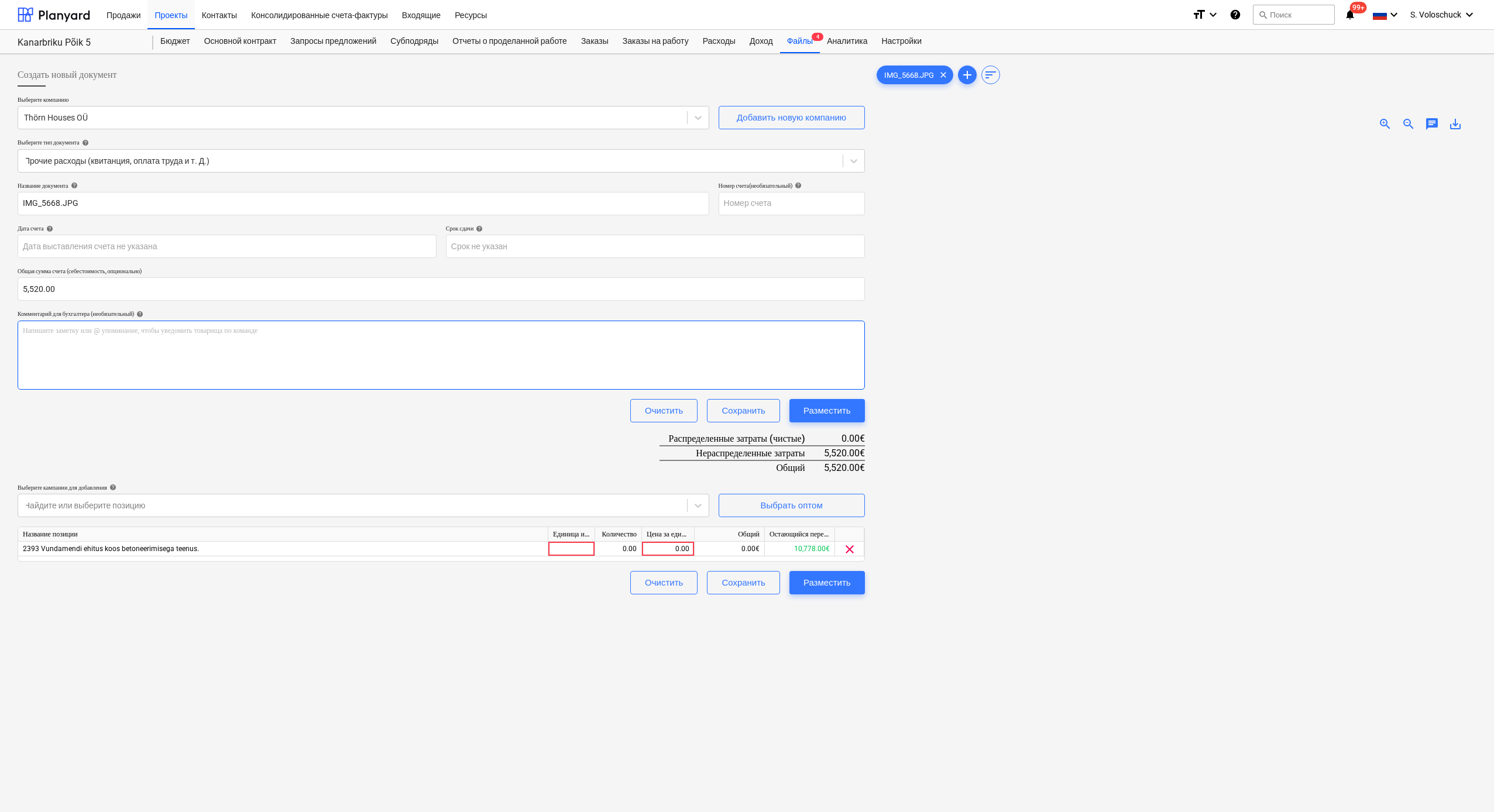
click at [284, 334] on p "Напишите заметку или @ упоминание, чтобы уведомить товарища по команде ﻿" at bounding box center [441, 330] width 837 height 10
drag, startPoint x: 677, startPoint y: 549, endPoint x: 754, endPoint y: 569, distance: 79.6
click at [678, 552] on div "0.00" at bounding box center [668, 549] width 42 height 15
type input "5520"
click at [752, 630] on div "Создать новый документ Выберите компанию Thörn Houses OÜ Добавить новую компани…" at bounding box center [441, 491] width 857 height 866
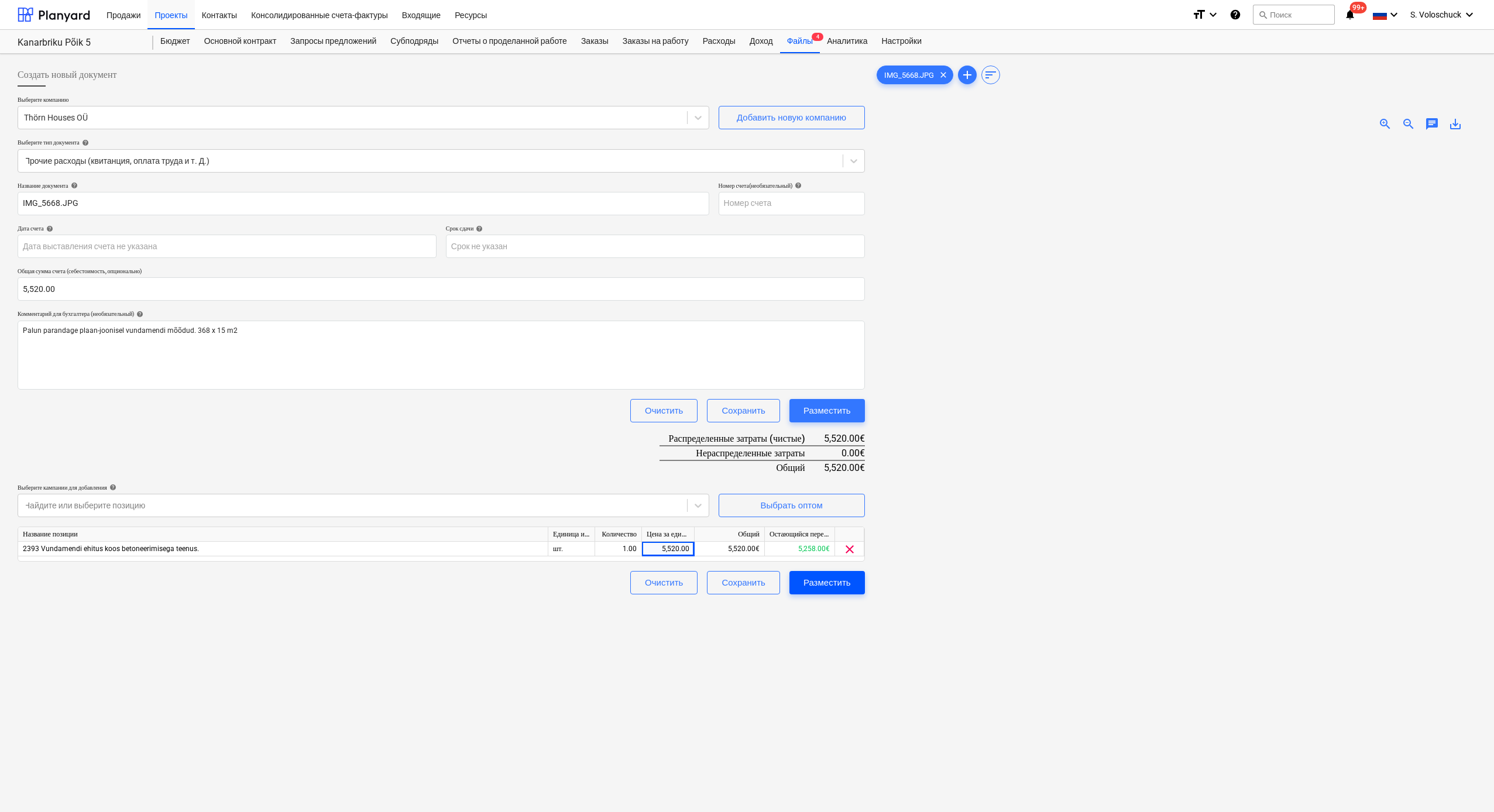
click at [836, 580] on div "Разместить" at bounding box center [827, 583] width 47 height 15
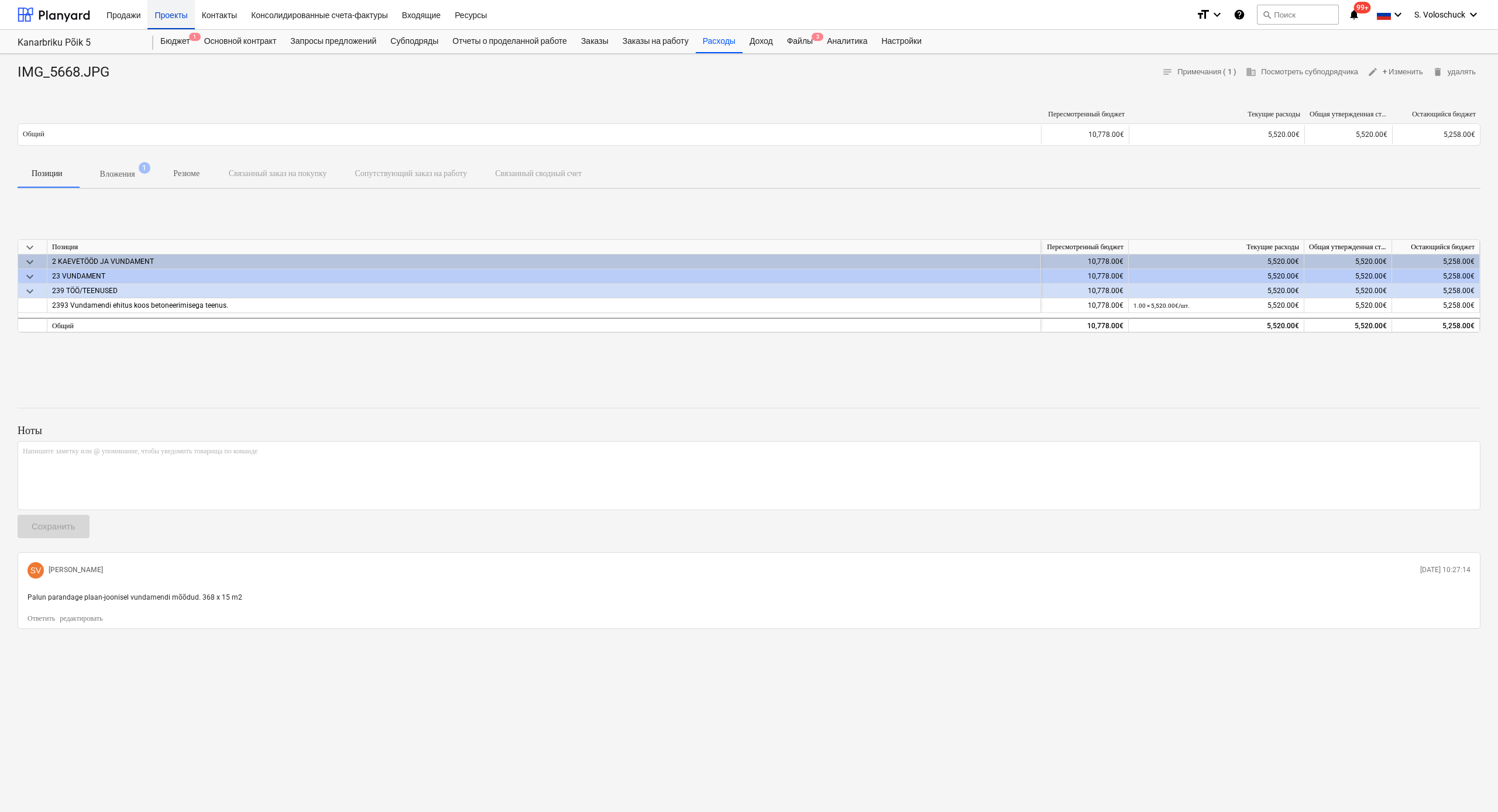
click at [174, 20] on div "Проекты" at bounding box center [171, 14] width 47 height 30
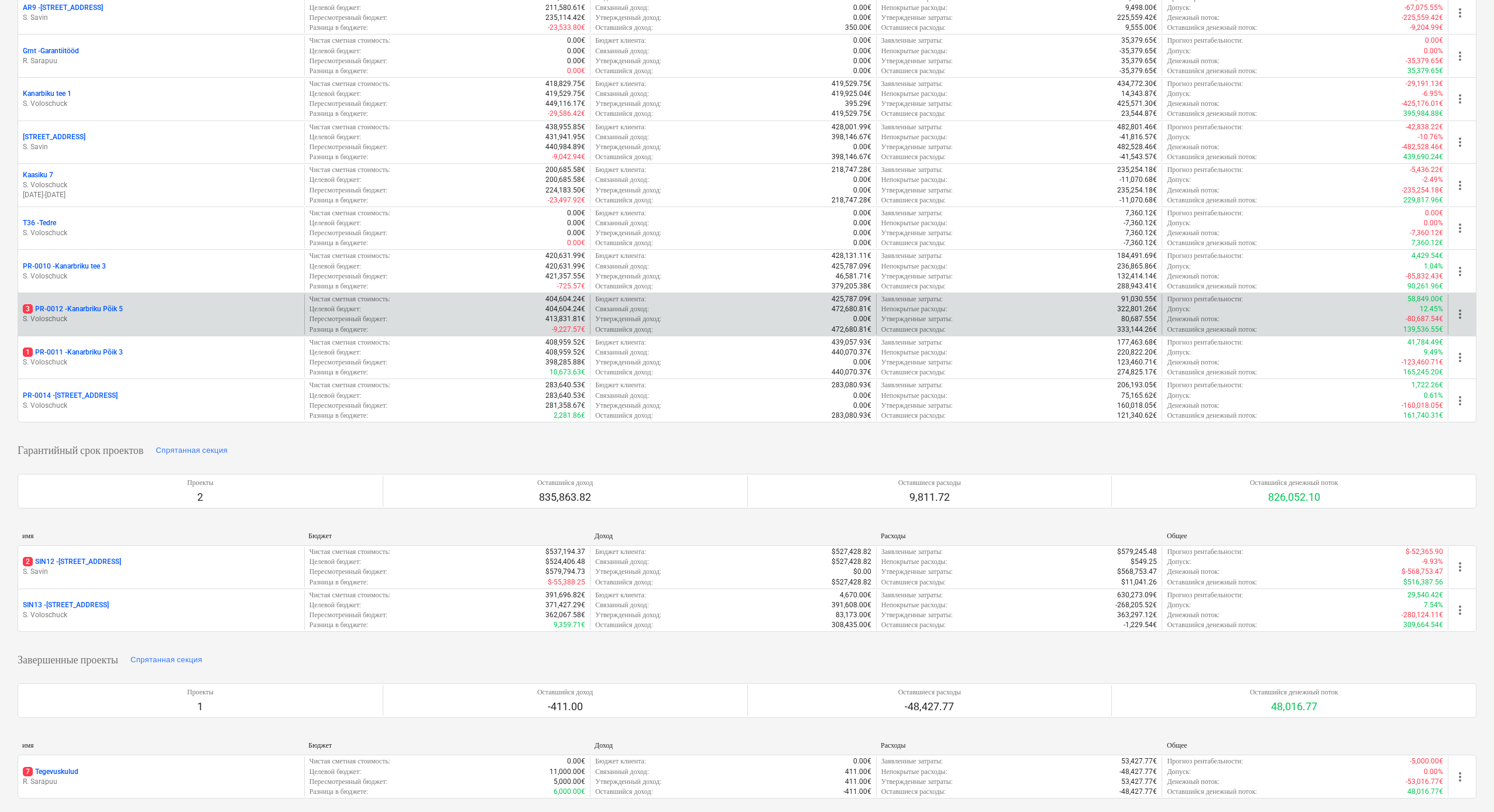
scroll to position [23, 0]
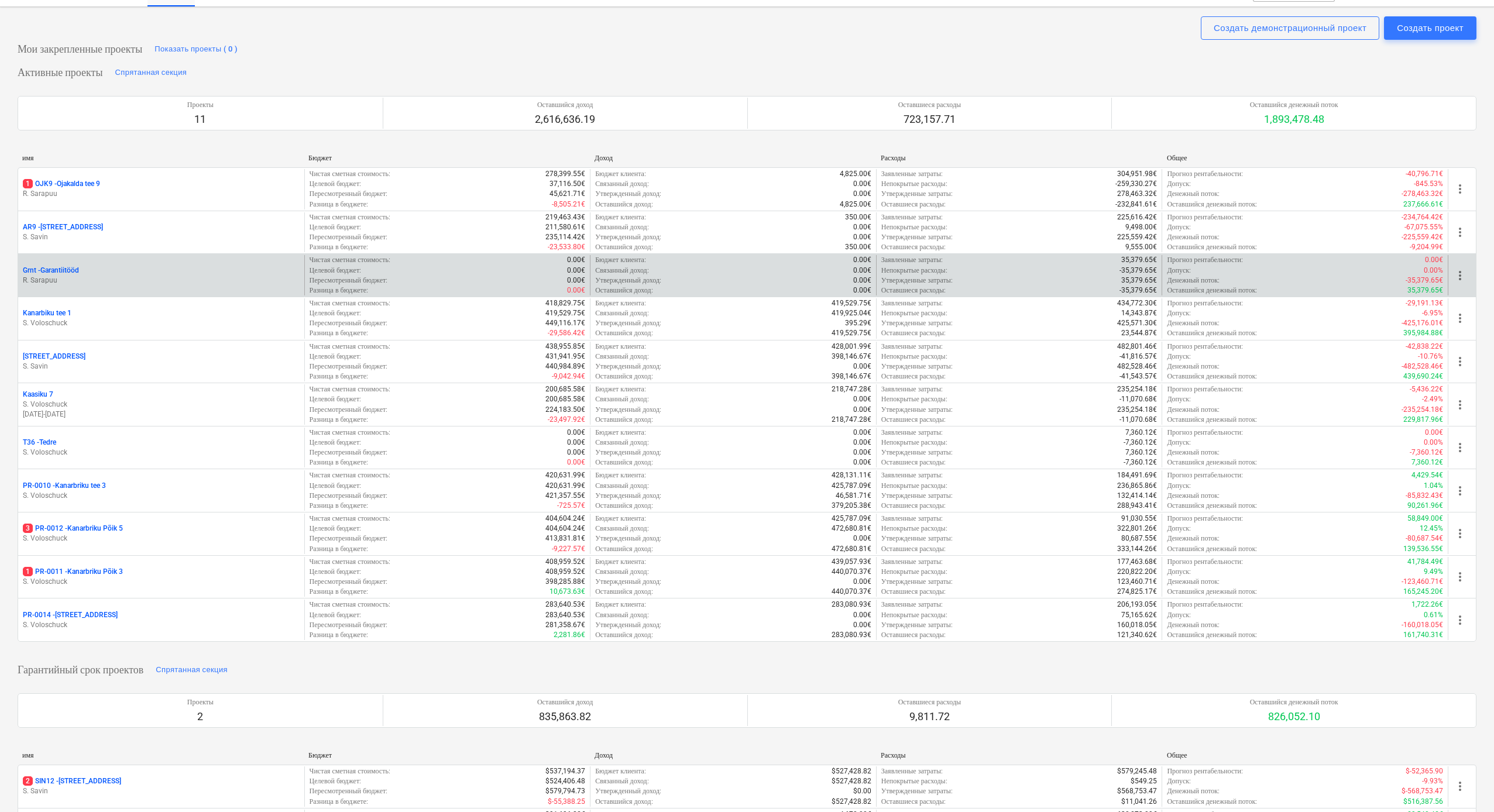
click at [85, 276] on p "R. Sarapuu" at bounding box center [161, 281] width 277 height 10
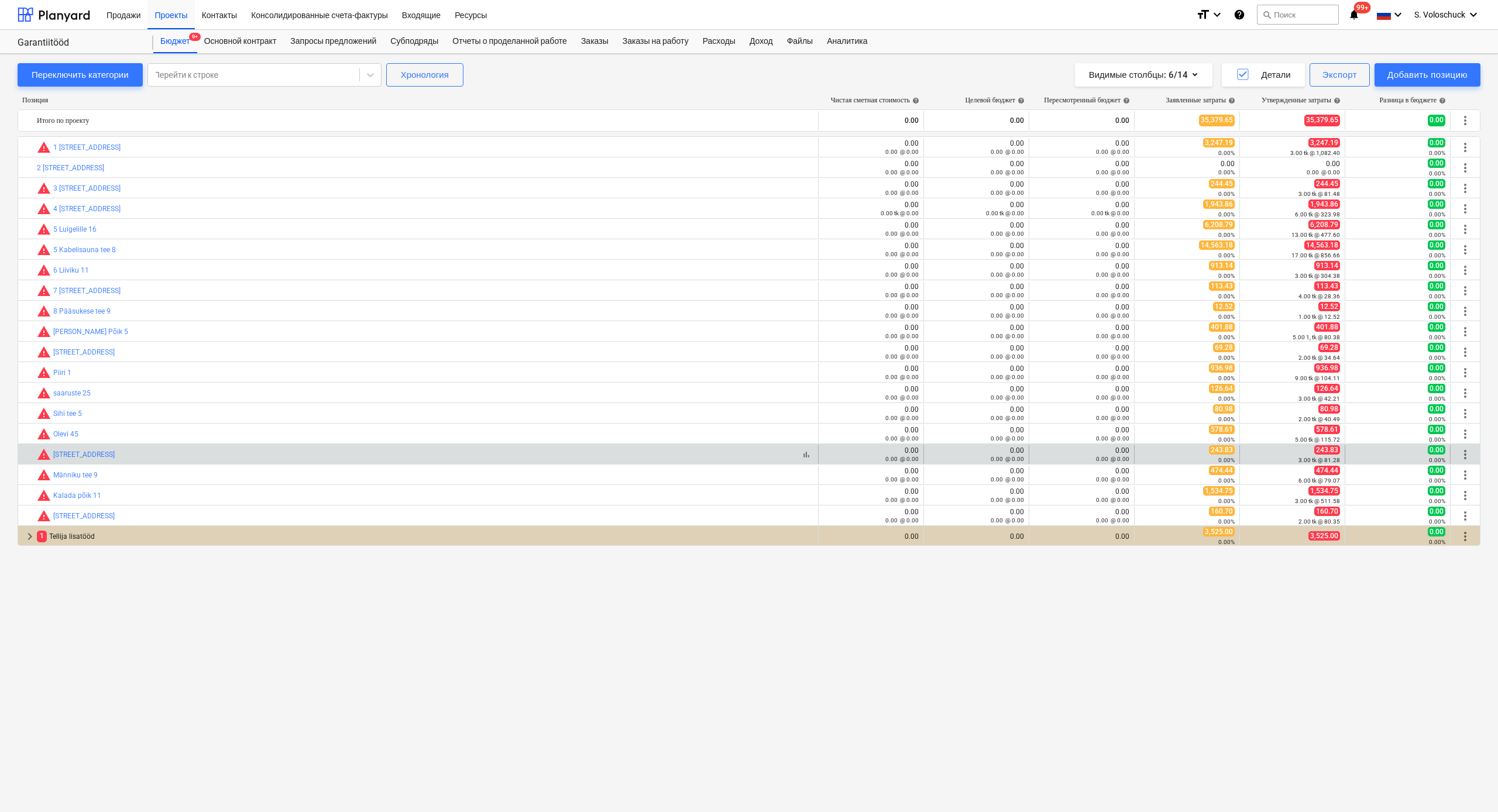
click at [108, 455] on div "bar_chart warning Näkineiu tee 10" at bounding box center [425, 454] width 777 height 14
click at [215, 454] on div "bar_chart warning Näkineiu tee 10" at bounding box center [425, 454] width 777 height 14
click at [61, 453] on link "Näkineiu tee 10" at bounding box center [83, 455] width 61 height 8
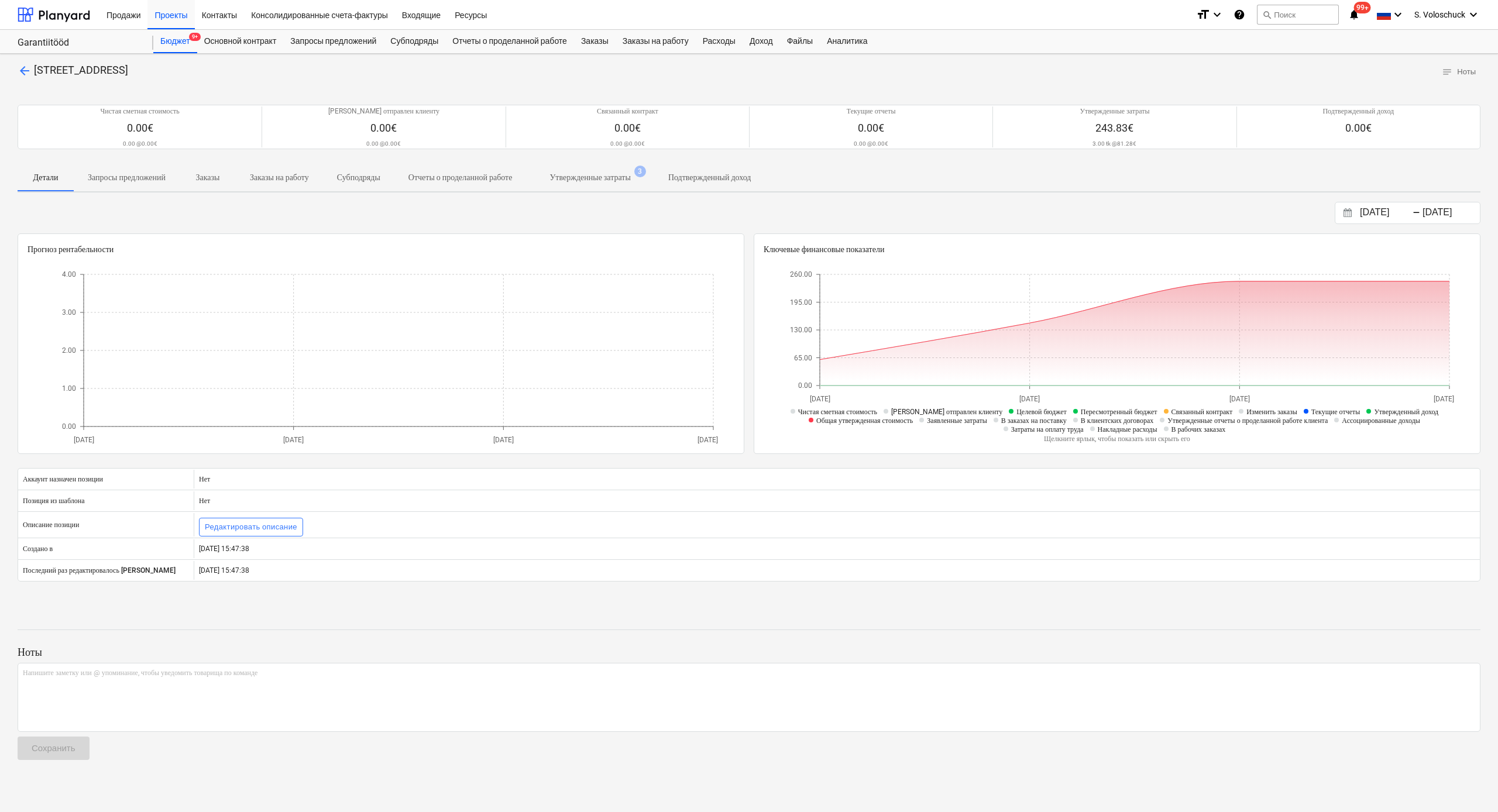
click at [22, 69] on span "arrow_back" at bounding box center [24, 71] width 14 height 14
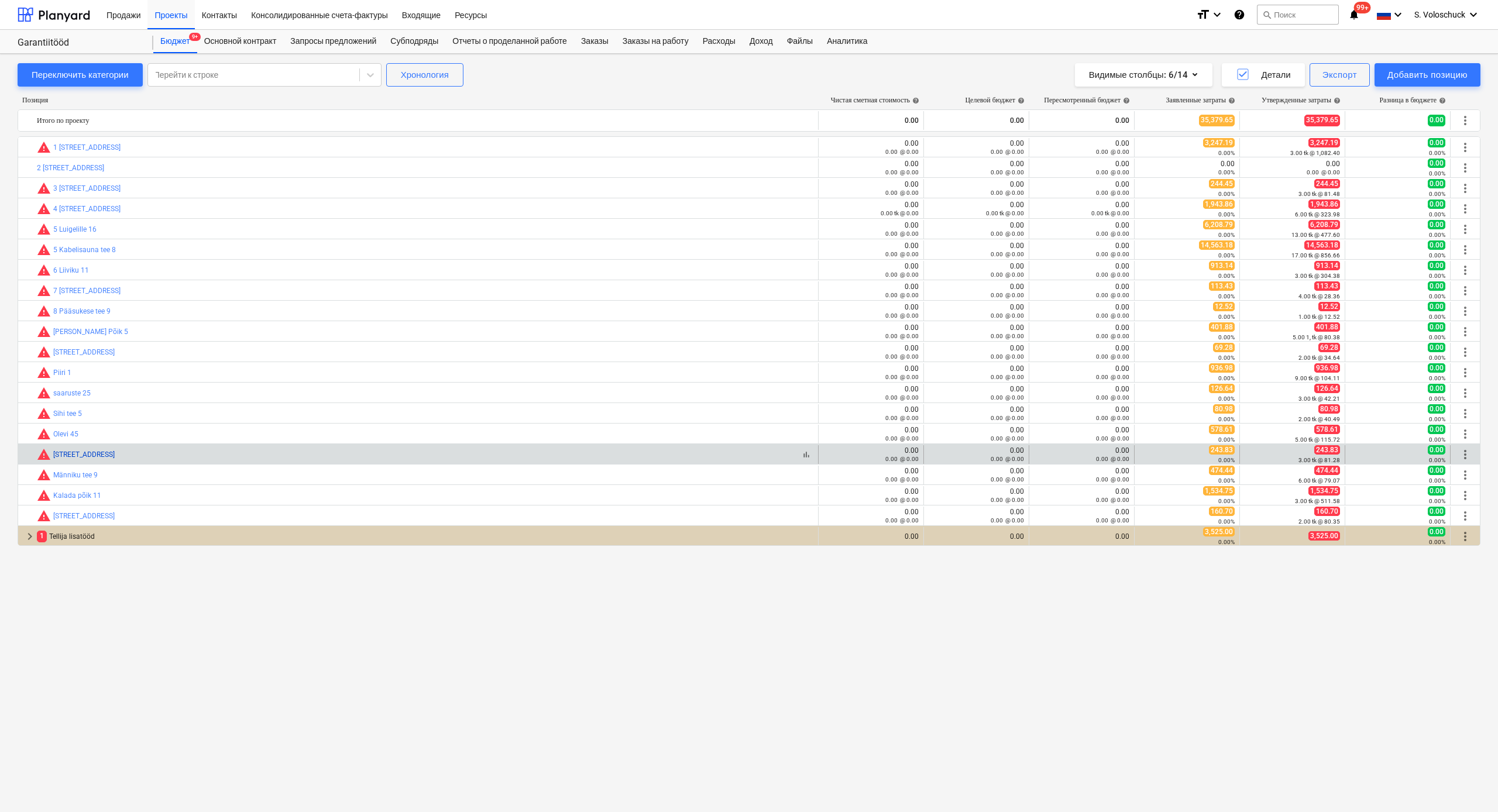
click at [59, 456] on link "Näkineiu tee 10" at bounding box center [83, 455] width 61 height 8
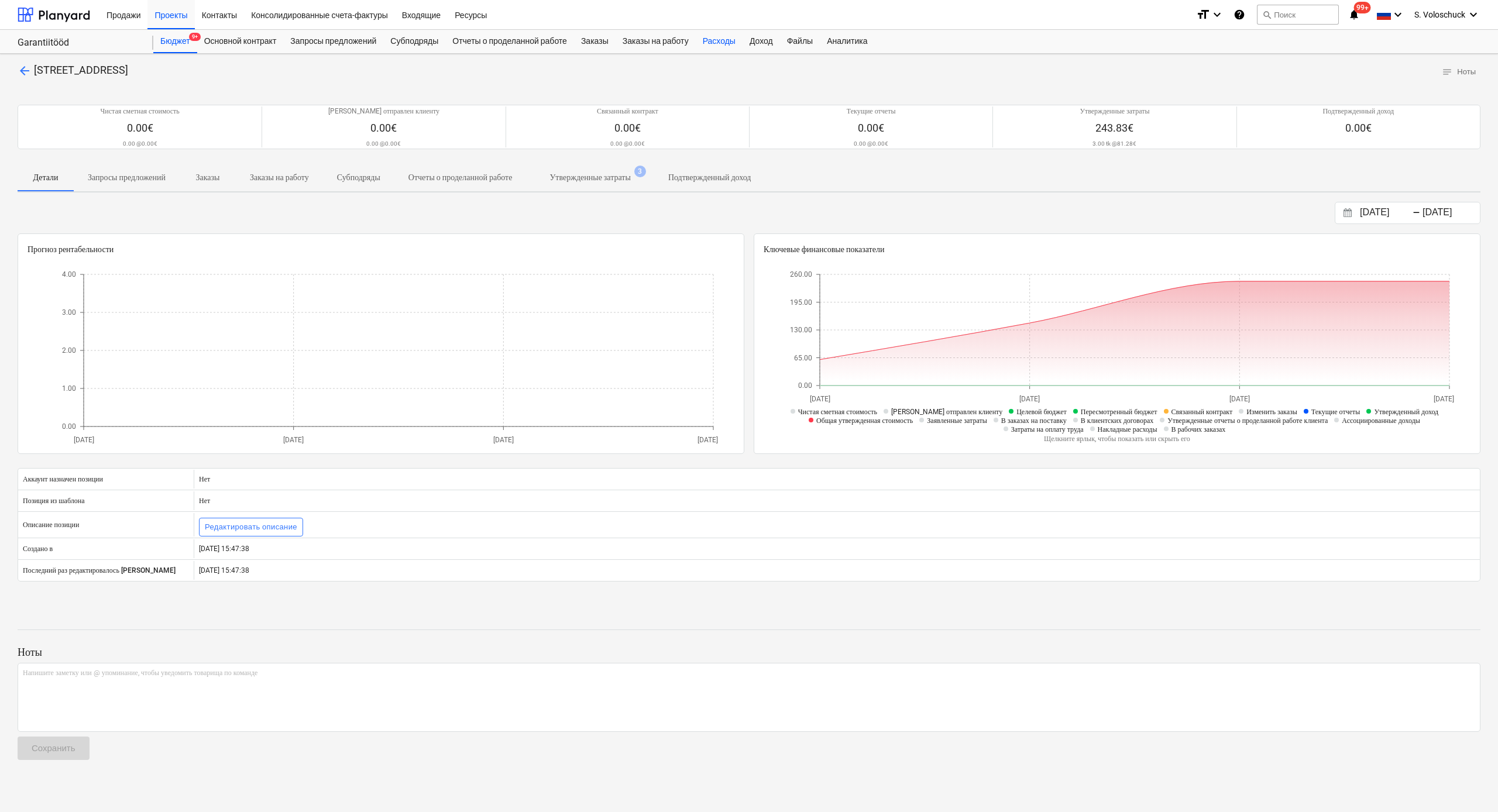
click at [742, 46] on div "Расходы" at bounding box center [719, 41] width 47 height 24
click at [630, 177] on p "Утвержденные затраты" at bounding box center [590, 178] width 81 height 12
click at [727, 42] on div "Расходы" at bounding box center [719, 41] width 47 height 24
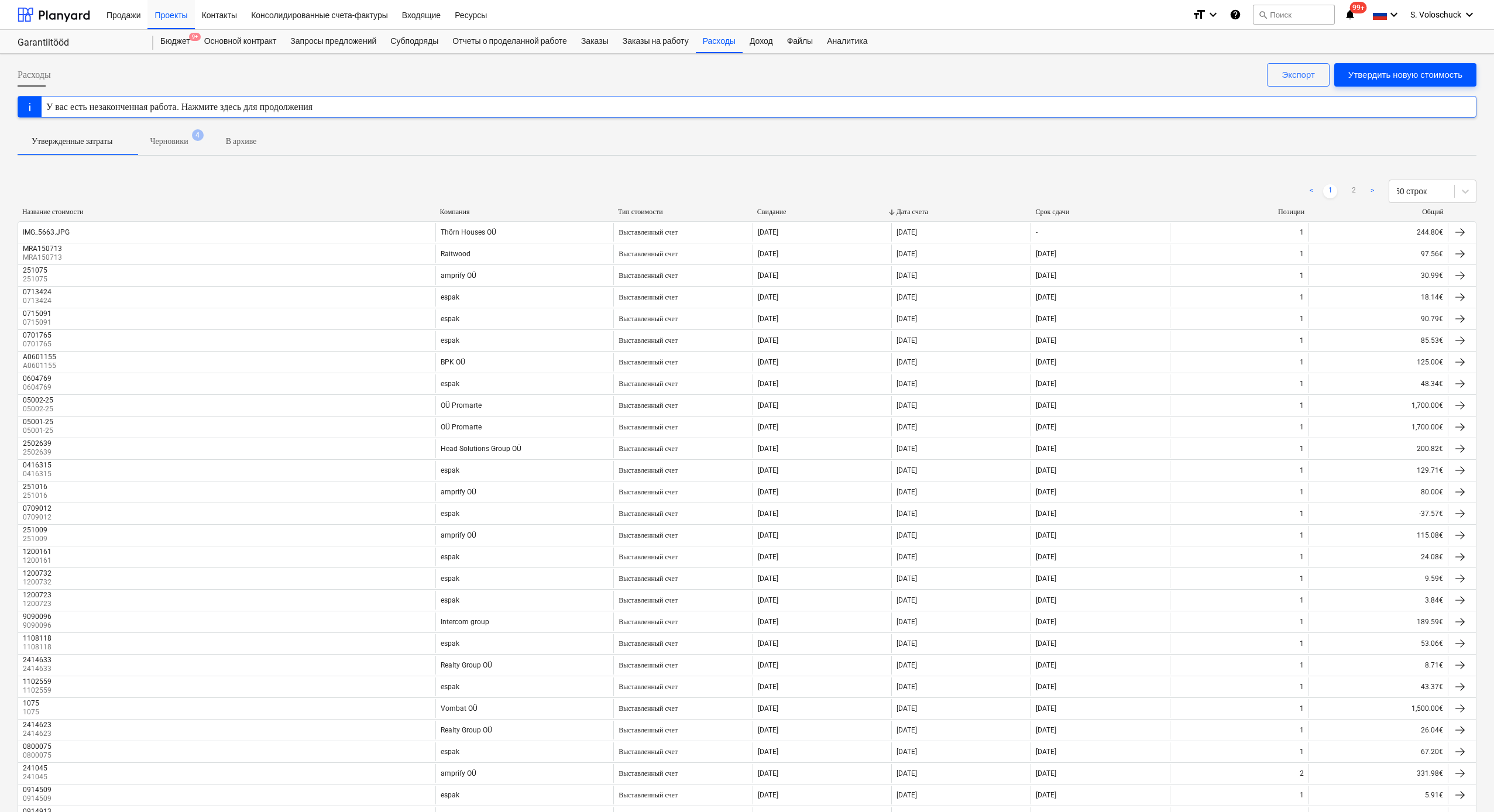
click at [1409, 75] on div "Утвердить новую стоимость" at bounding box center [1405, 75] width 114 height 15
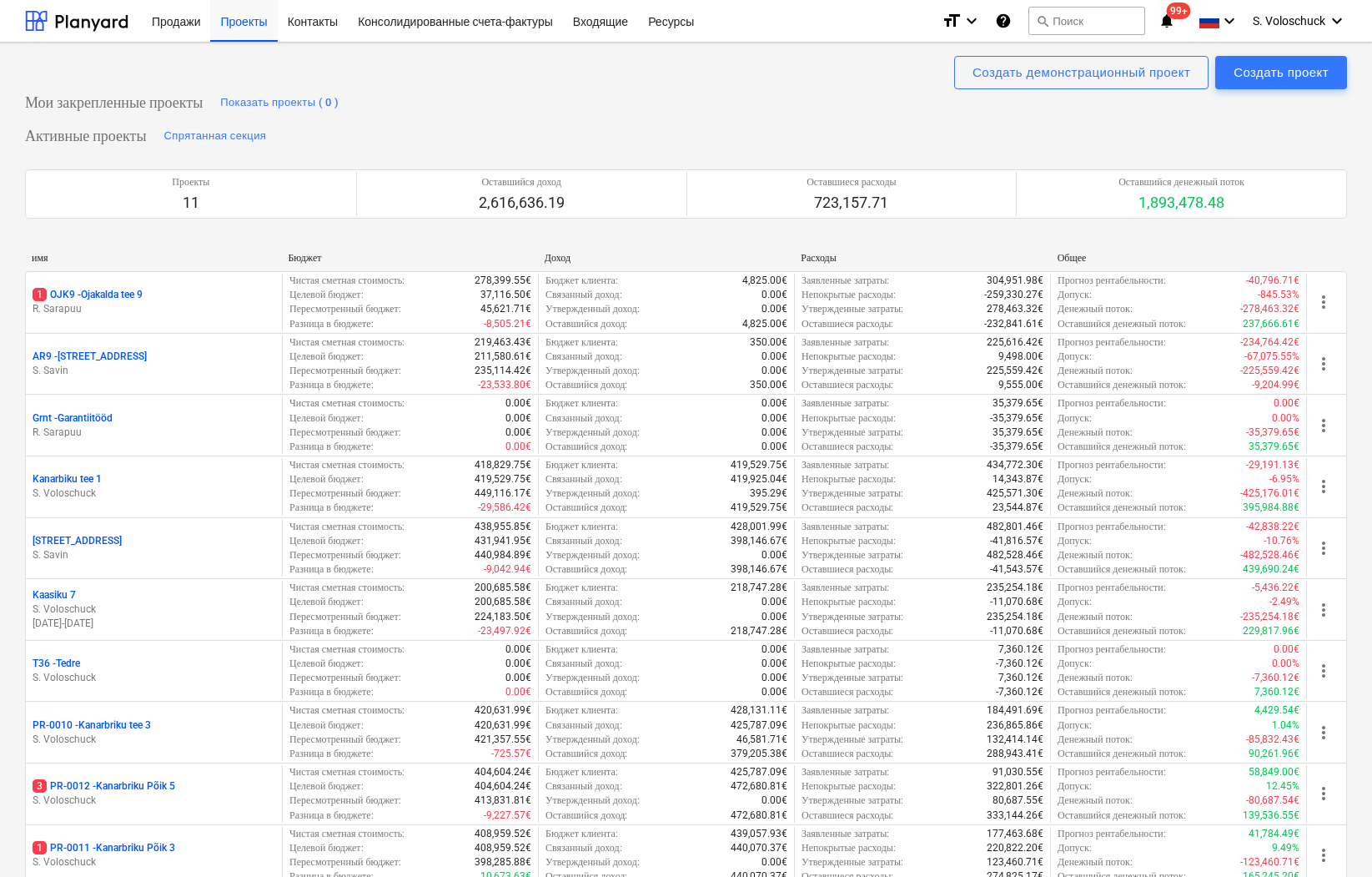
click at [100, 431] on p "R. Sarapuu" at bounding box center [154, 432] width 243 height 14
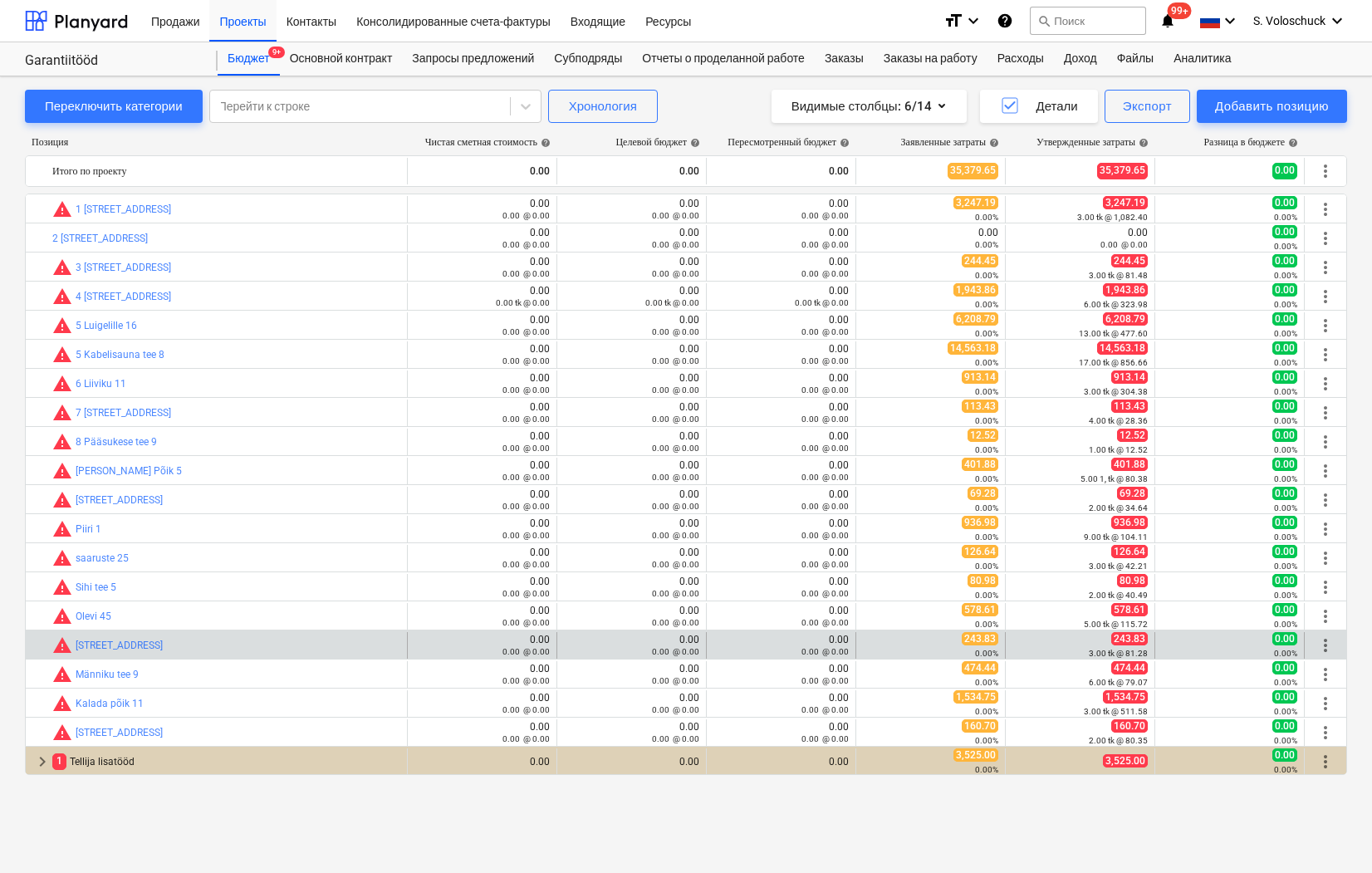
click at [505, 639] on div "0.00 0.00 @ 0.00" at bounding box center [482, 645] width 136 height 23
click at [349, 642] on div "bar_chart warning Näkineiu tee 10" at bounding box center [226, 645] width 348 height 20
click at [82, 641] on link "[STREET_ADDRESS]" at bounding box center [118, 646] width 87 height 11
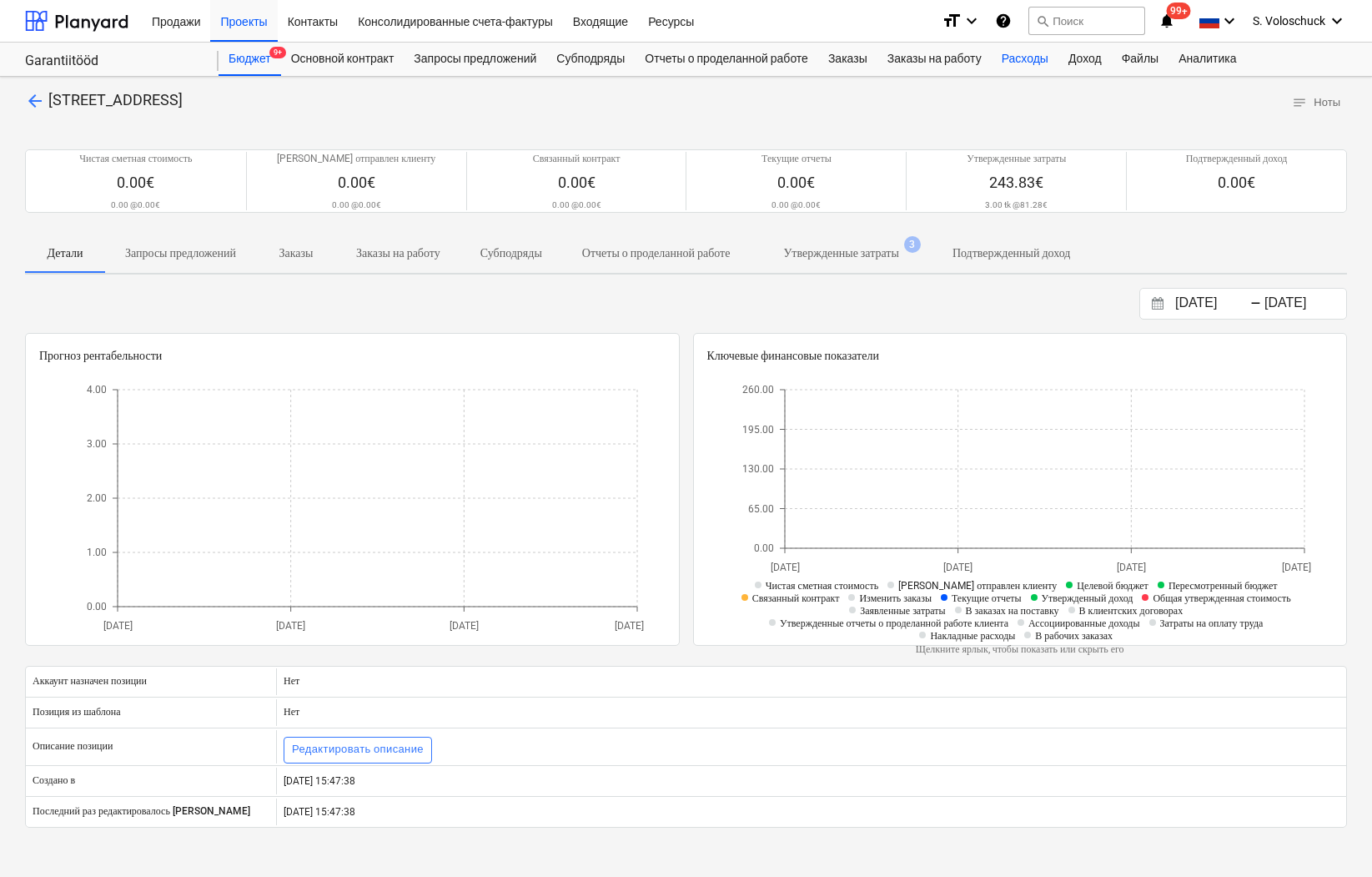
click at [1052, 62] on div "Расходы" at bounding box center [1026, 59] width 67 height 34
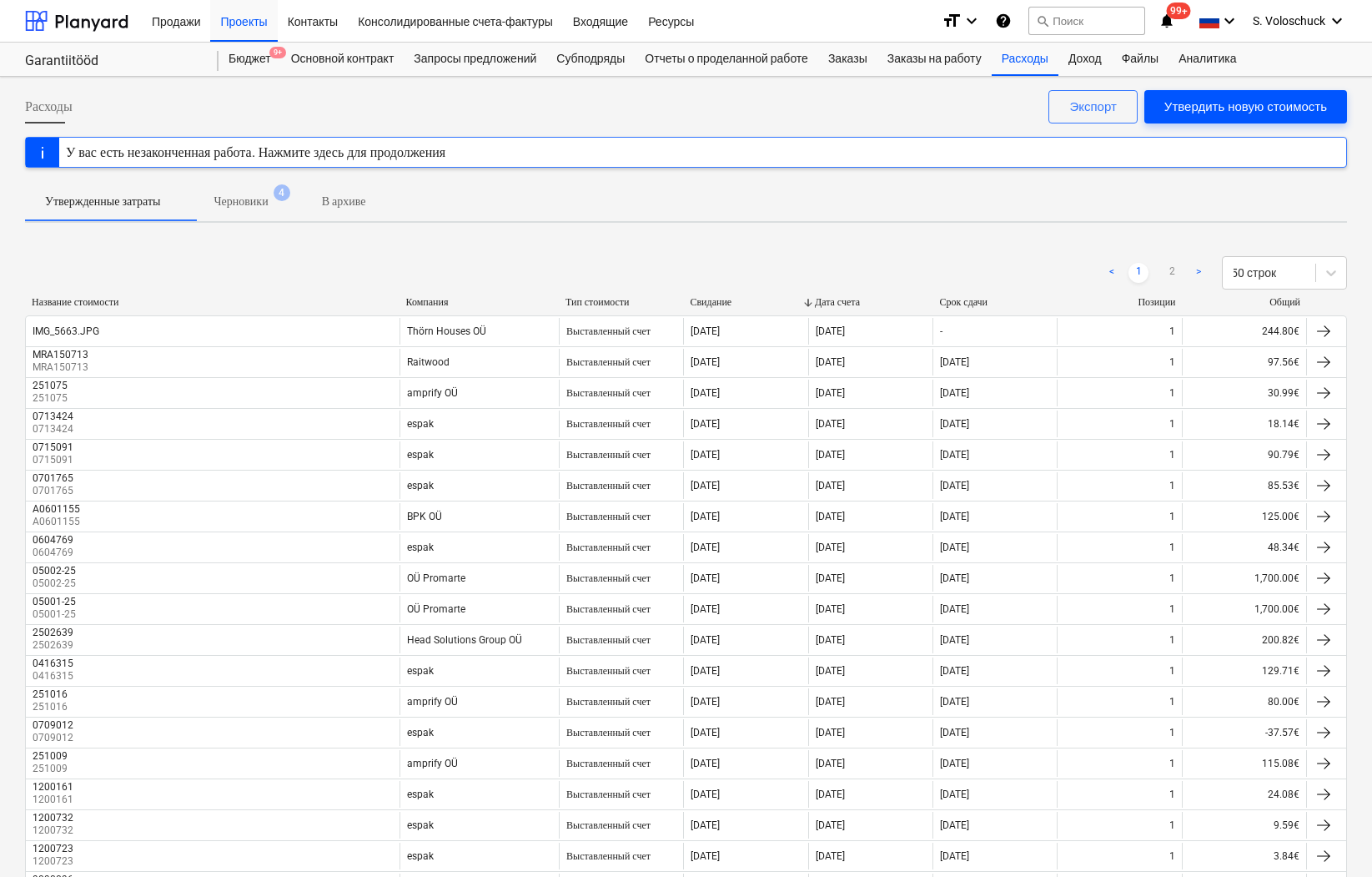
click at [1250, 112] on div "Утвердить новую стоимость" at bounding box center [1246, 107] width 163 height 22
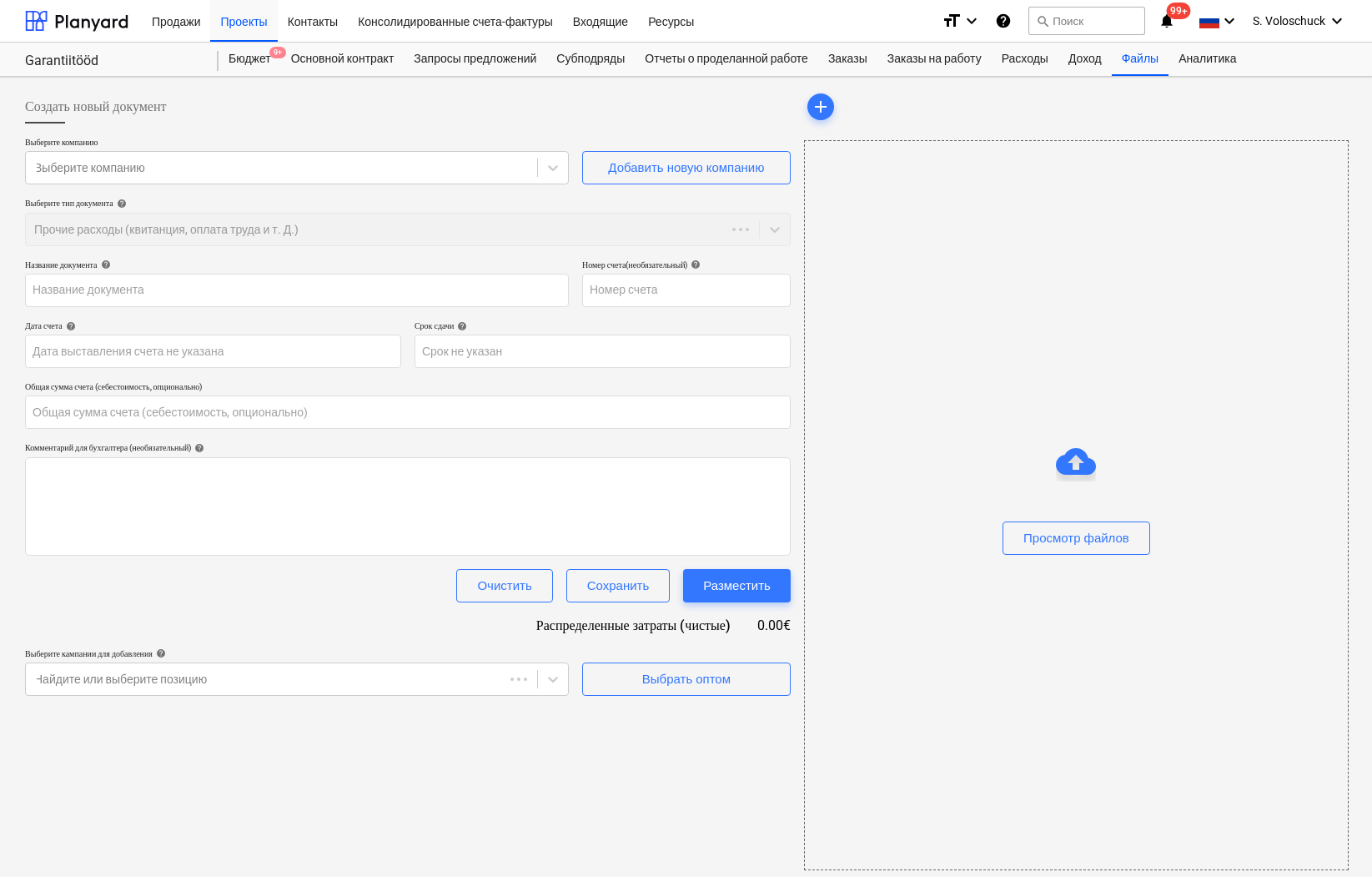
type input "0.00"
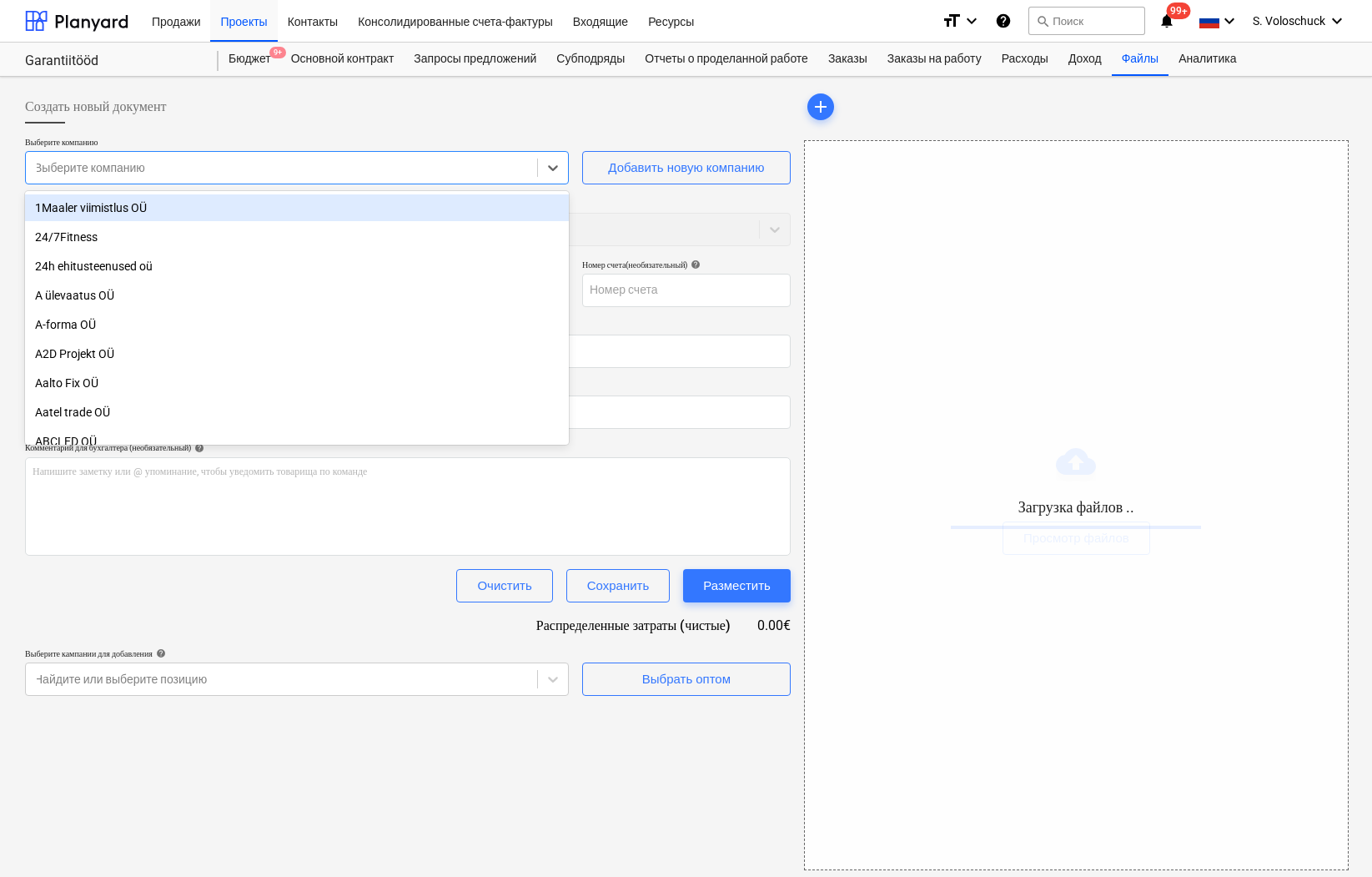
click at [446, 181] on div "Выберите компанию" at bounding box center [296, 167] width 544 height 34
type input "th"
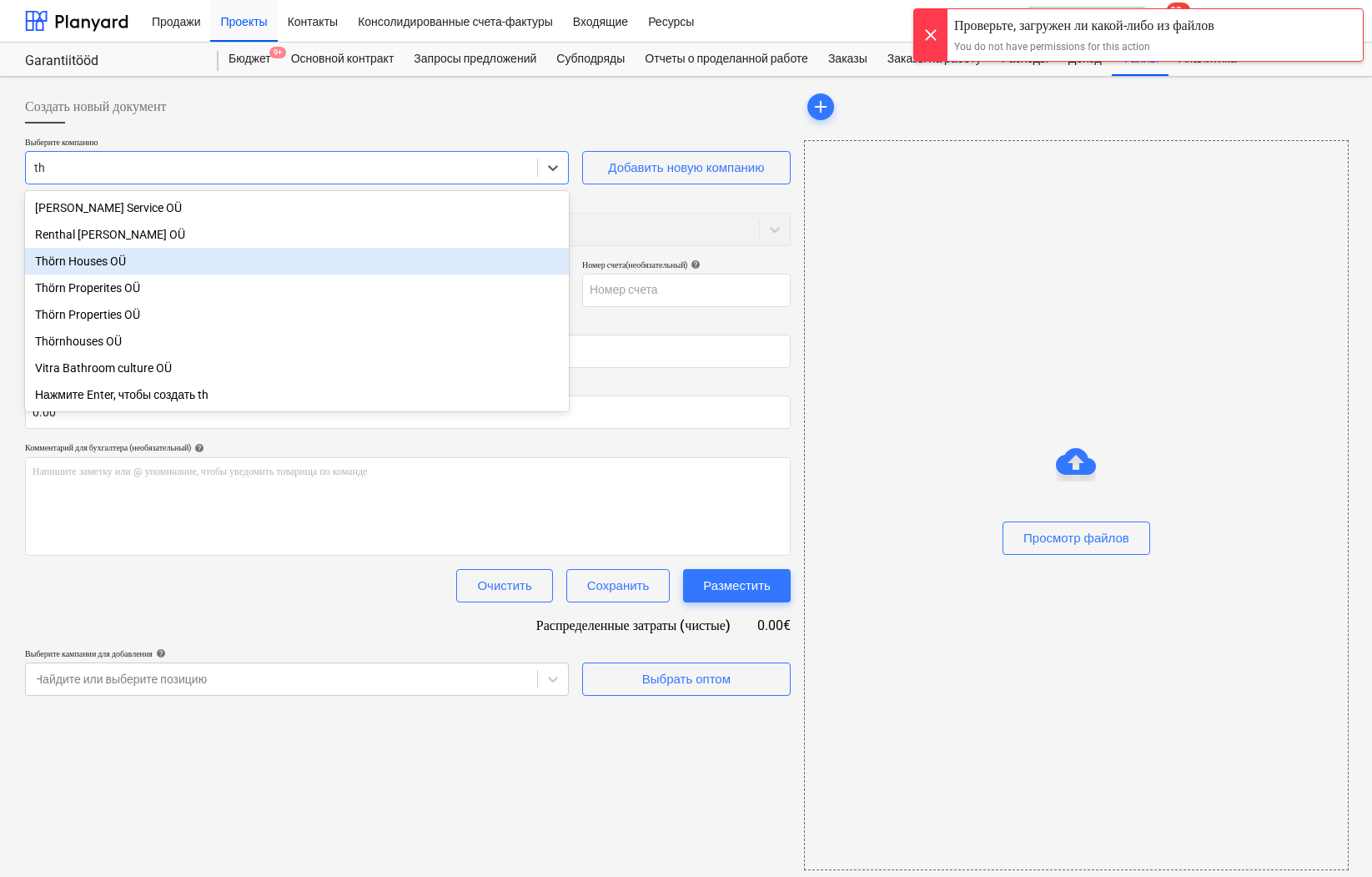
click at [126, 262] on div "Thörn Houses OÜ" at bounding box center [296, 261] width 544 height 27
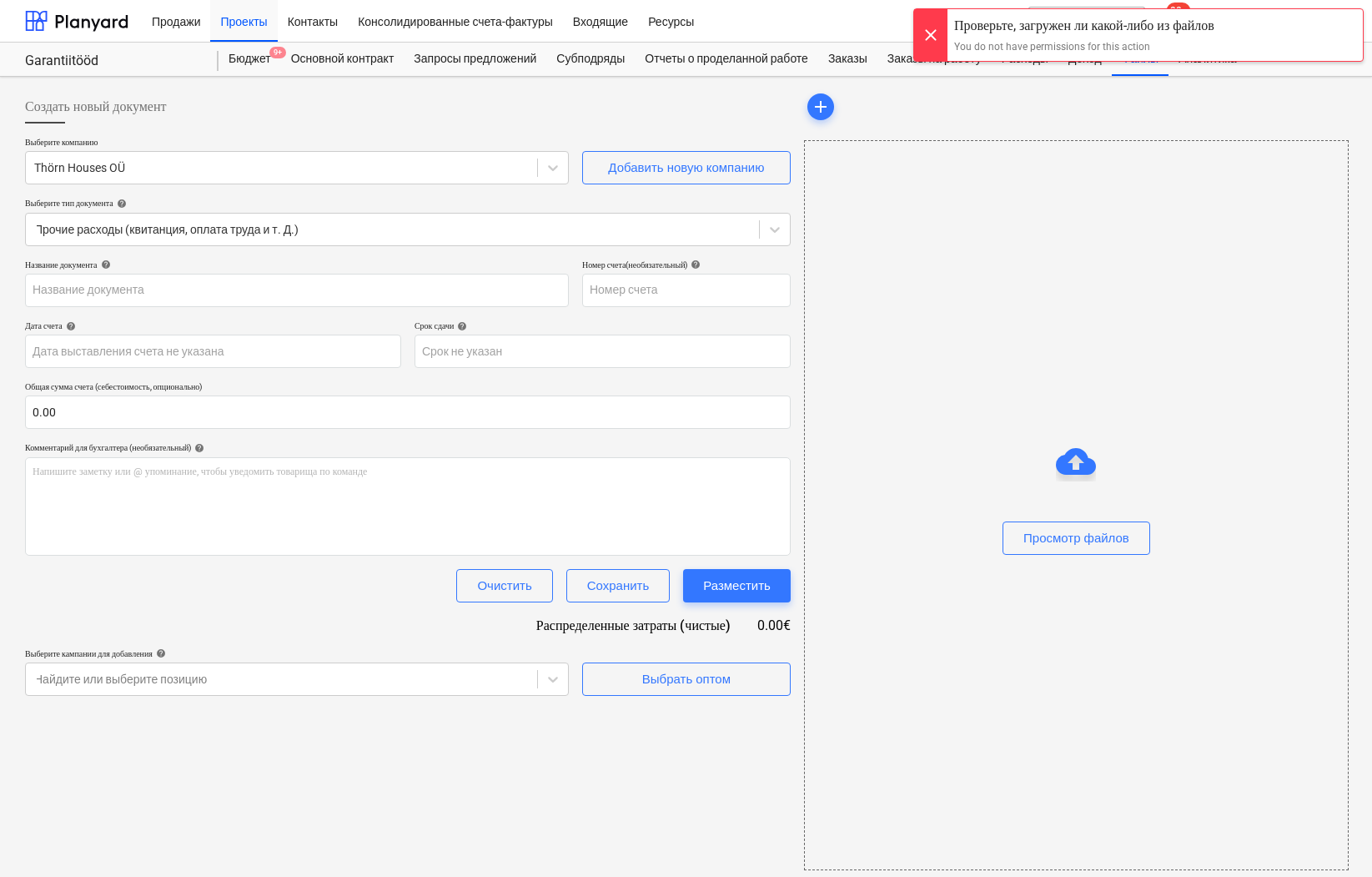
click at [937, 36] on div at bounding box center [931, 36] width 34 height 52
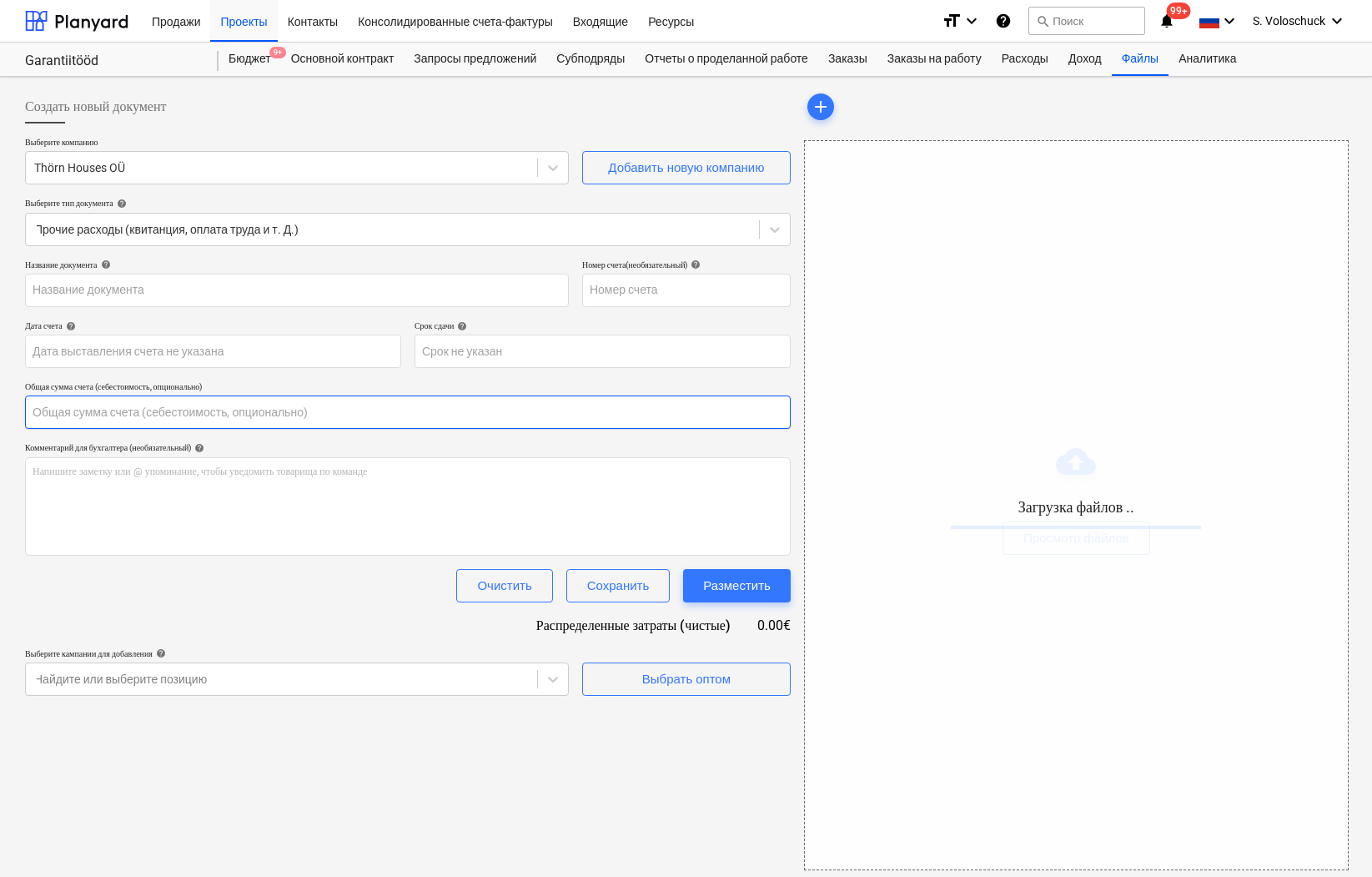
click at [240, 415] on input "text" at bounding box center [408, 412] width 766 height 34
type input "0.00"
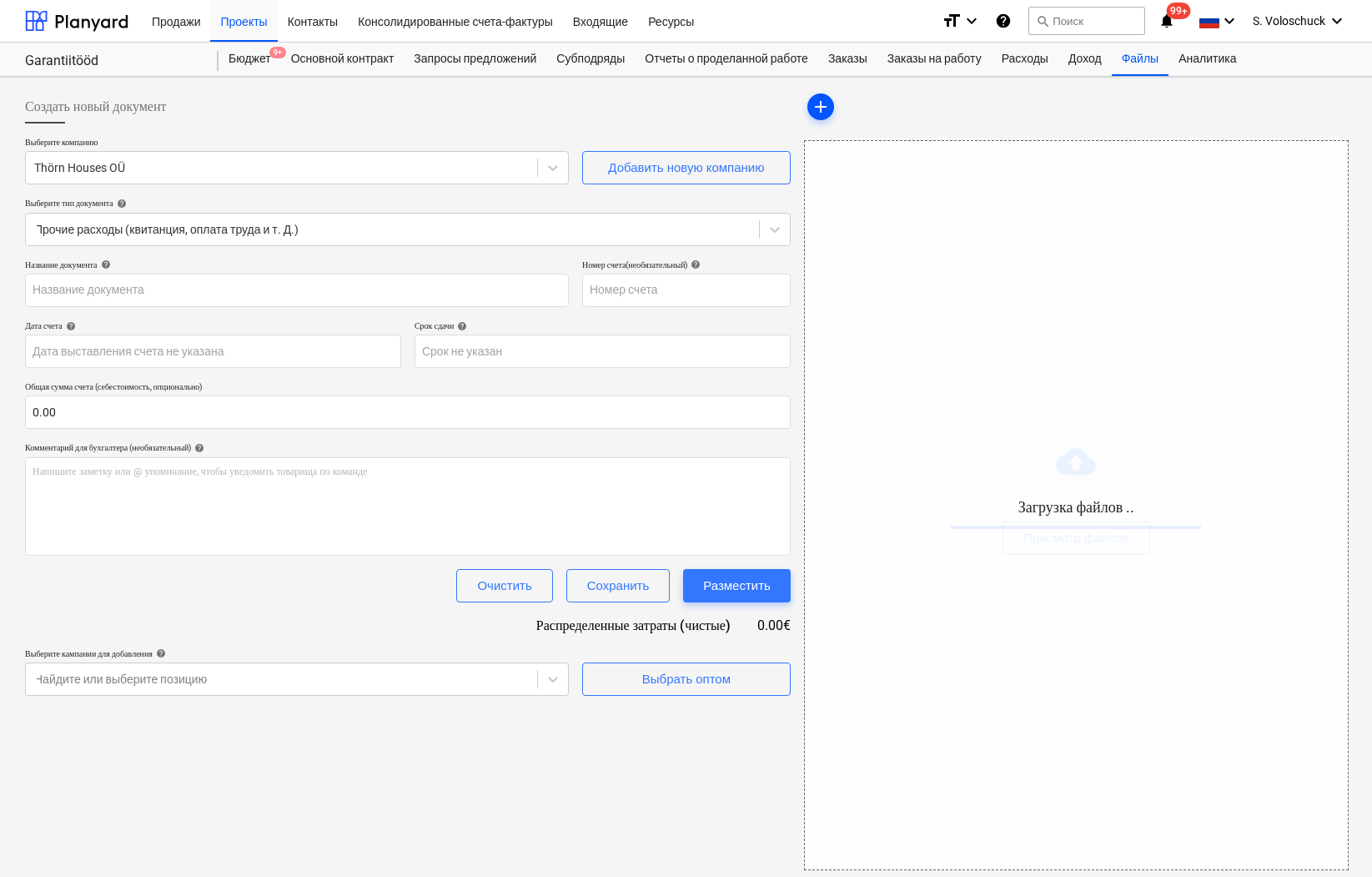
click at [825, 112] on span "add" at bounding box center [820, 107] width 20 height 20
click at [809, 100] on span "add" at bounding box center [821, 107] width 27 height 20
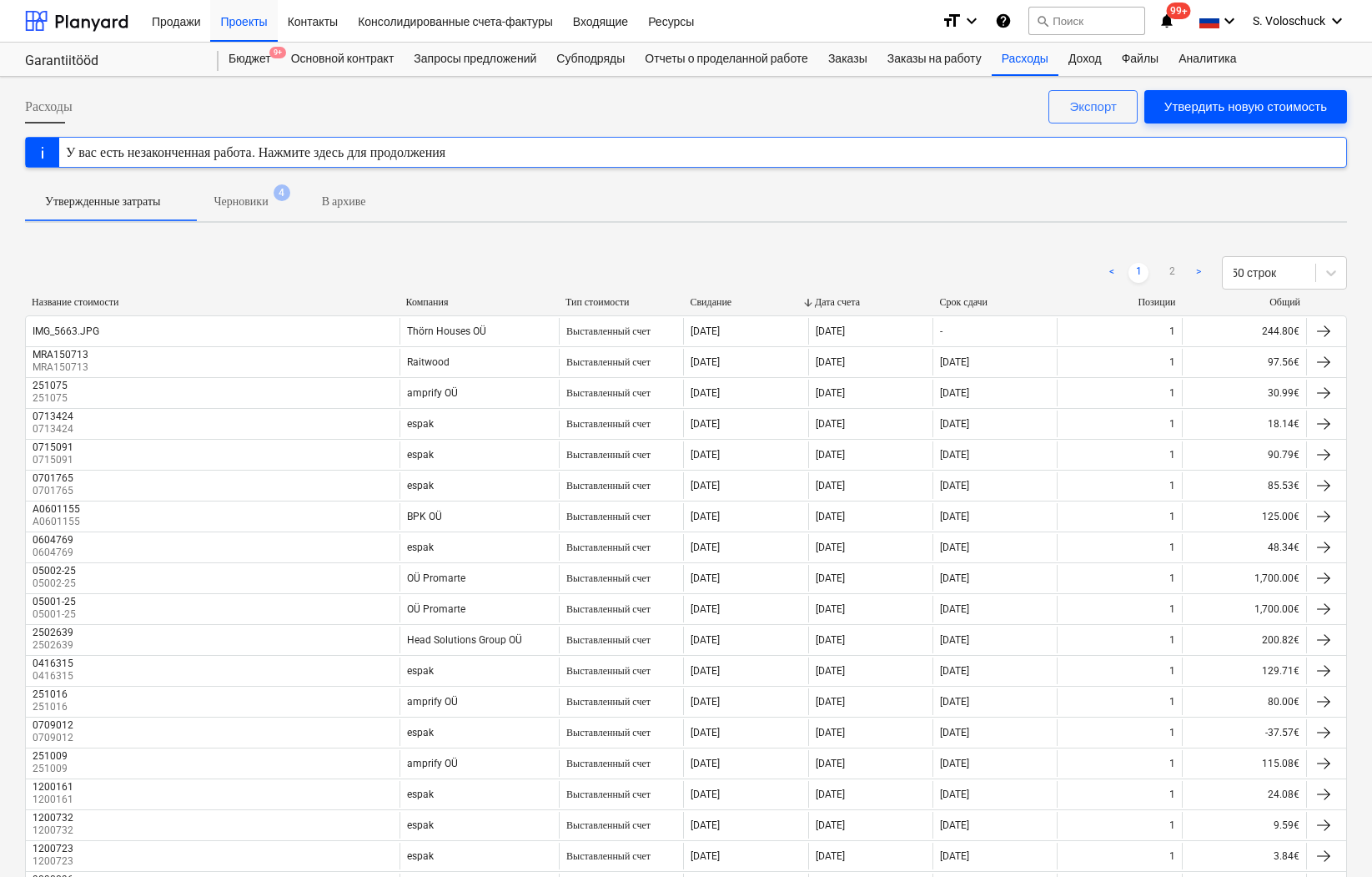
click at [1256, 111] on div "Утвердить новую стоимость" at bounding box center [1246, 107] width 163 height 22
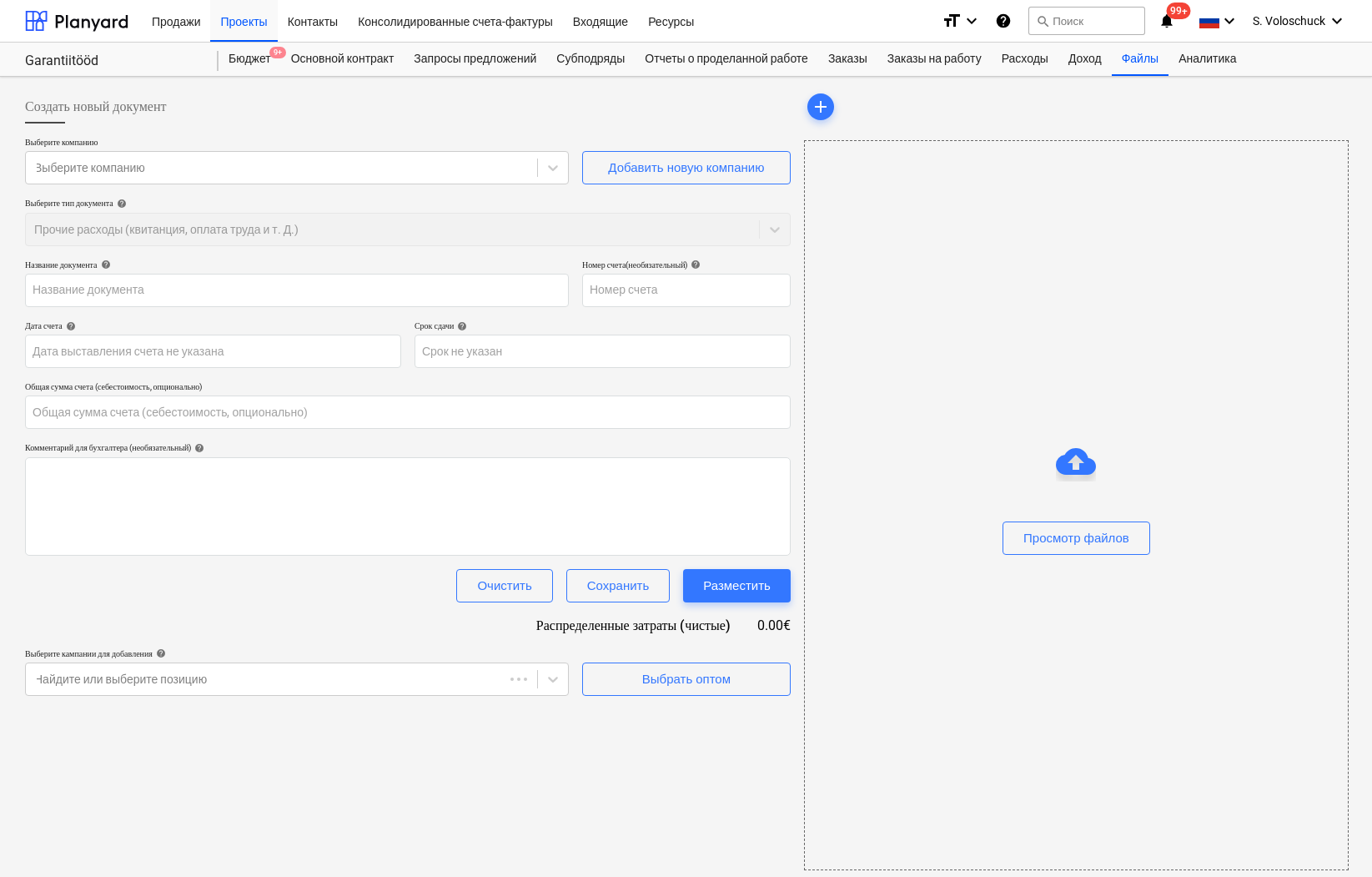
type input "0.00"
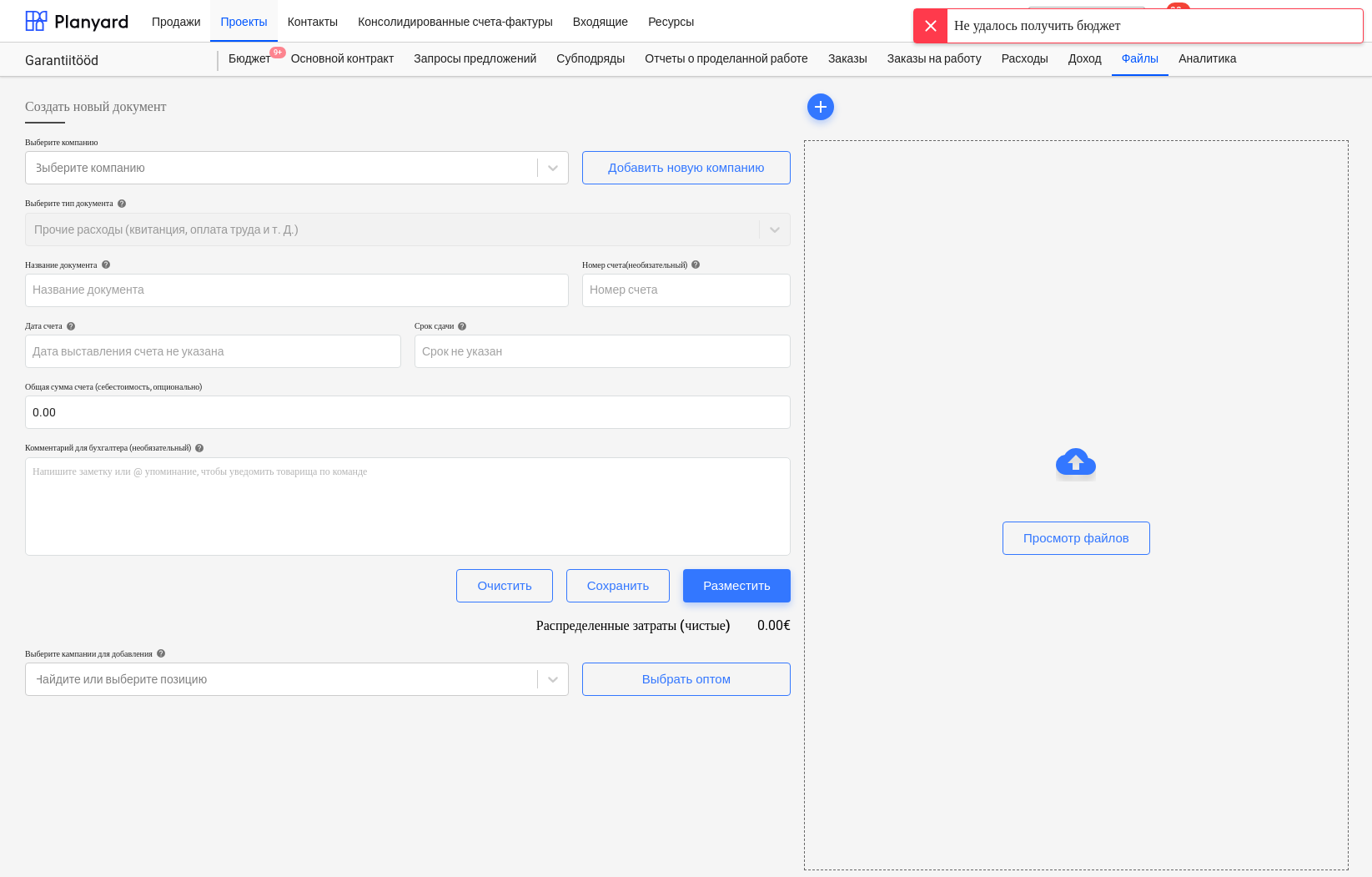
click at [928, 24] on div at bounding box center [931, 26] width 34 height 34
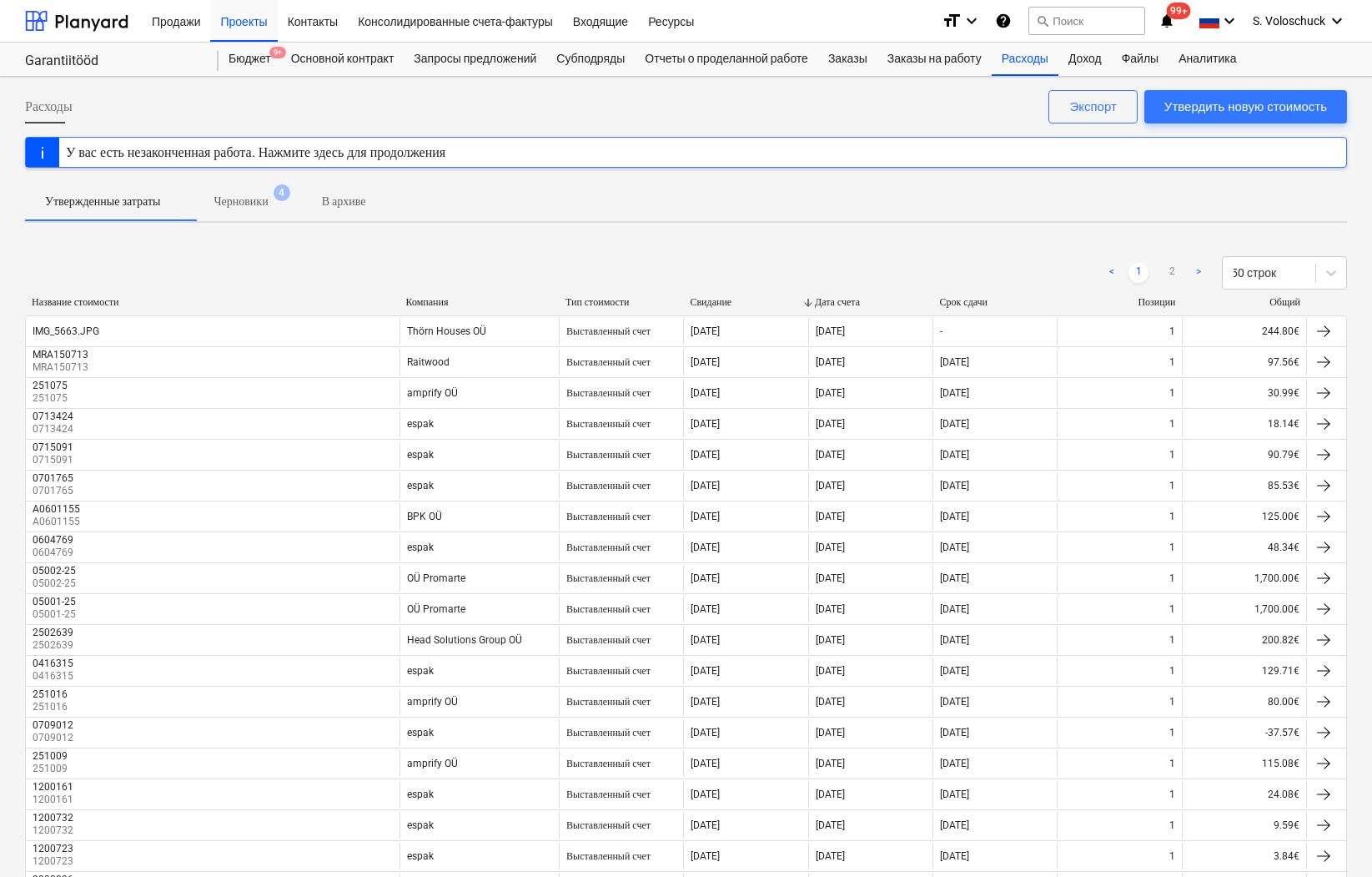
click at [272, 194] on span "Черновики 4" at bounding box center [241, 201] width 121 height 30
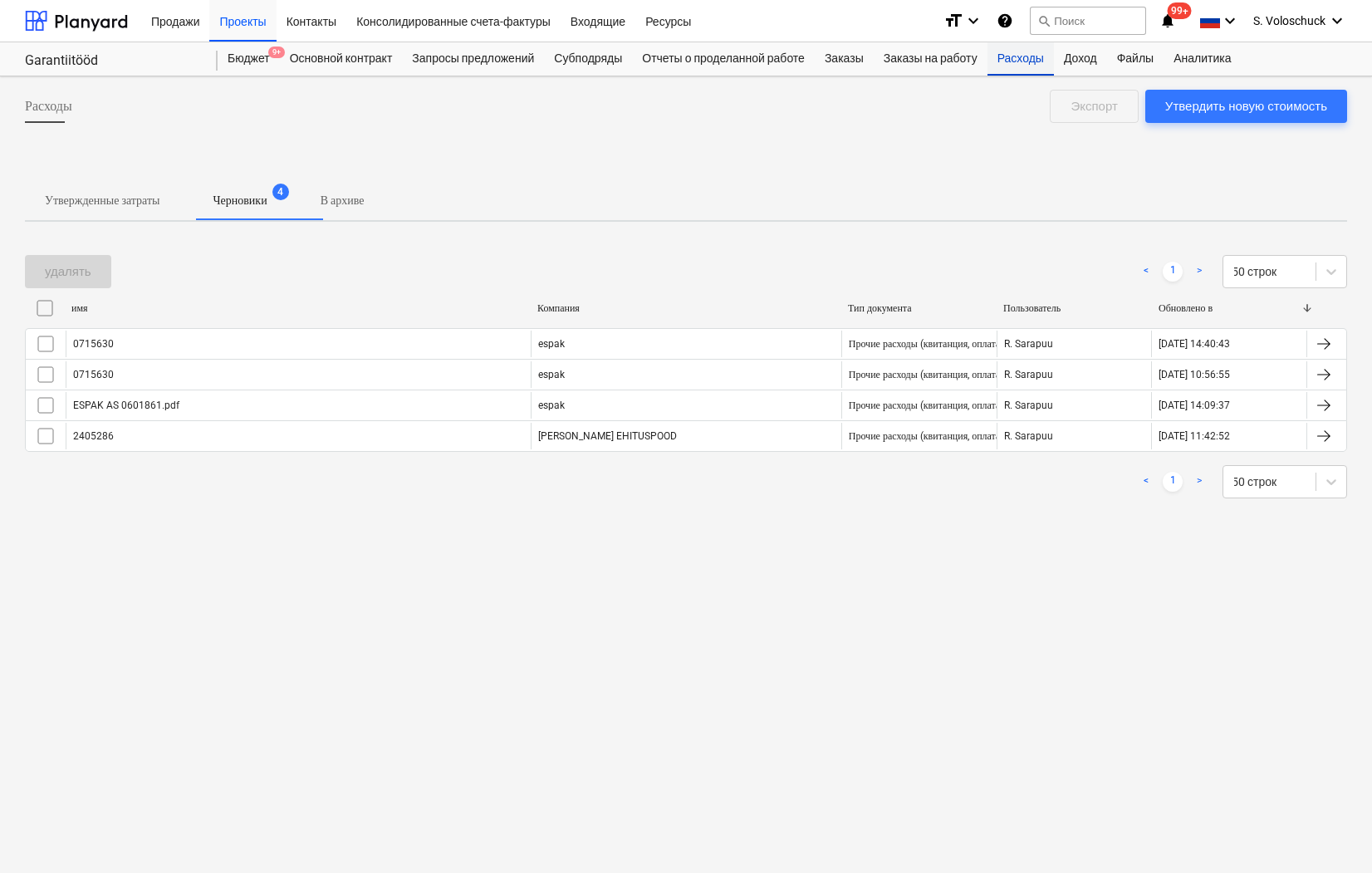
click at [1051, 64] on div "Расходы" at bounding box center [1021, 58] width 67 height 33
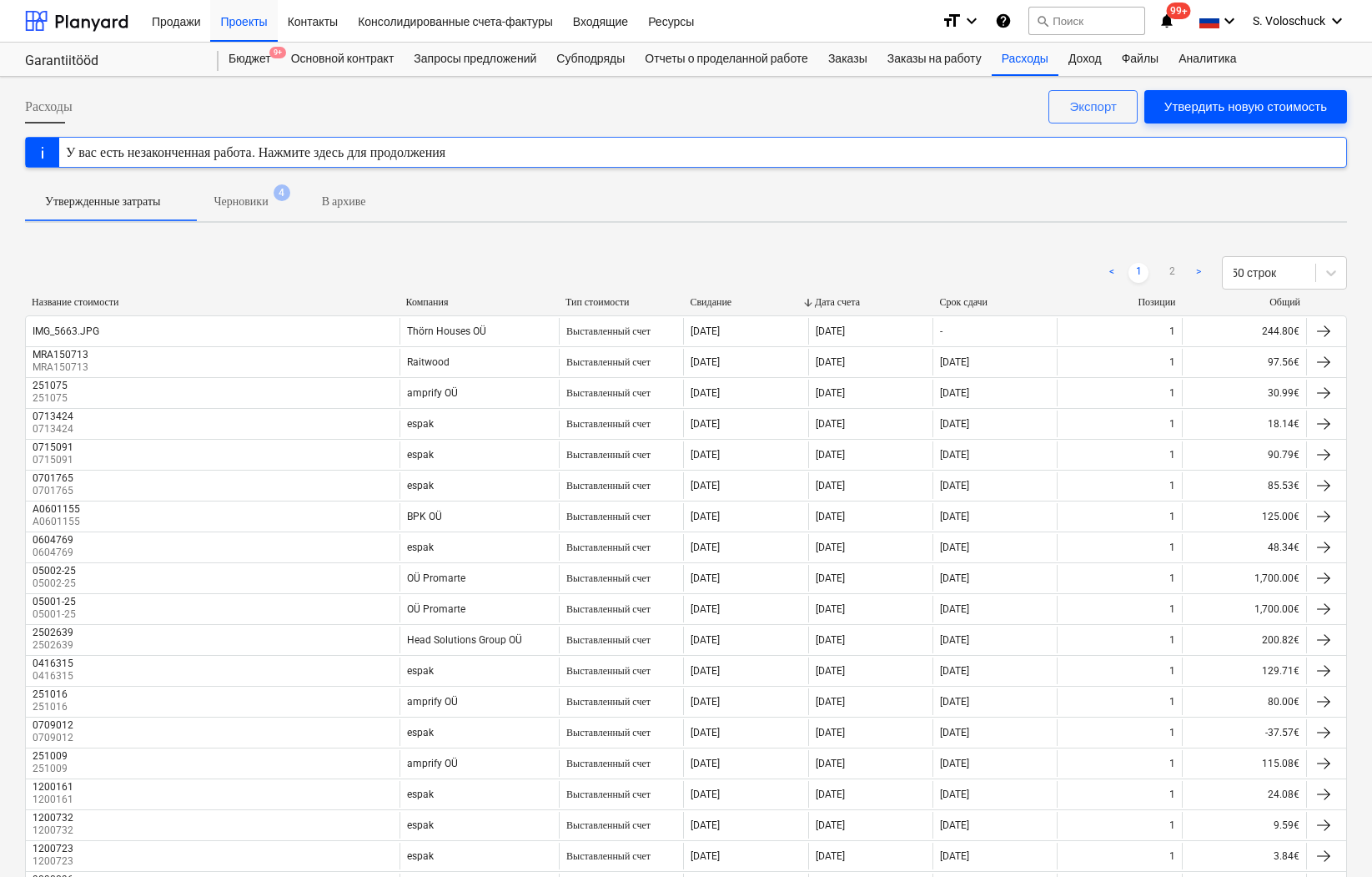
click at [1291, 107] on div "Утвердить новую стоимость" at bounding box center [1246, 107] width 163 height 22
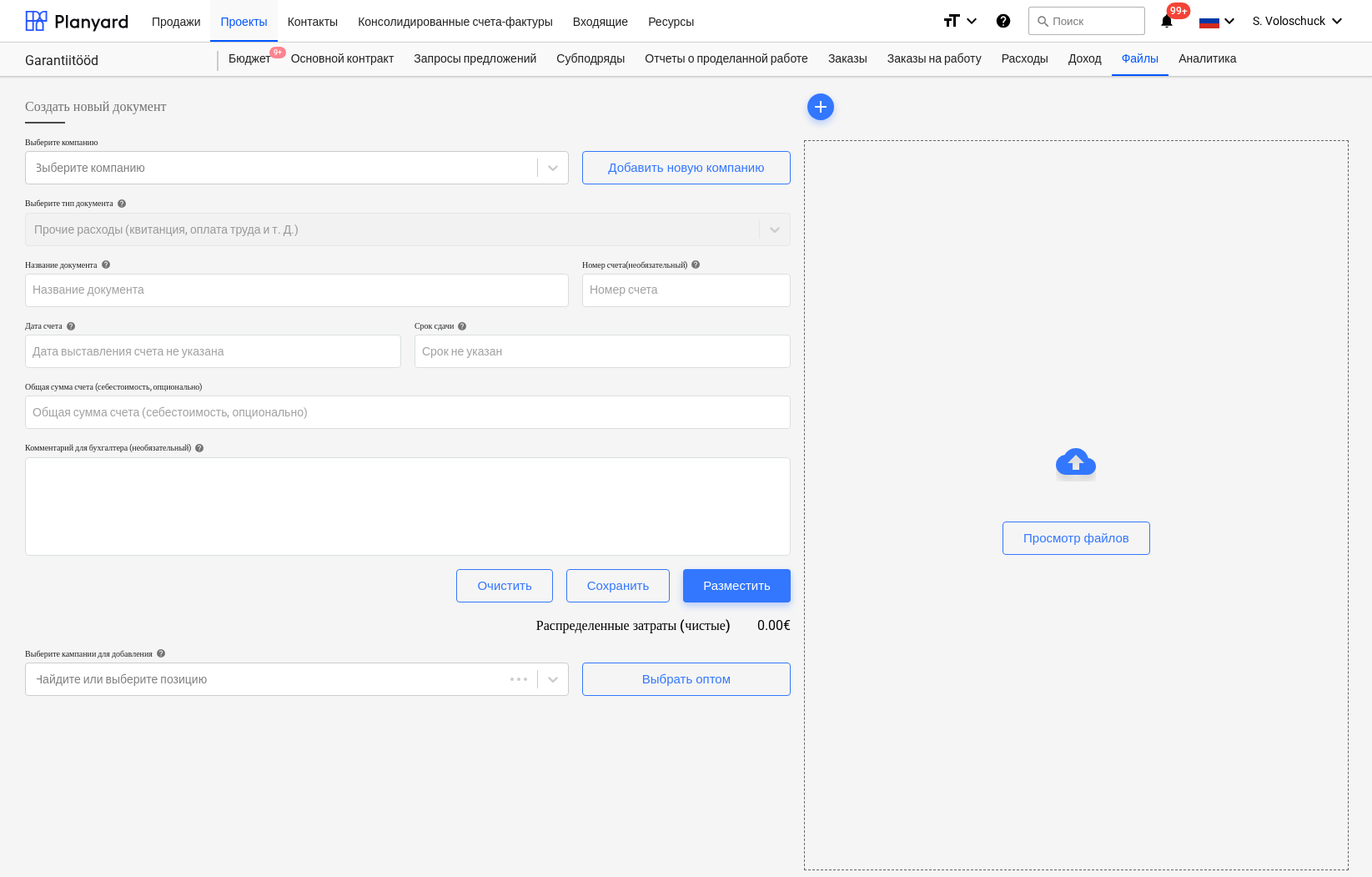
type input "0.00"
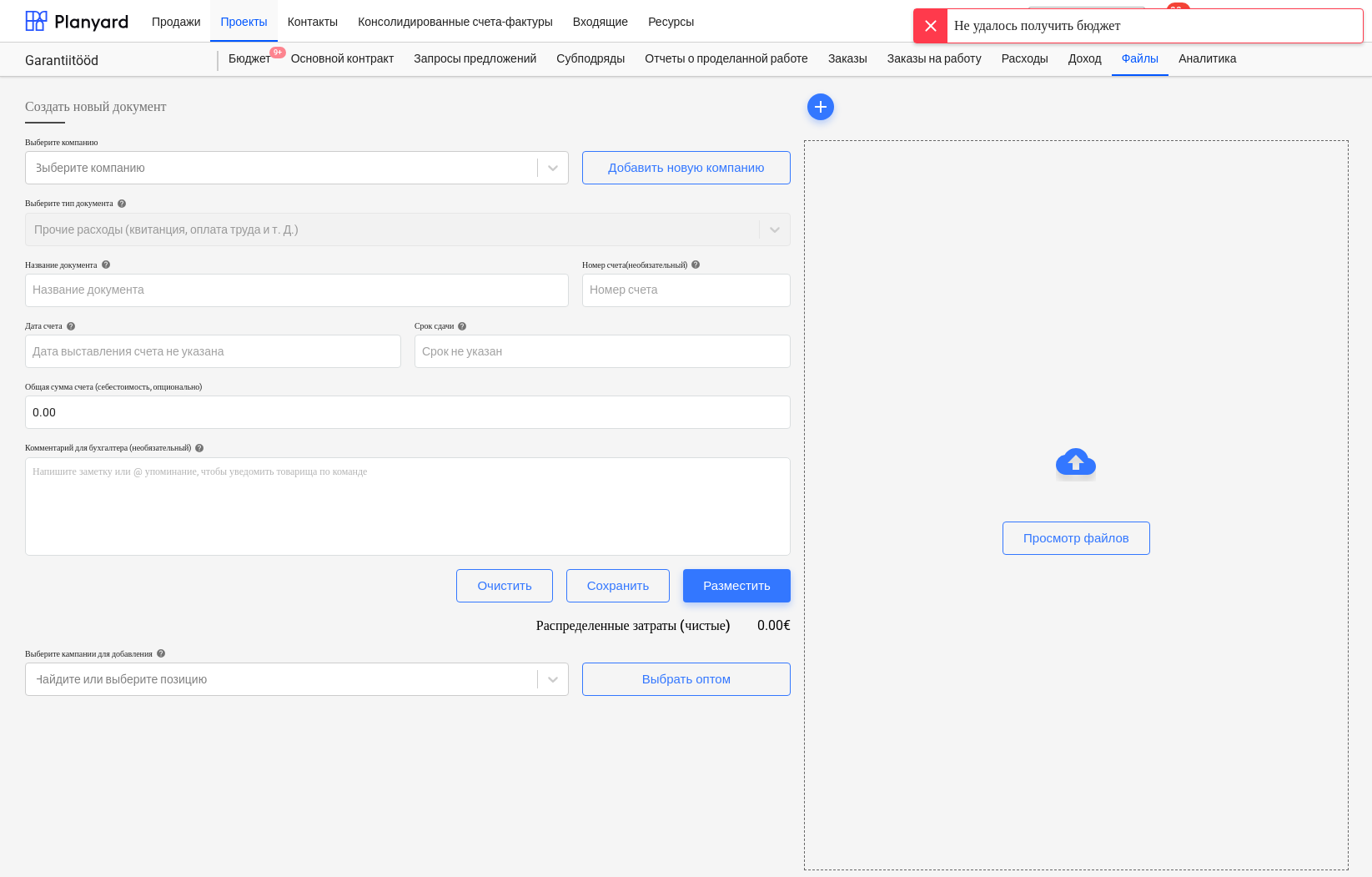
click at [934, 26] on div at bounding box center [931, 26] width 34 height 34
